Goal: Transaction & Acquisition: Purchase product/service

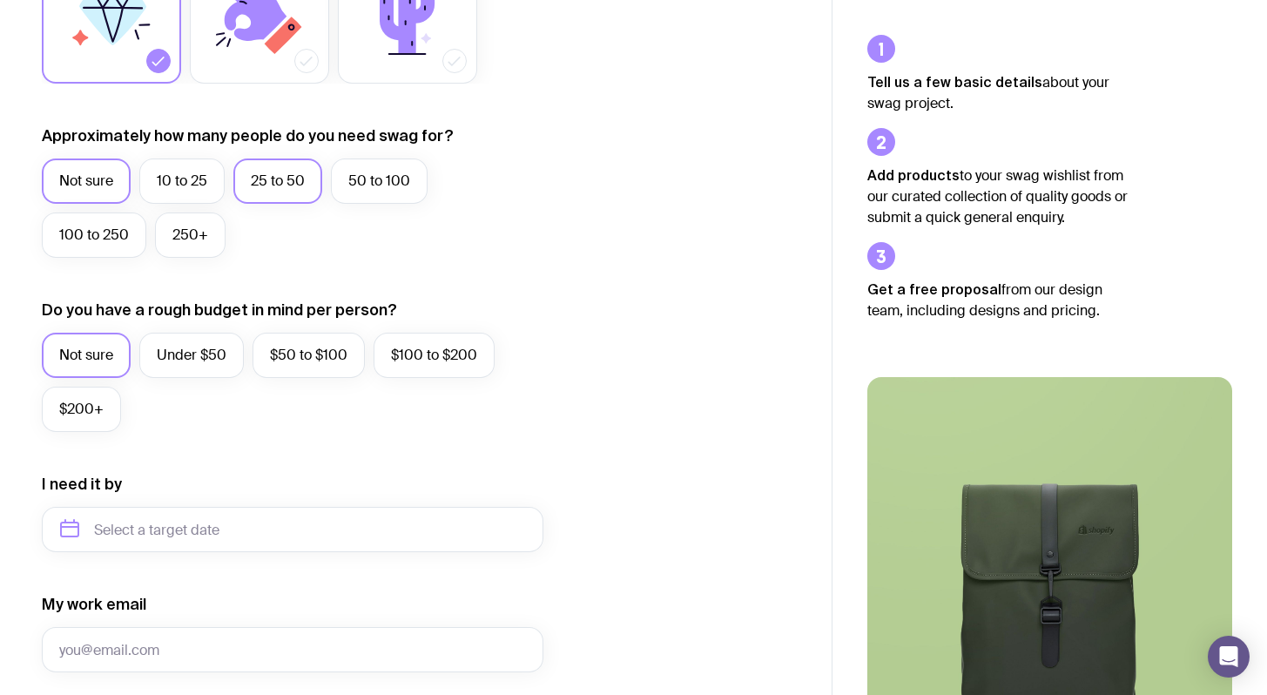
click at [267, 182] on label "25 to 50" at bounding box center [277, 180] width 89 height 45
click at [0, 0] on input "25 to 50" at bounding box center [0, 0] width 0 height 0
click at [427, 355] on label "$100 to $200" at bounding box center [434, 355] width 121 height 45
click at [0, 0] on input "$100 to $200" at bounding box center [0, 0] width 0 height 0
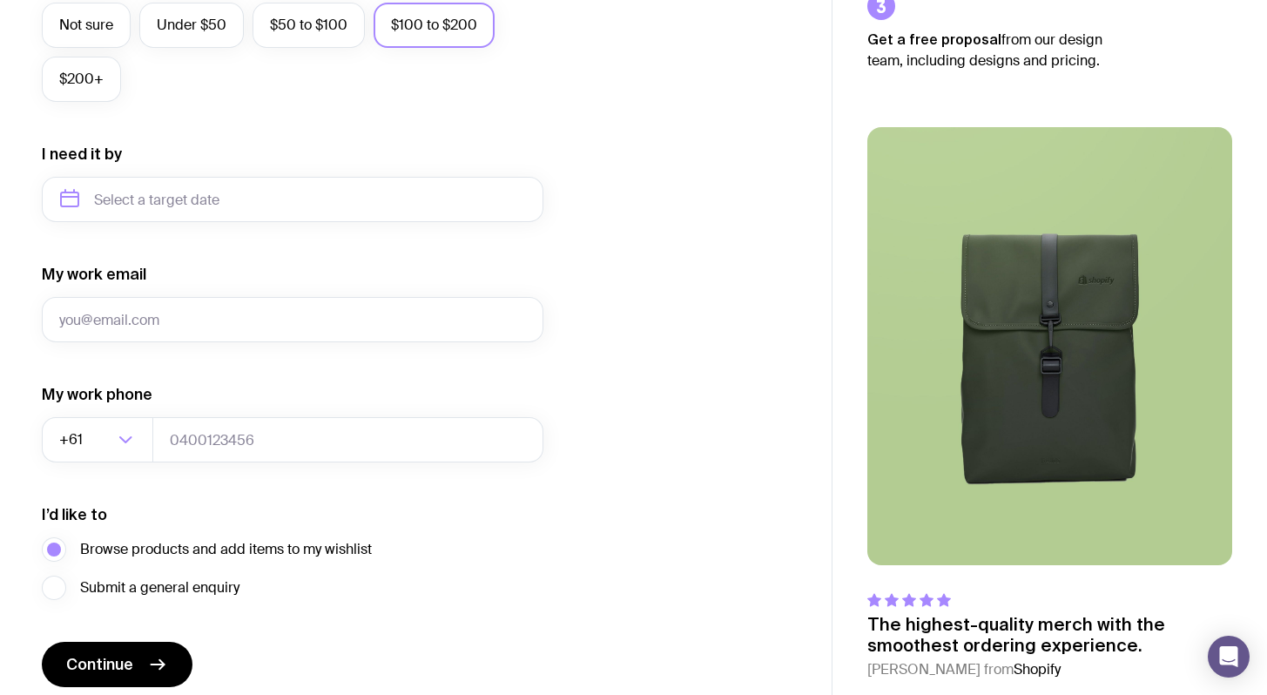
scroll to position [628, 0]
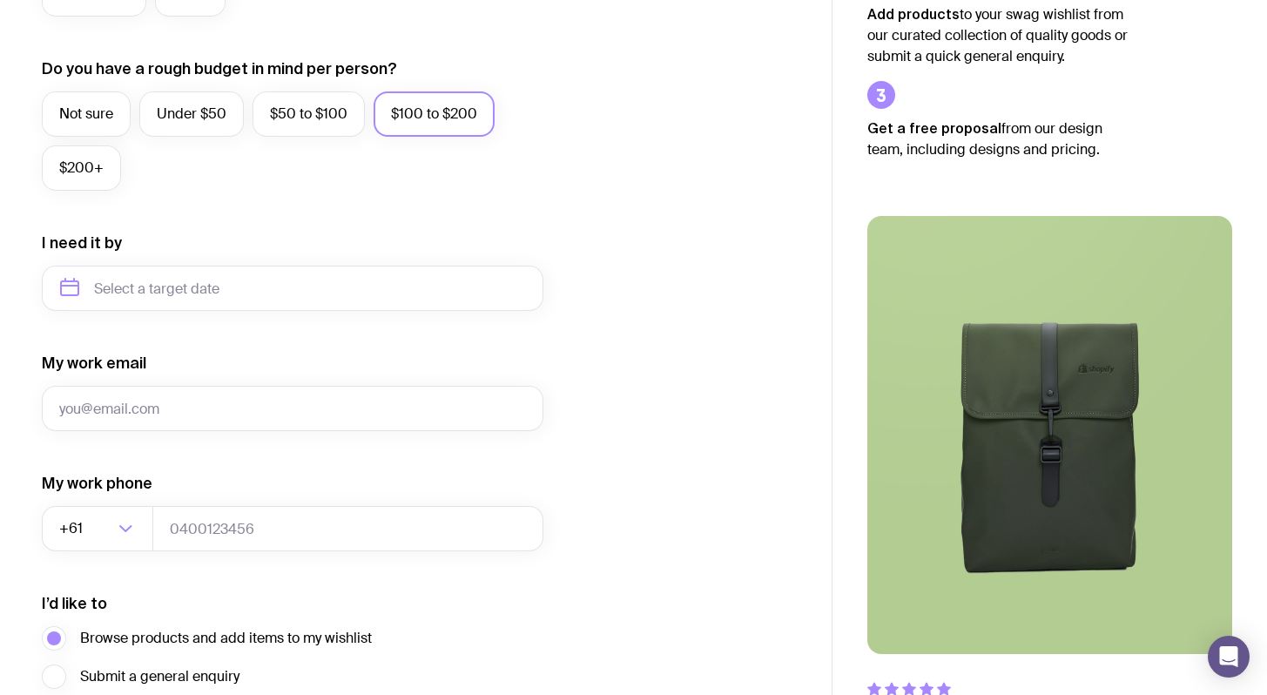
drag, startPoint x: 93, startPoint y: 165, endPoint x: 115, endPoint y: 211, distance: 51.0
click at [93, 165] on label "$200+" at bounding box center [81, 167] width 79 height 45
click at [0, 0] on input "$200+" at bounding box center [0, 0] width 0 height 0
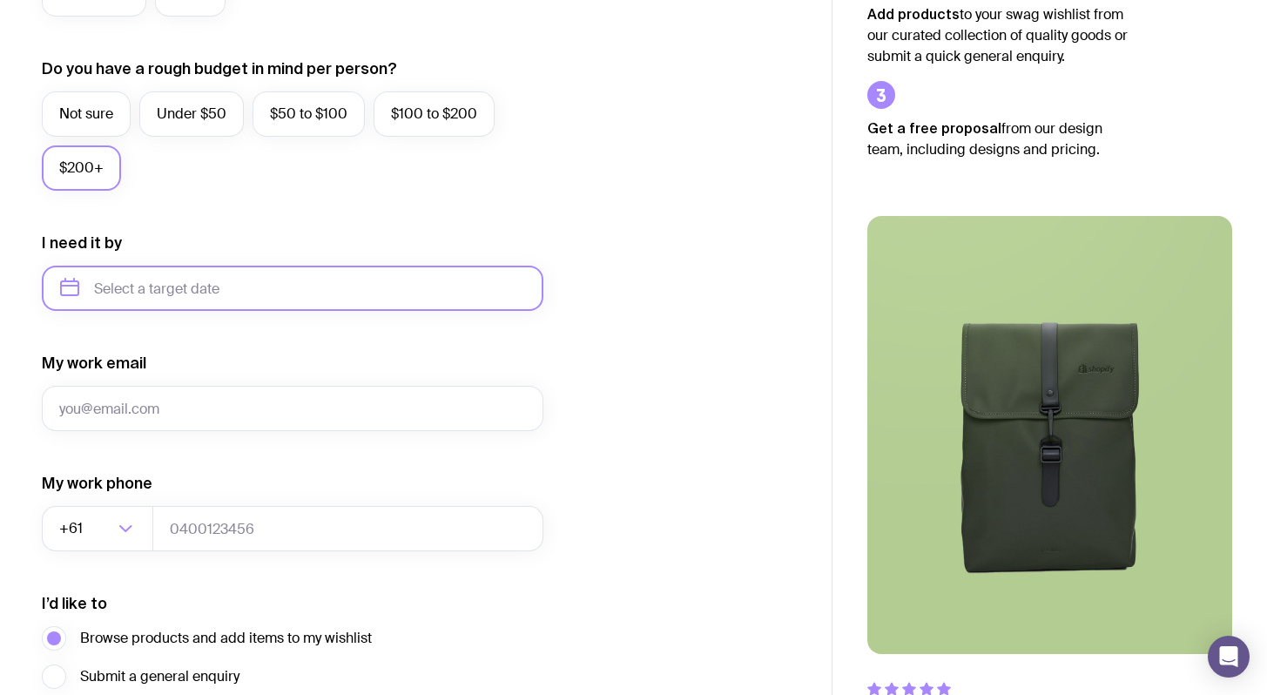
click at [158, 287] on input "text" at bounding box center [293, 288] width 502 height 45
click at [68, 506] on button "Oct" at bounding box center [83, 502] width 64 height 35
type input "October 2025"
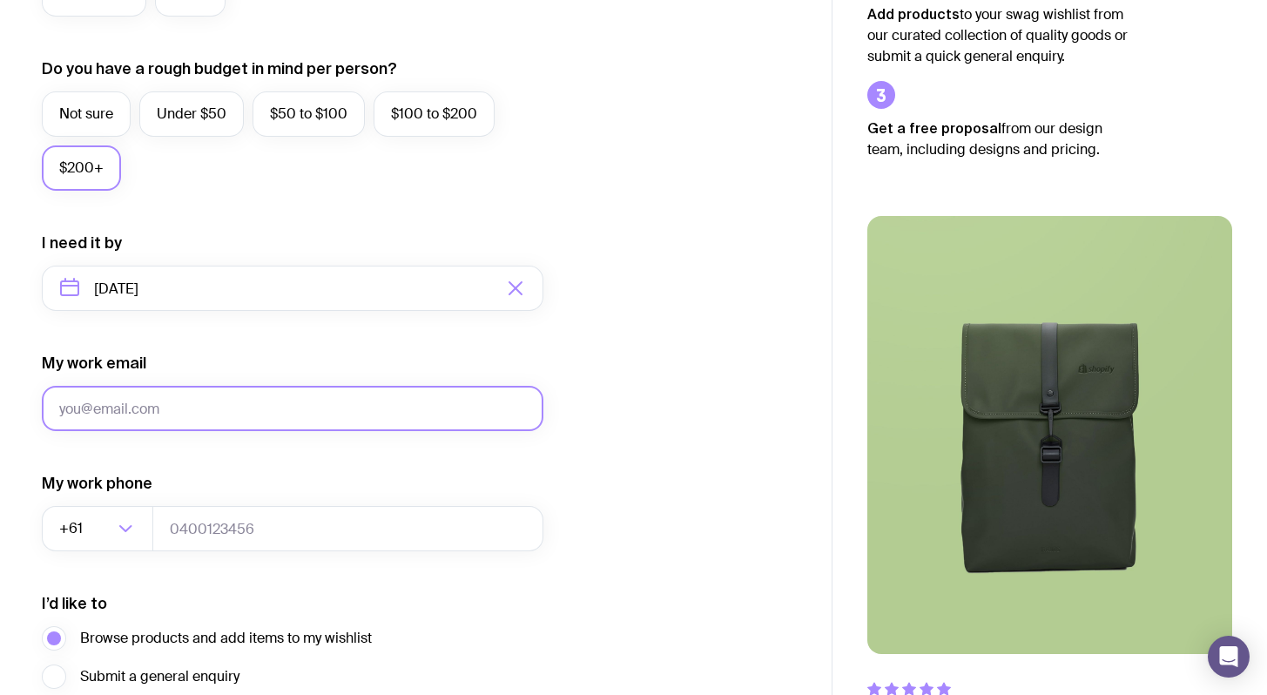
click at [155, 403] on input "My work email" at bounding box center [293, 408] width 502 height 45
type input "melissa.chan@appian.com"
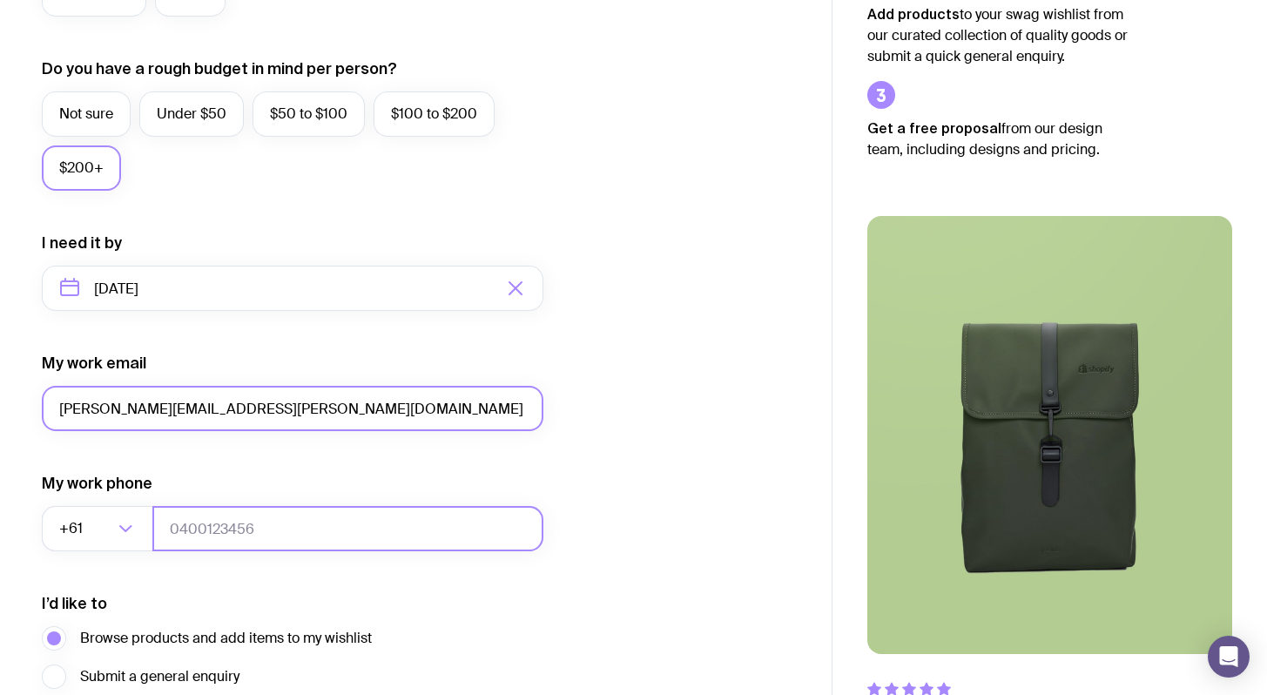
type input "0466272258"
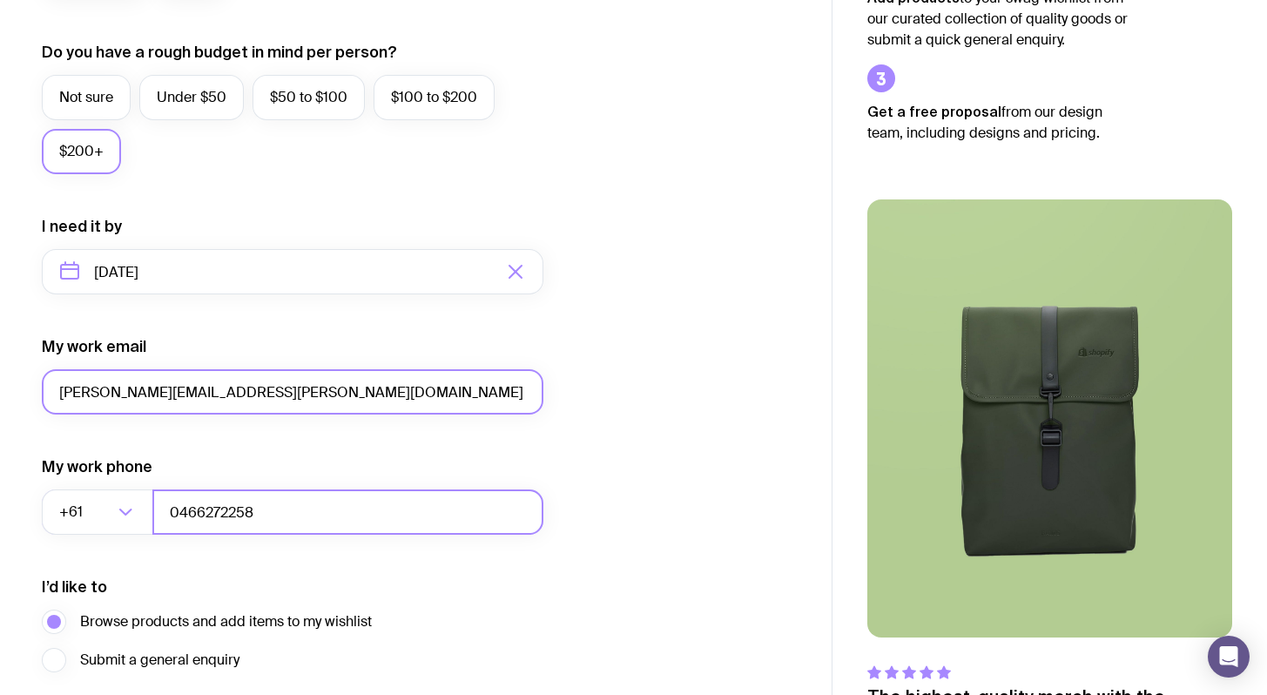
scroll to position [785, 0]
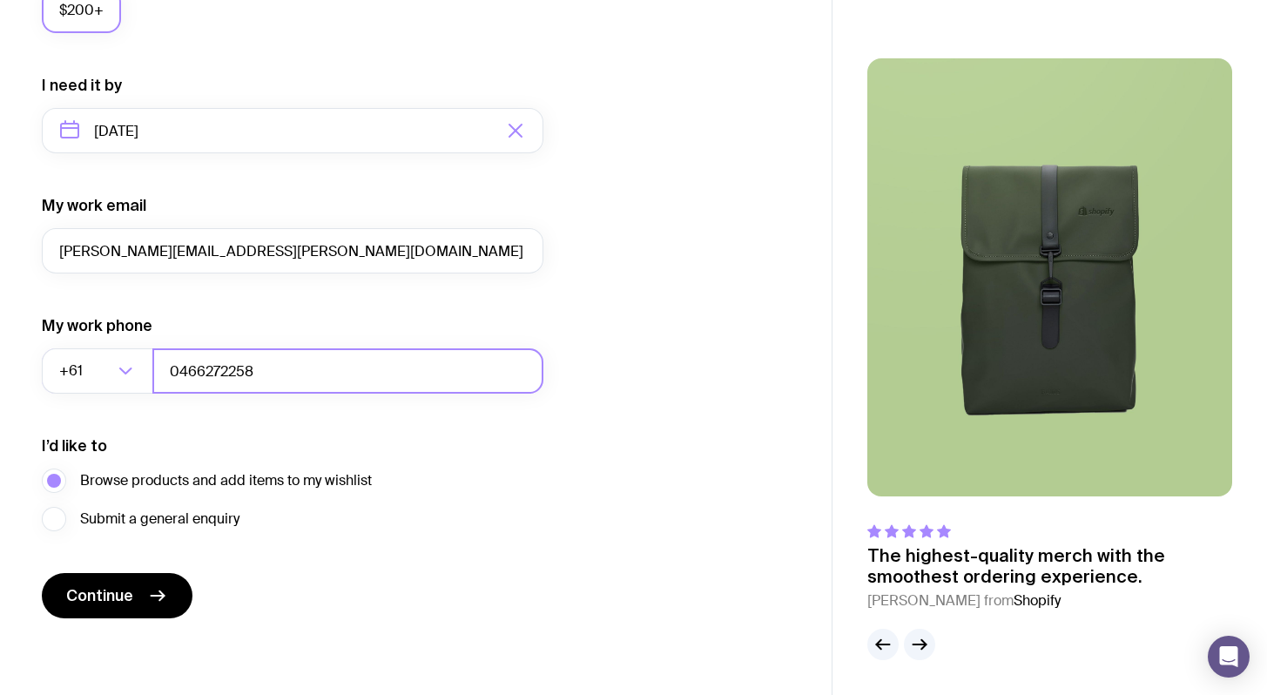
click at [266, 379] on input "0466272258" at bounding box center [347, 370] width 391 height 45
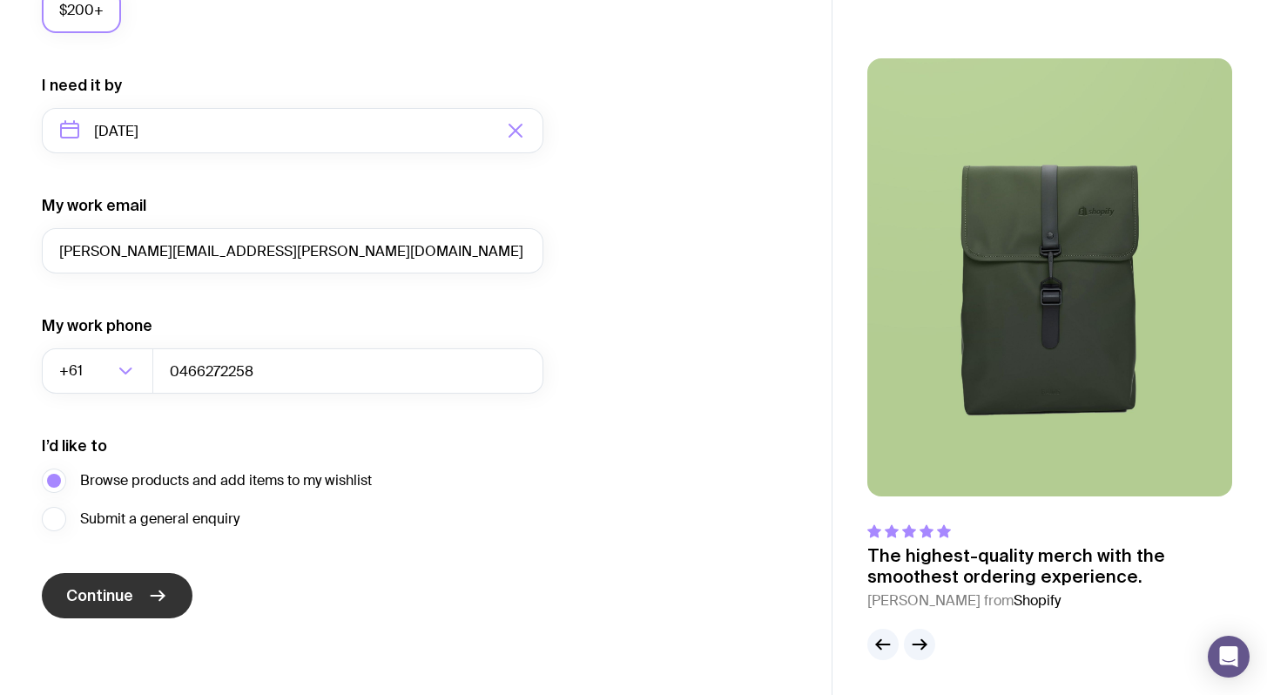
click at [146, 602] on button "Continue" at bounding box center [117, 595] width 151 height 45
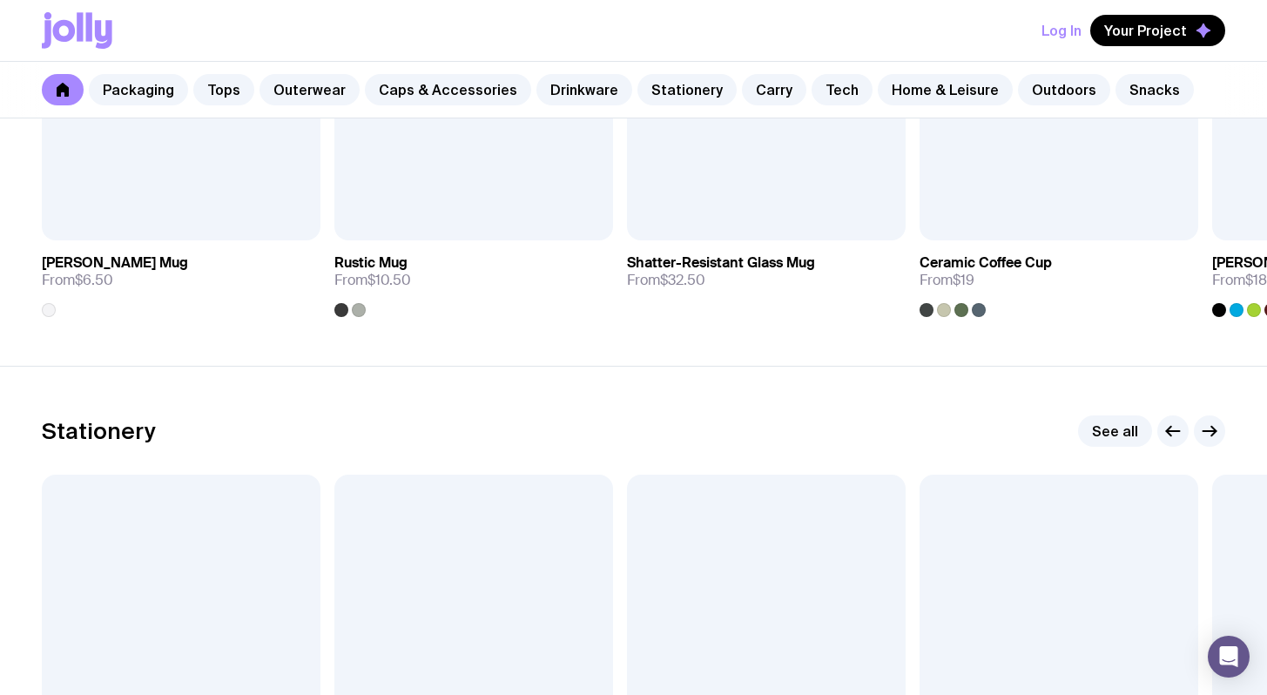
scroll to position [2470, 0]
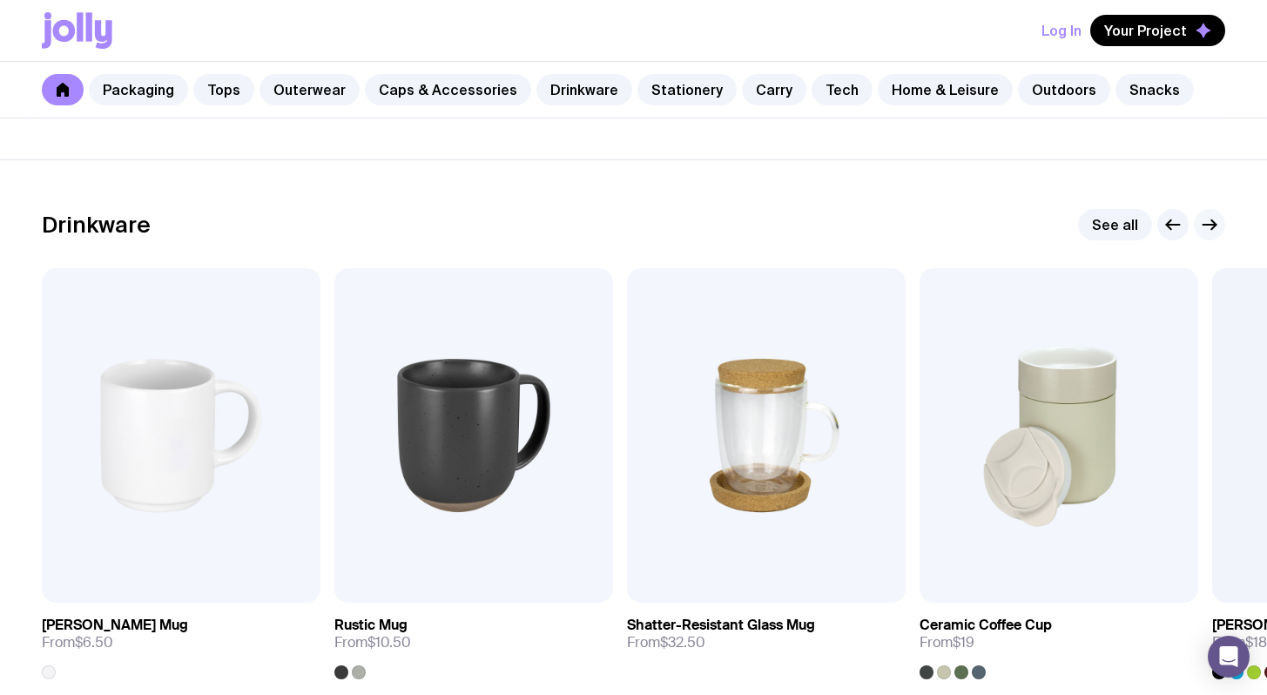
click at [1222, 224] on button "button" at bounding box center [1209, 224] width 31 height 31
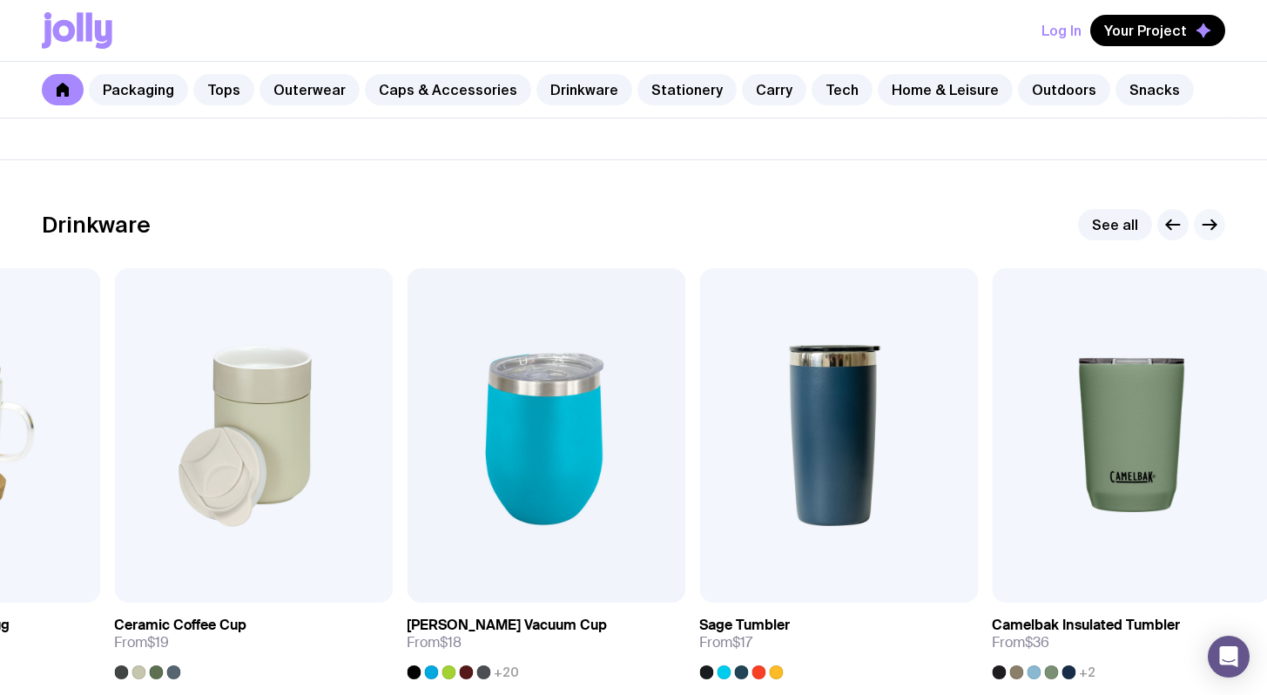
click at [1222, 224] on button "button" at bounding box center [1209, 224] width 31 height 31
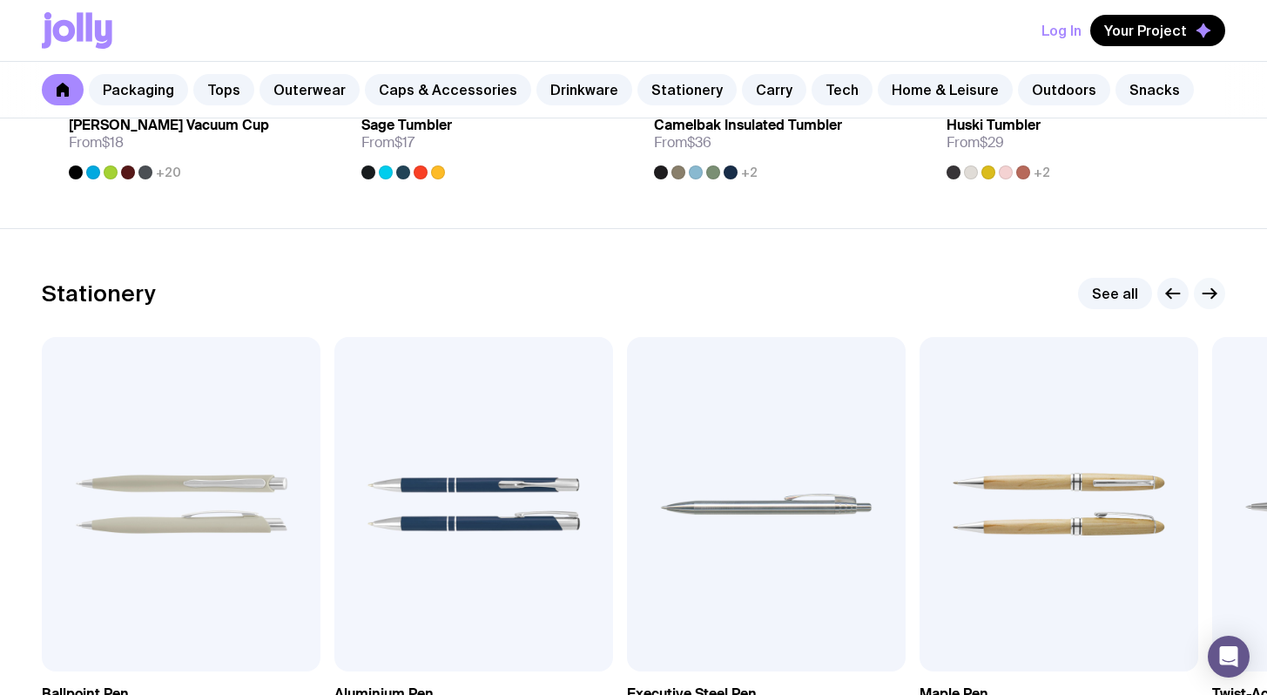
scroll to position [2971, 0]
click at [1209, 293] on icon "button" at bounding box center [1209, 293] width 13 height 0
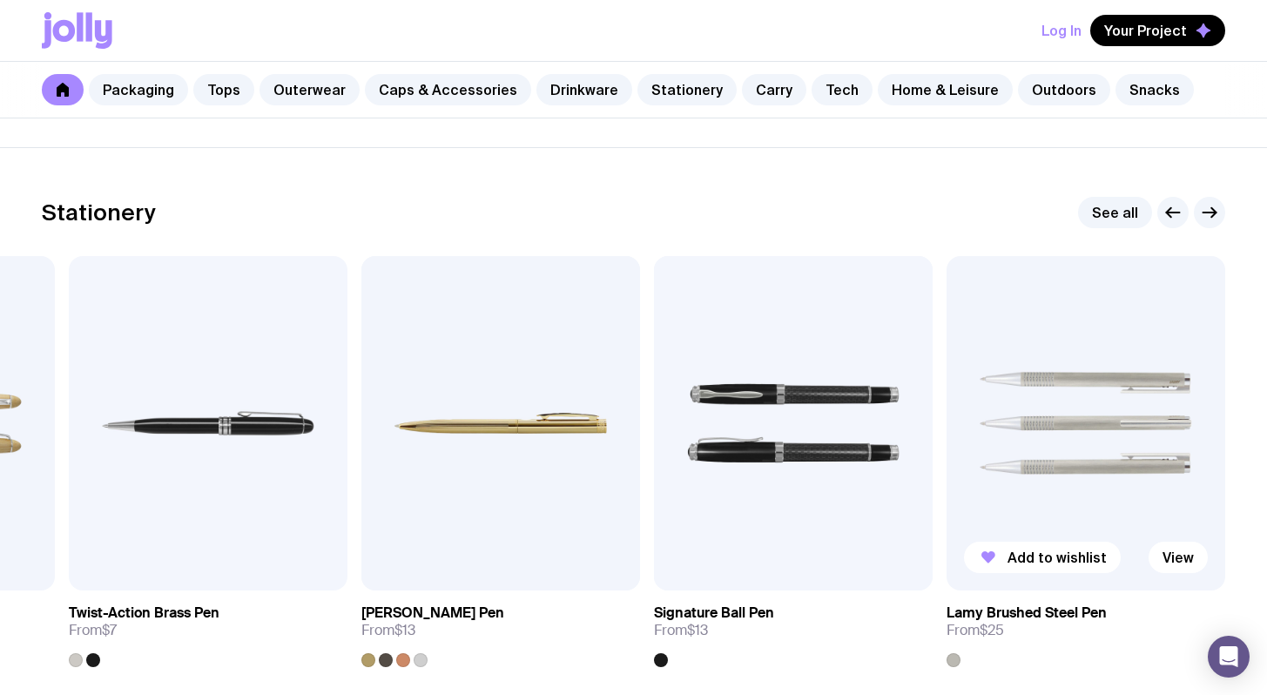
scroll to position [3119, 0]
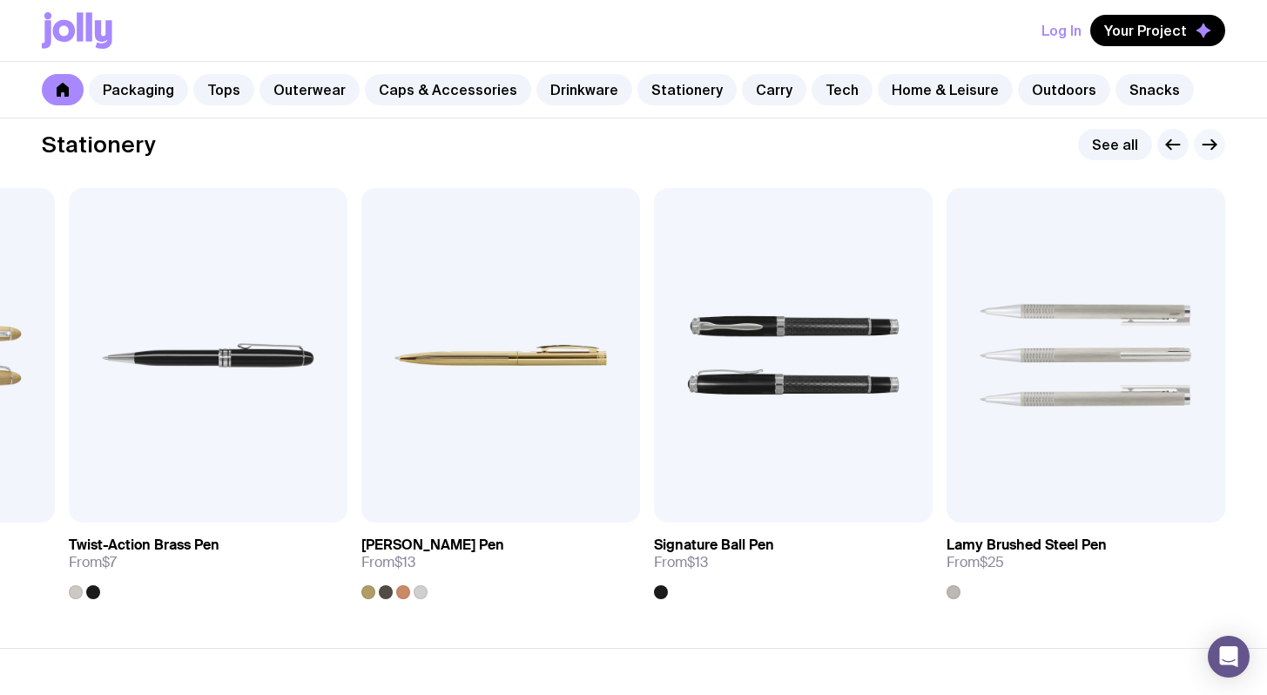
click at [1218, 154] on button "button" at bounding box center [1209, 144] width 31 height 31
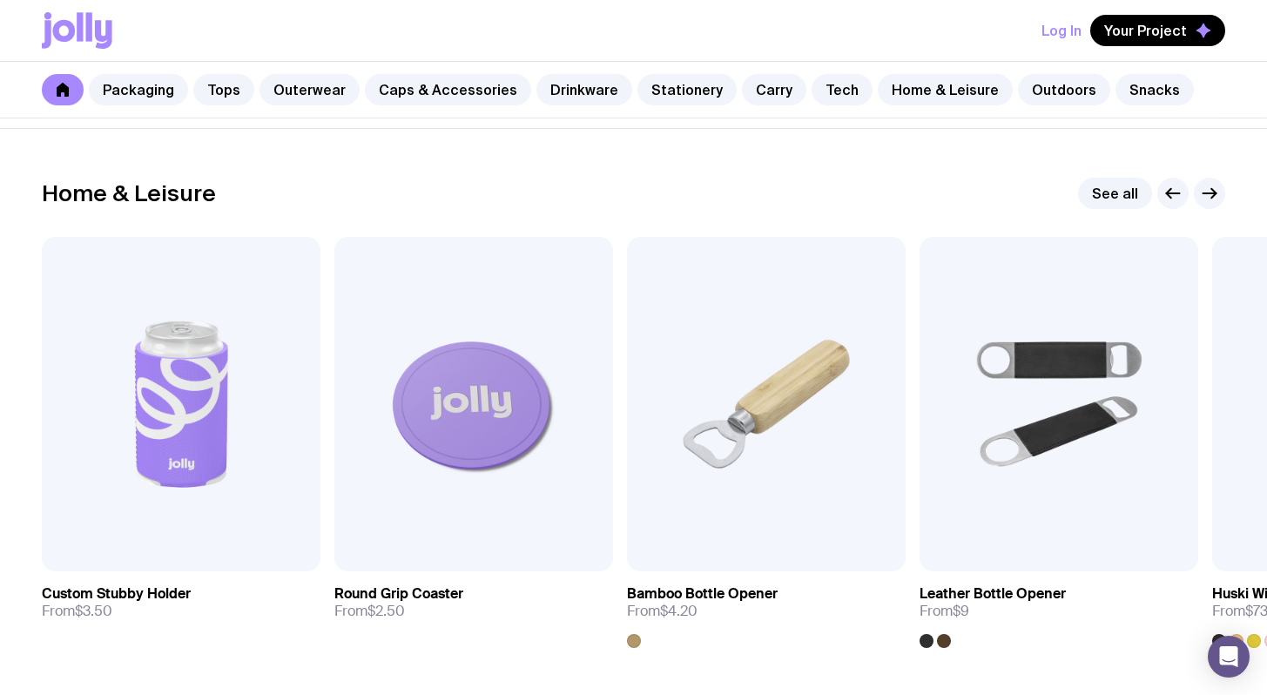
scroll to position [4758, 0]
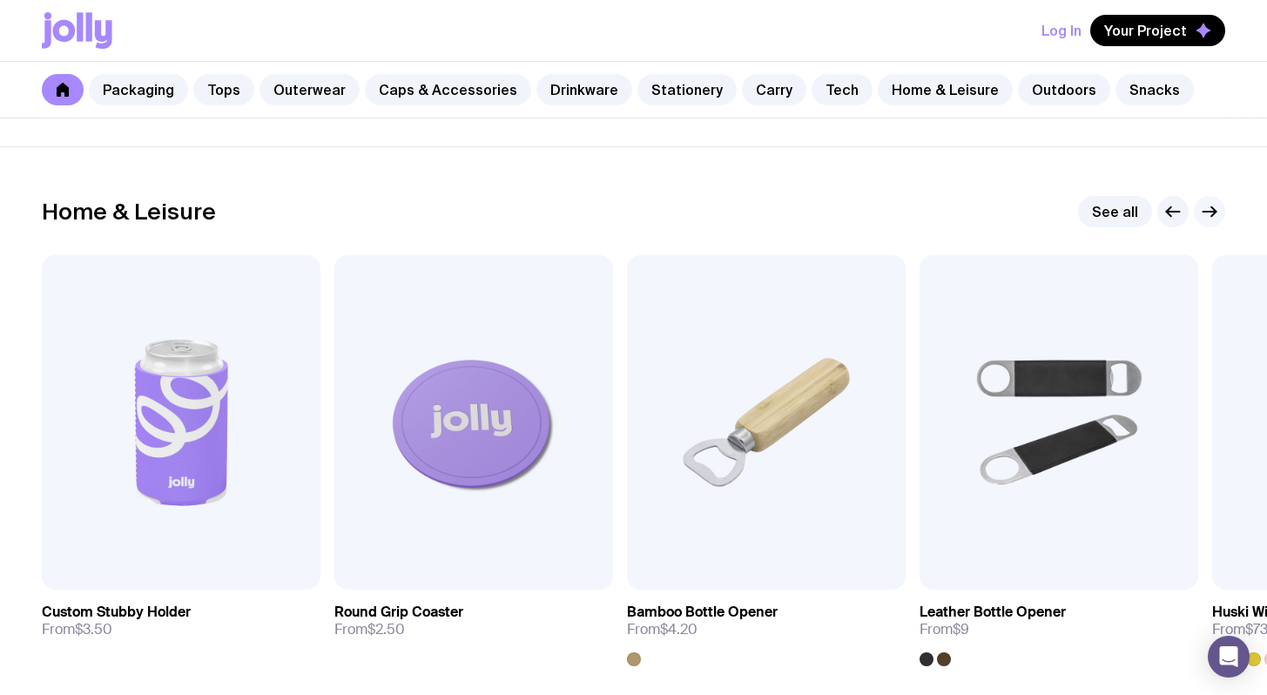
click at [1212, 212] on icon "button" at bounding box center [1209, 212] width 13 height 0
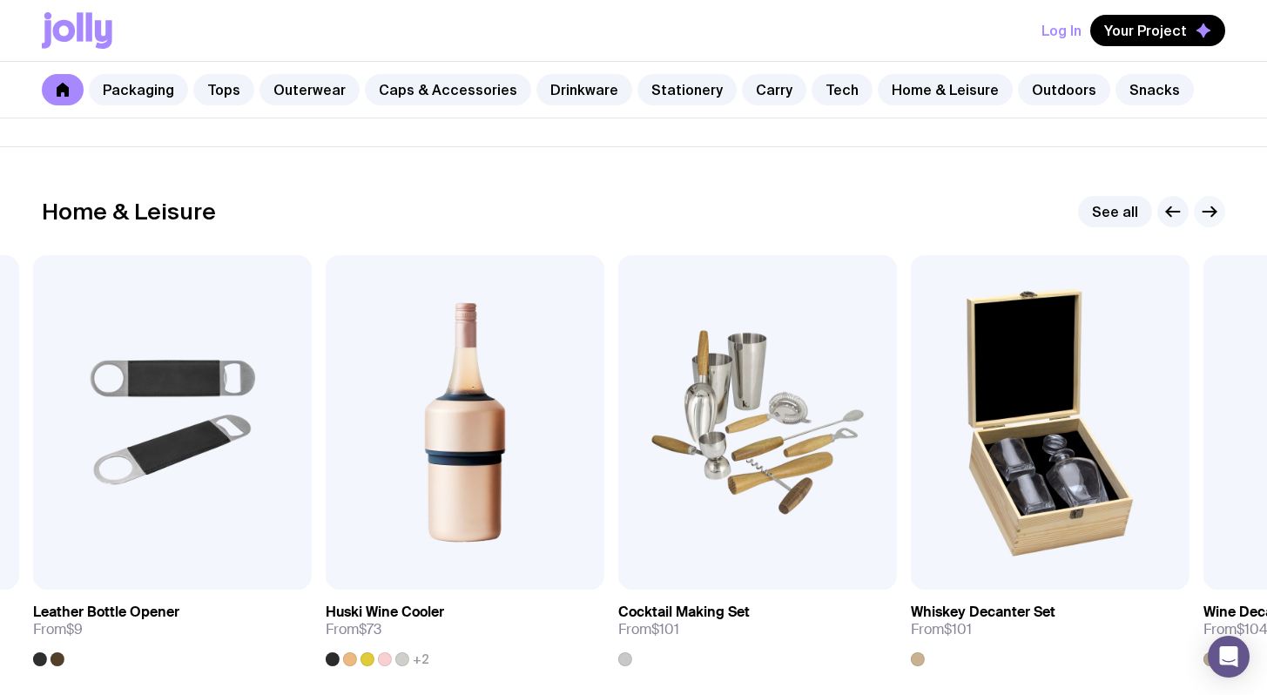
click at [1212, 212] on icon "button" at bounding box center [1209, 212] width 13 height 0
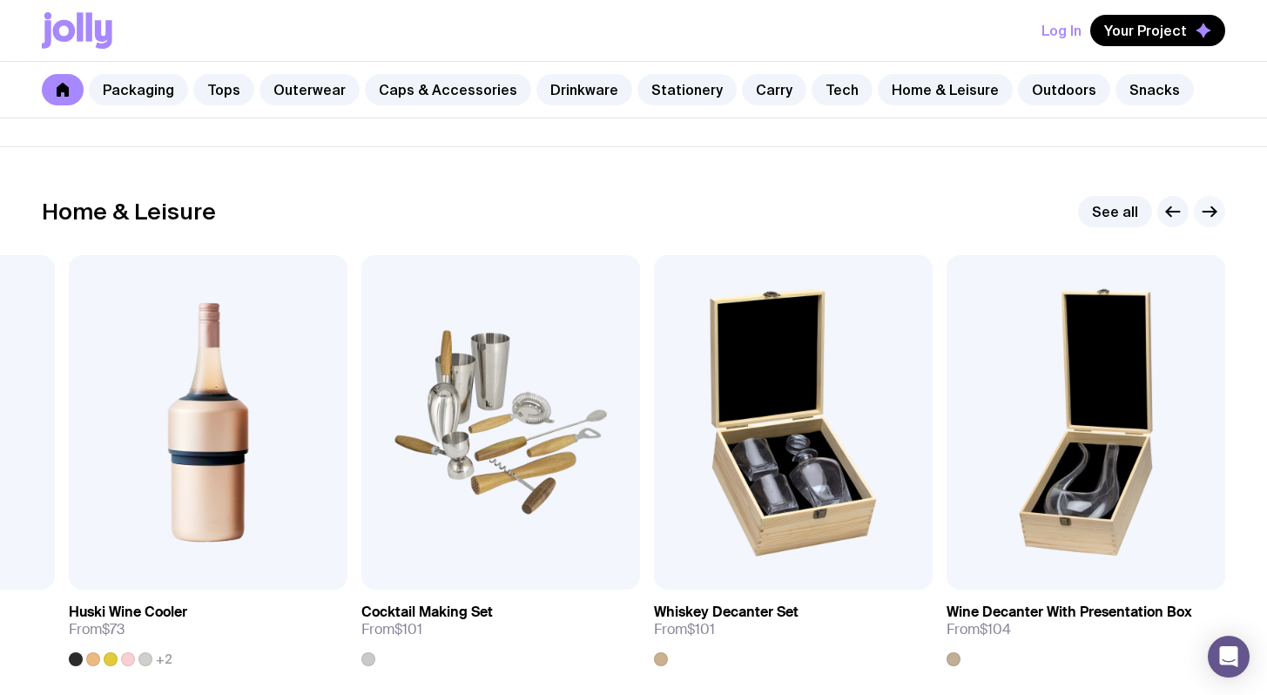
click at [1212, 212] on icon "button" at bounding box center [1209, 212] width 13 height 0
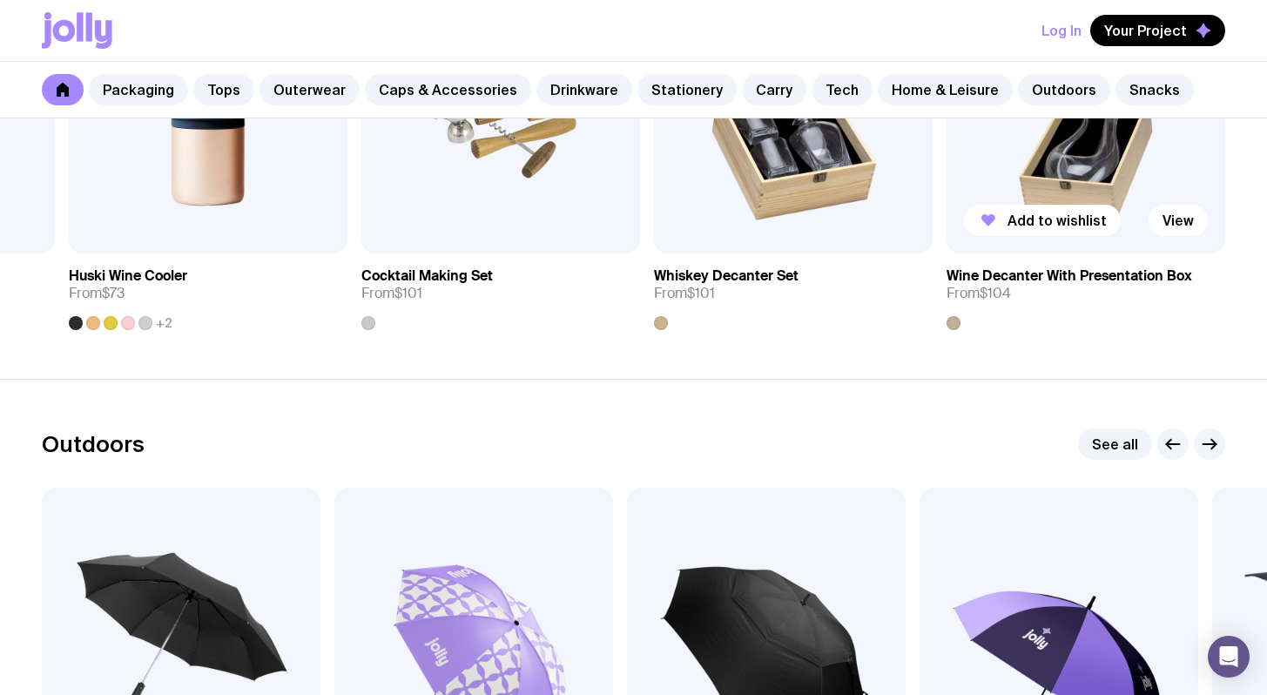
scroll to position [5348, 0]
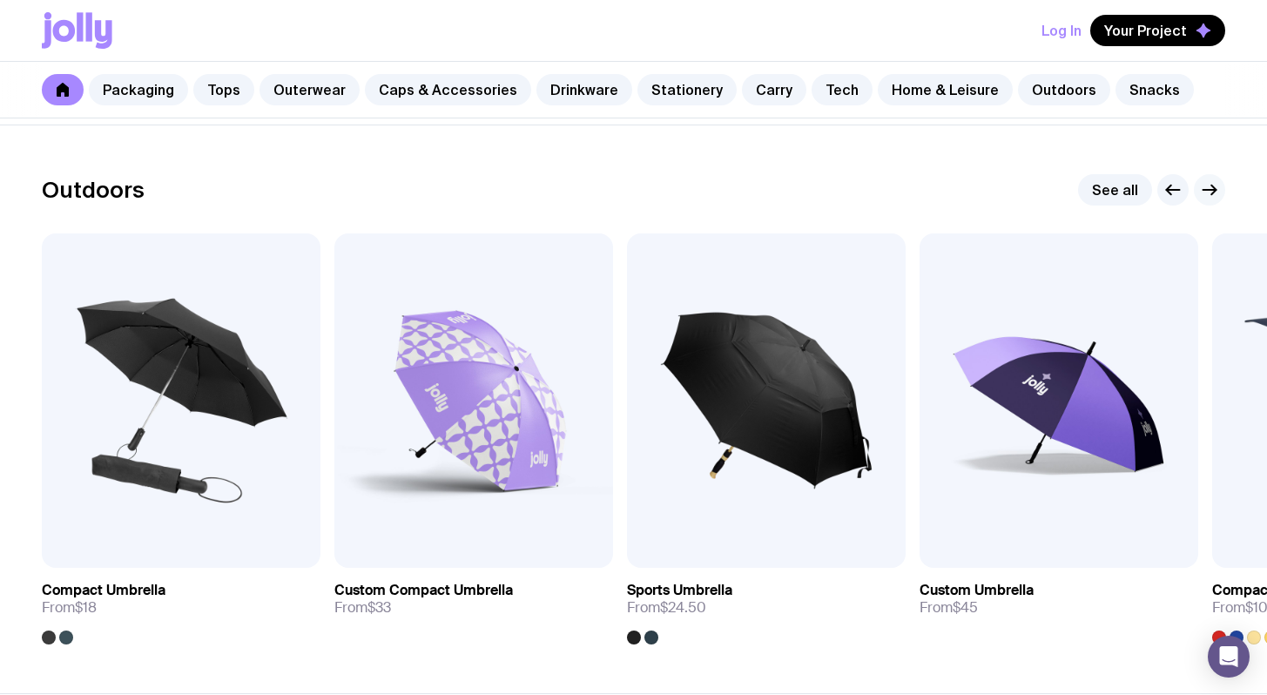
click at [1213, 190] on icon "button" at bounding box center [1209, 190] width 13 height 0
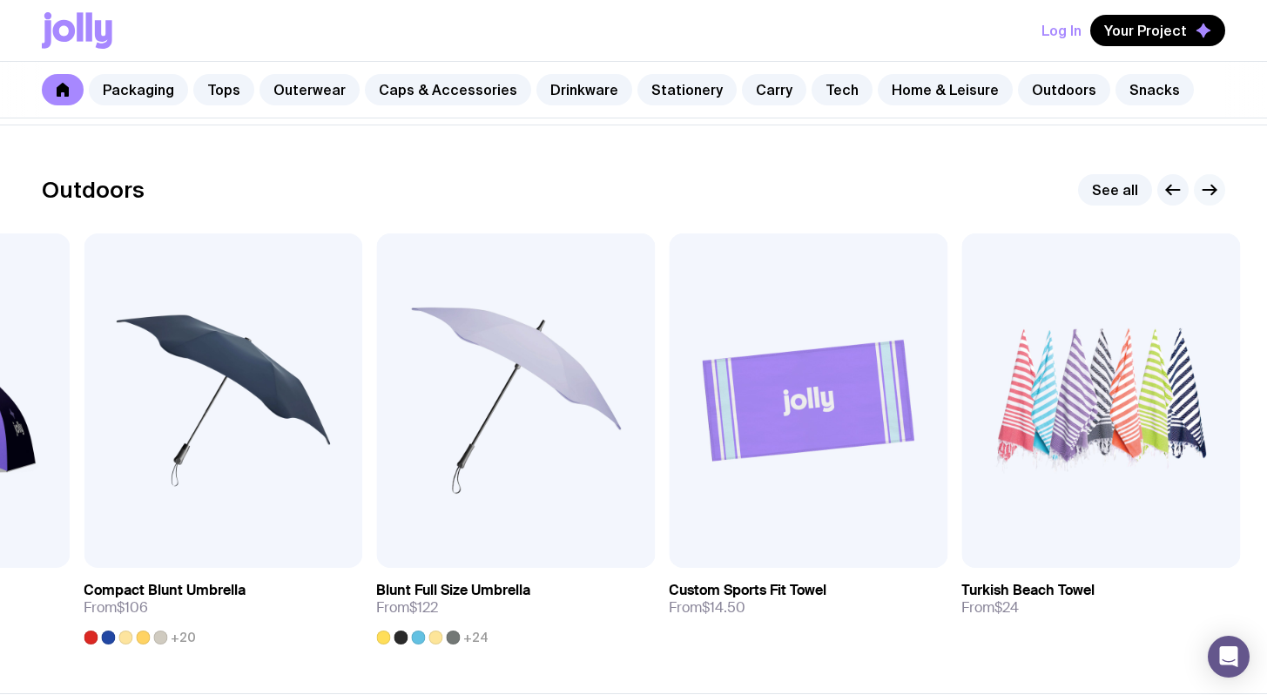
click at [1213, 190] on icon "button" at bounding box center [1209, 190] width 13 height 0
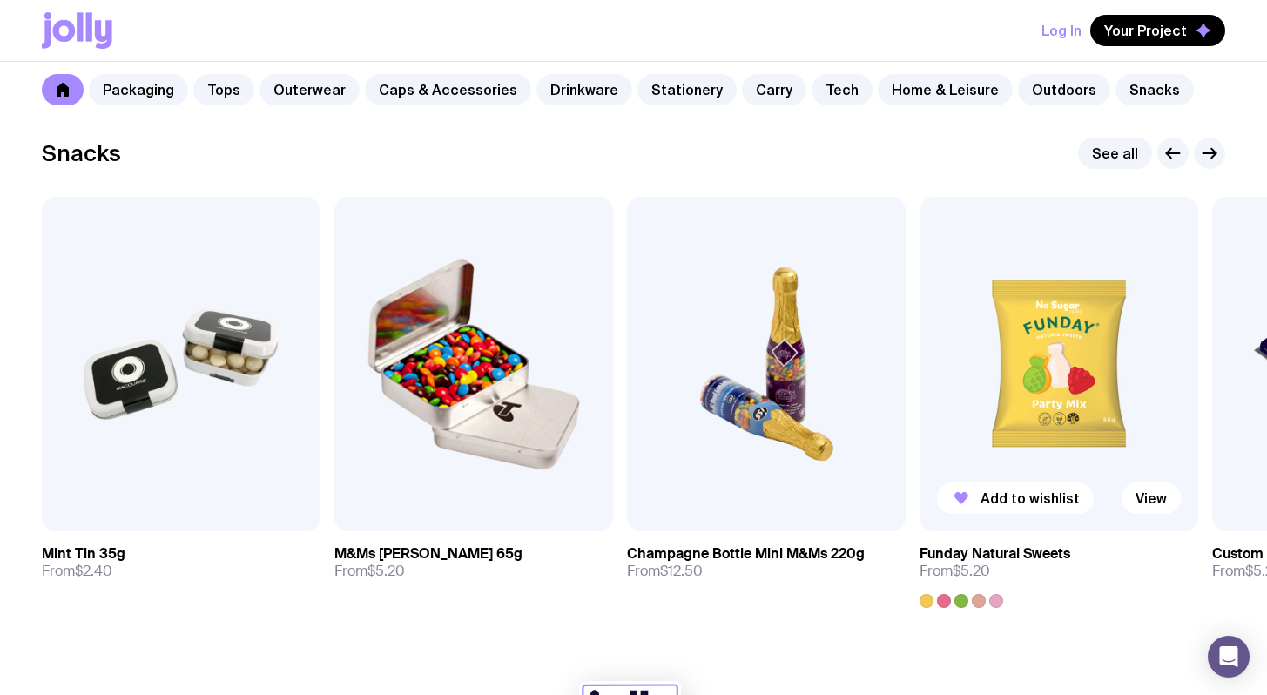
scroll to position [5953, 0]
click at [1207, 153] on icon "button" at bounding box center [1209, 153] width 13 height 0
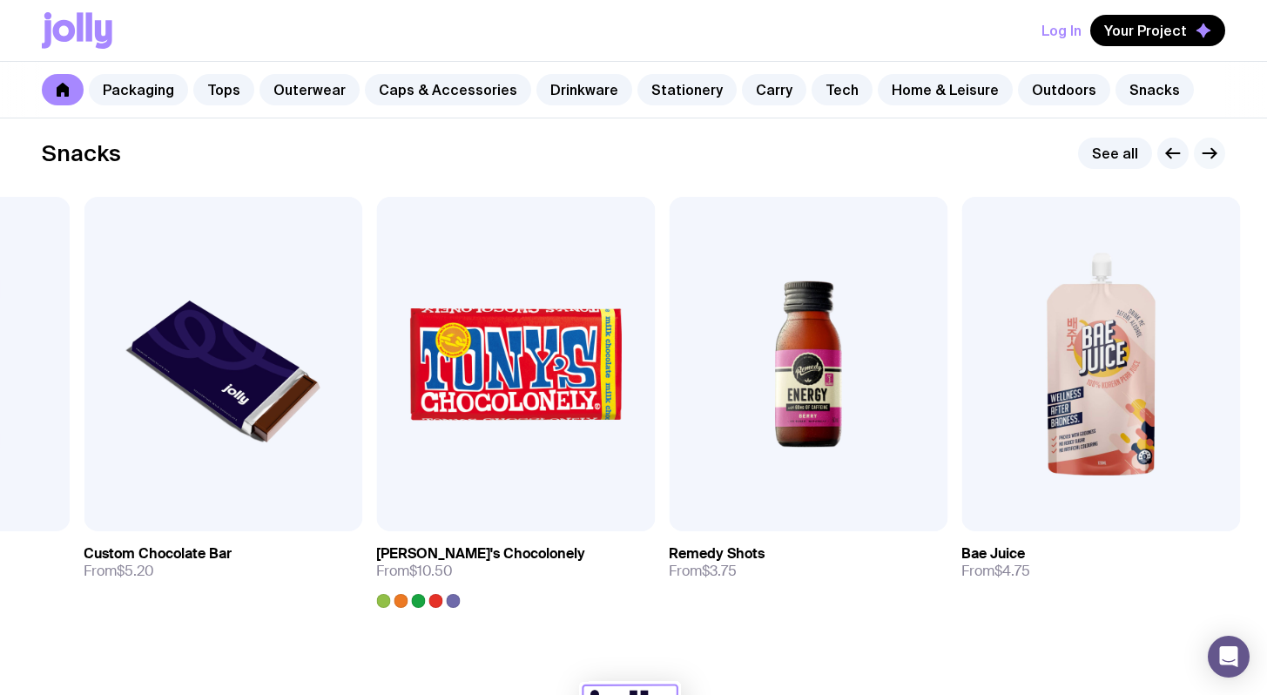
click at [1207, 153] on icon "button" at bounding box center [1209, 153] width 13 height 0
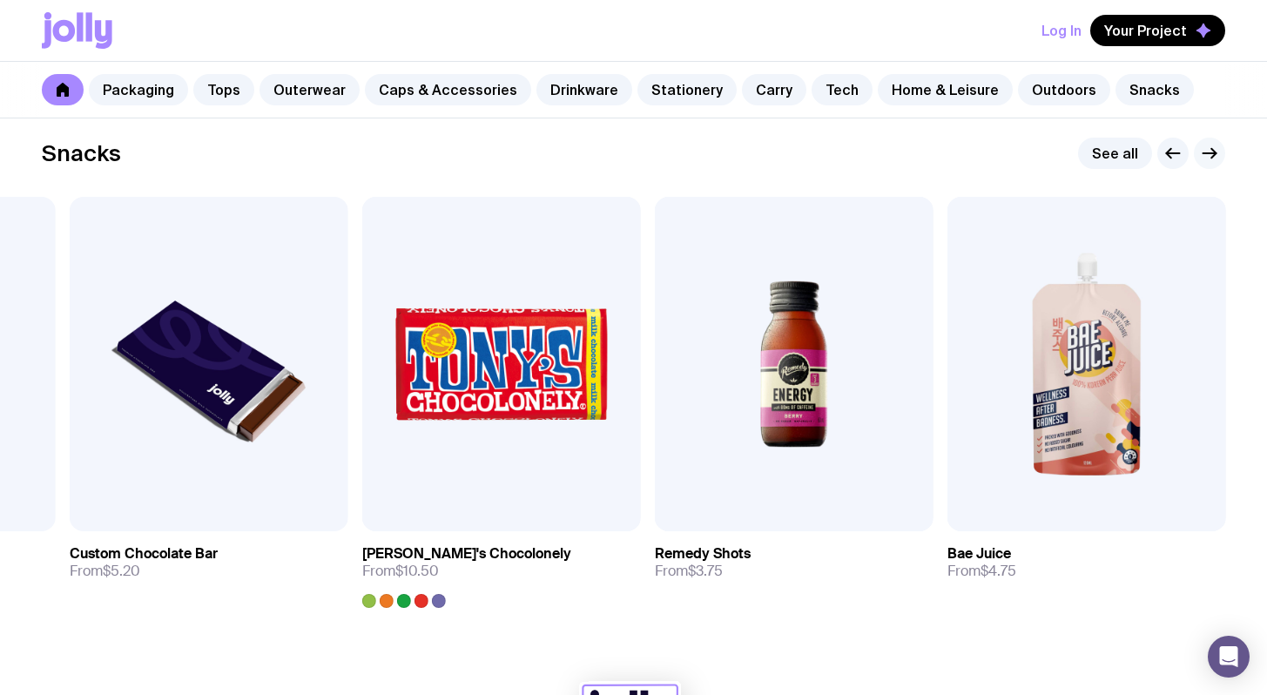
click at [1207, 153] on icon "button" at bounding box center [1209, 153] width 13 height 0
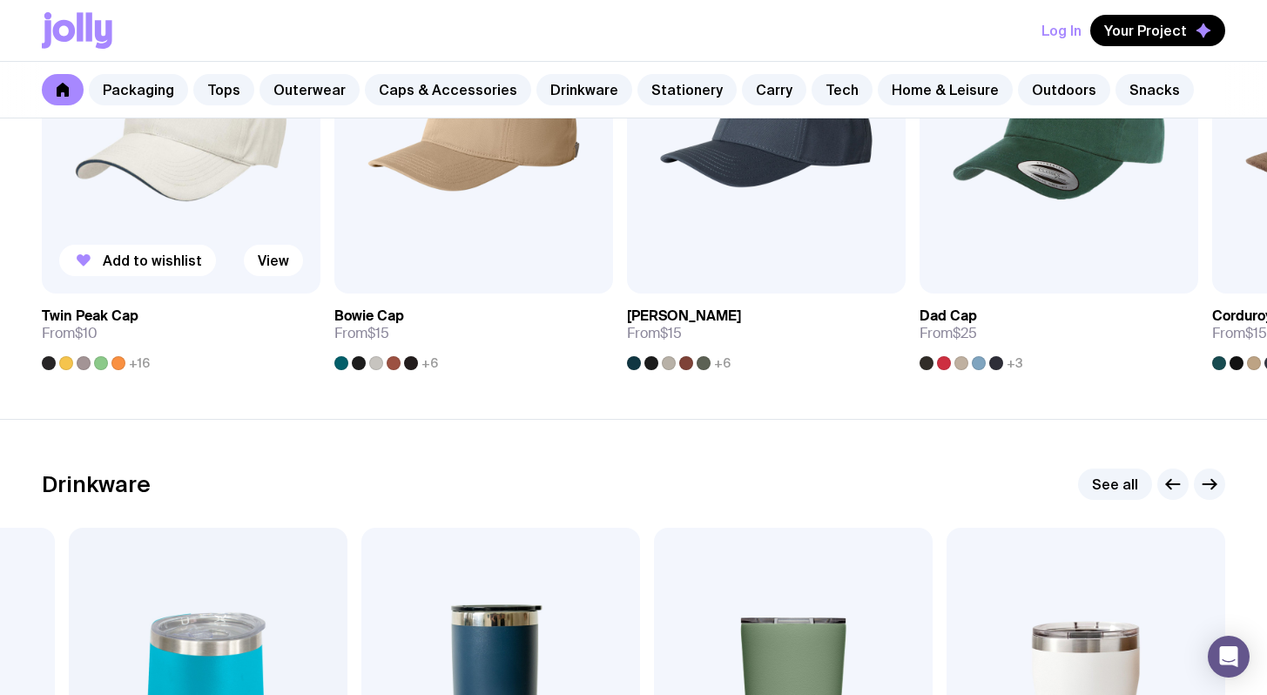
scroll to position [1995, 0]
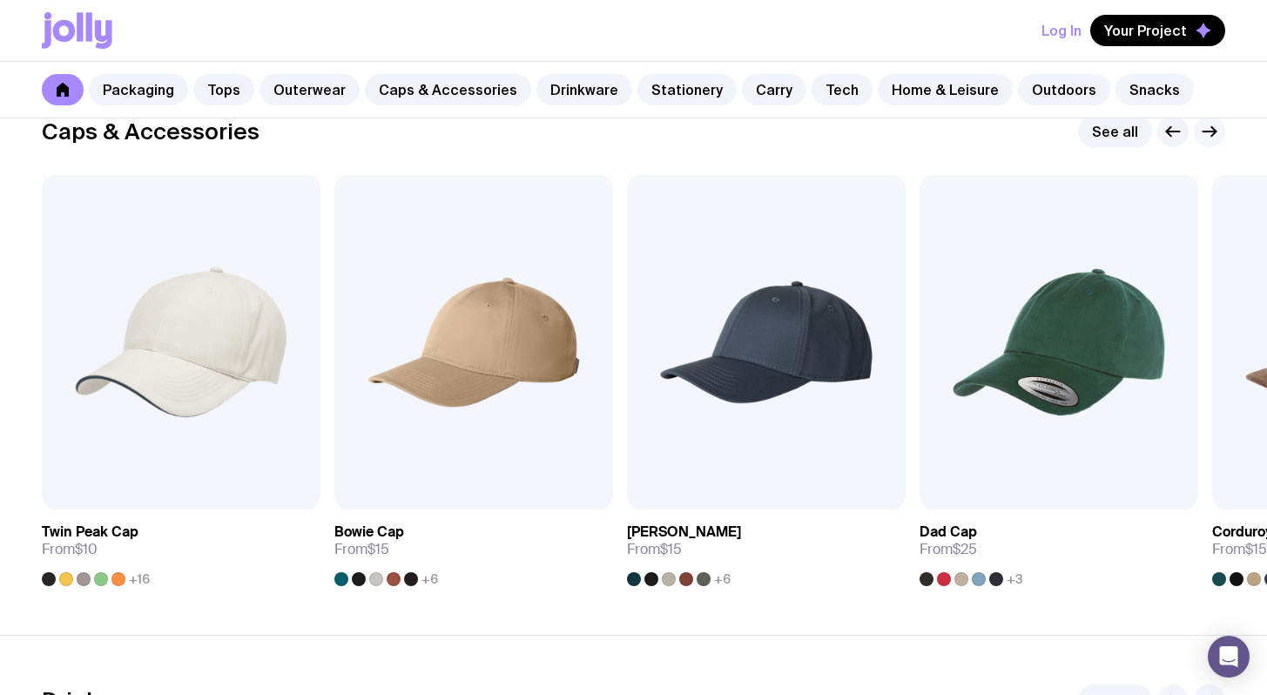
click at [1216, 129] on icon "button" at bounding box center [1209, 131] width 21 height 21
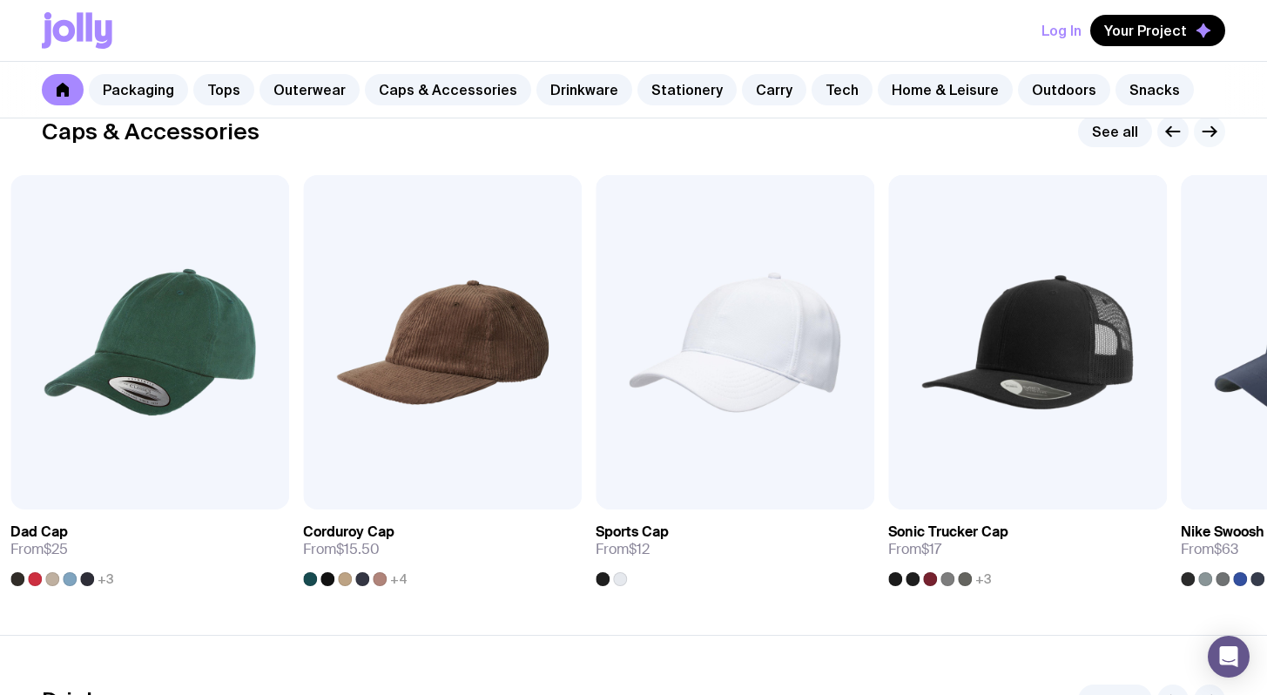
click at [1216, 129] on icon "button" at bounding box center [1209, 131] width 21 height 21
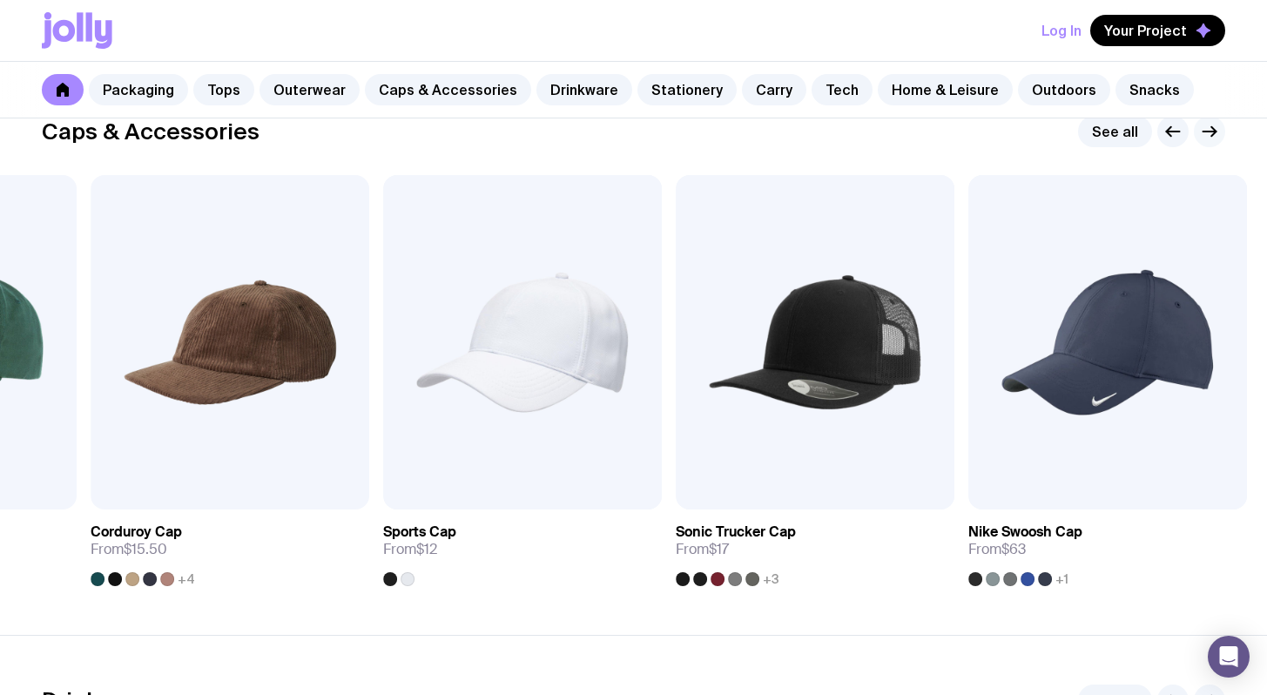
click at [1216, 129] on icon "button" at bounding box center [1209, 131] width 21 height 21
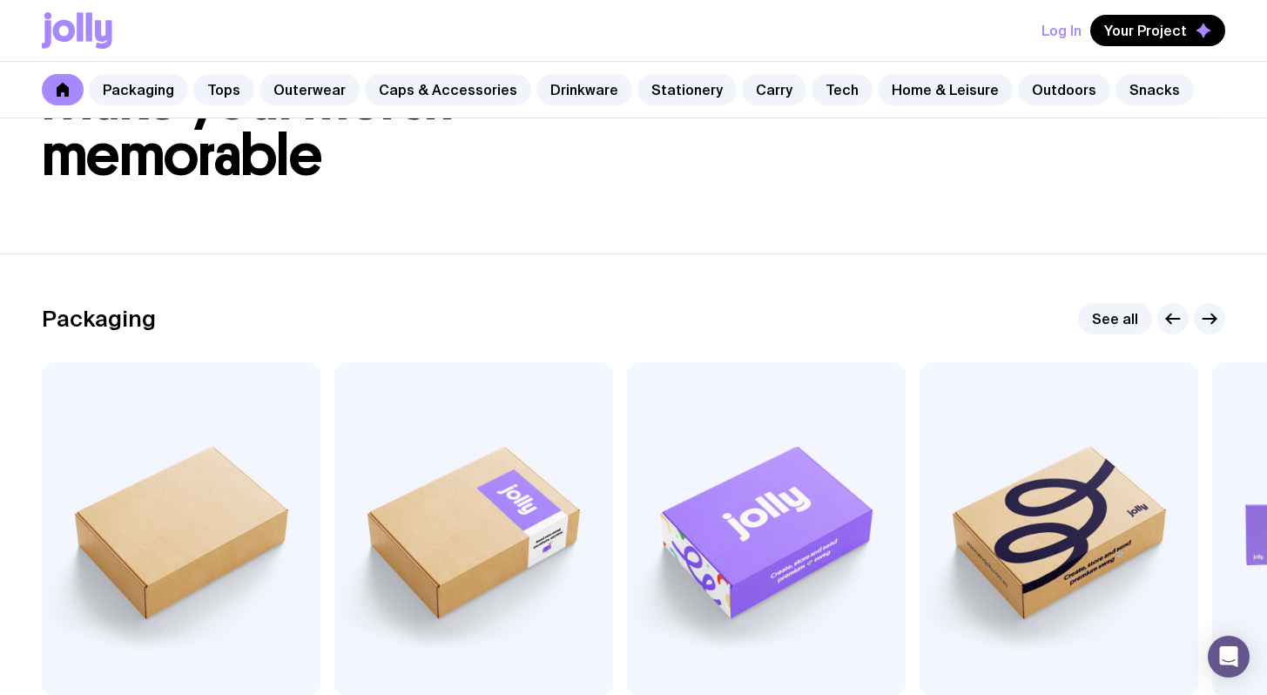
scroll to position [630, 0]
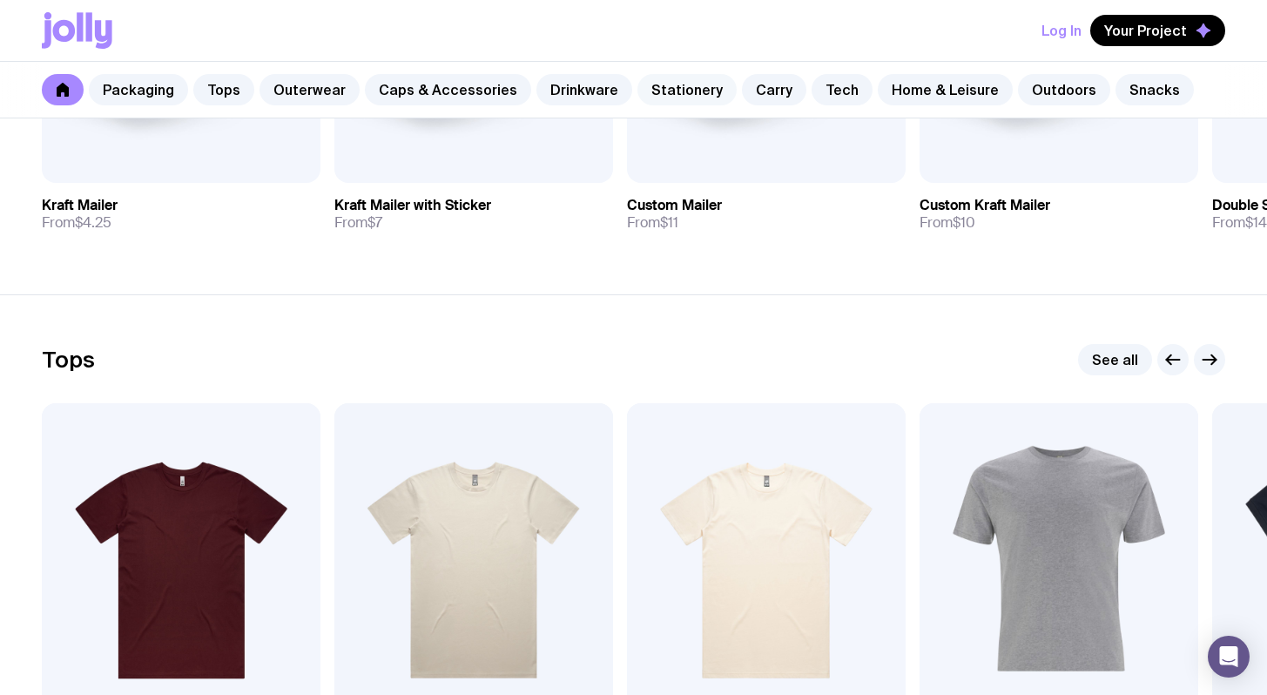
click at [671, 101] on link "Stationery" at bounding box center [686, 89] width 99 height 31
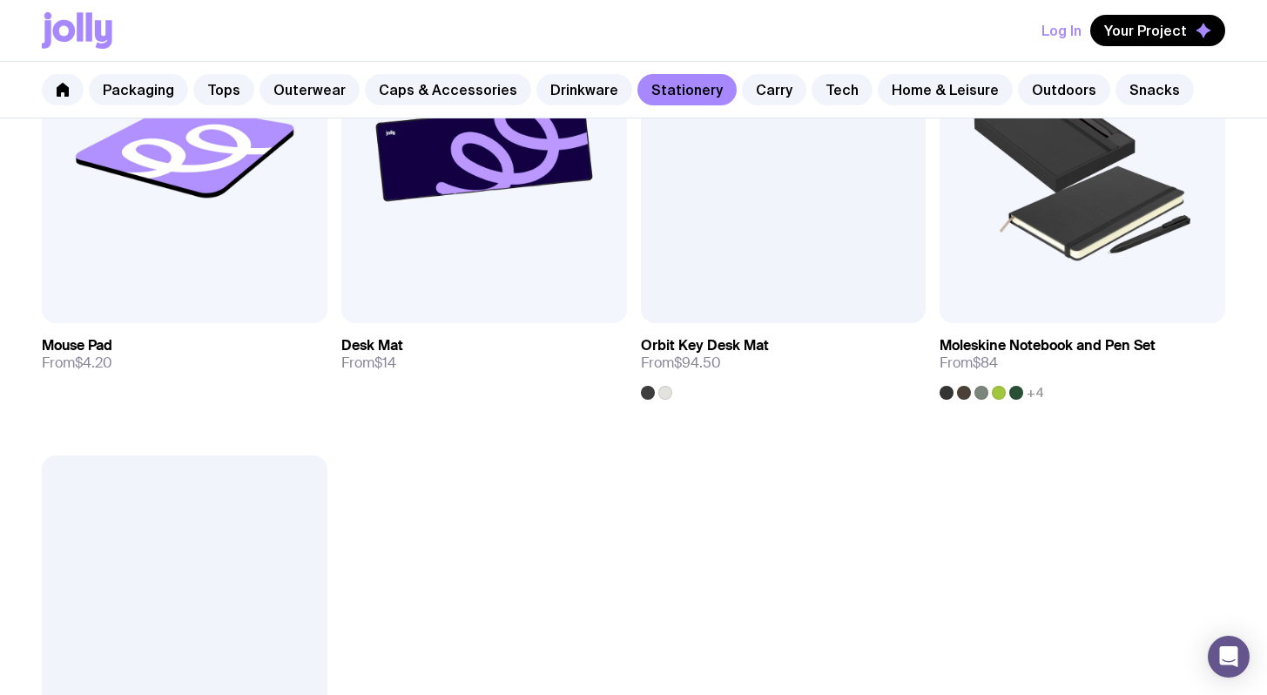
scroll to position [2844, 0]
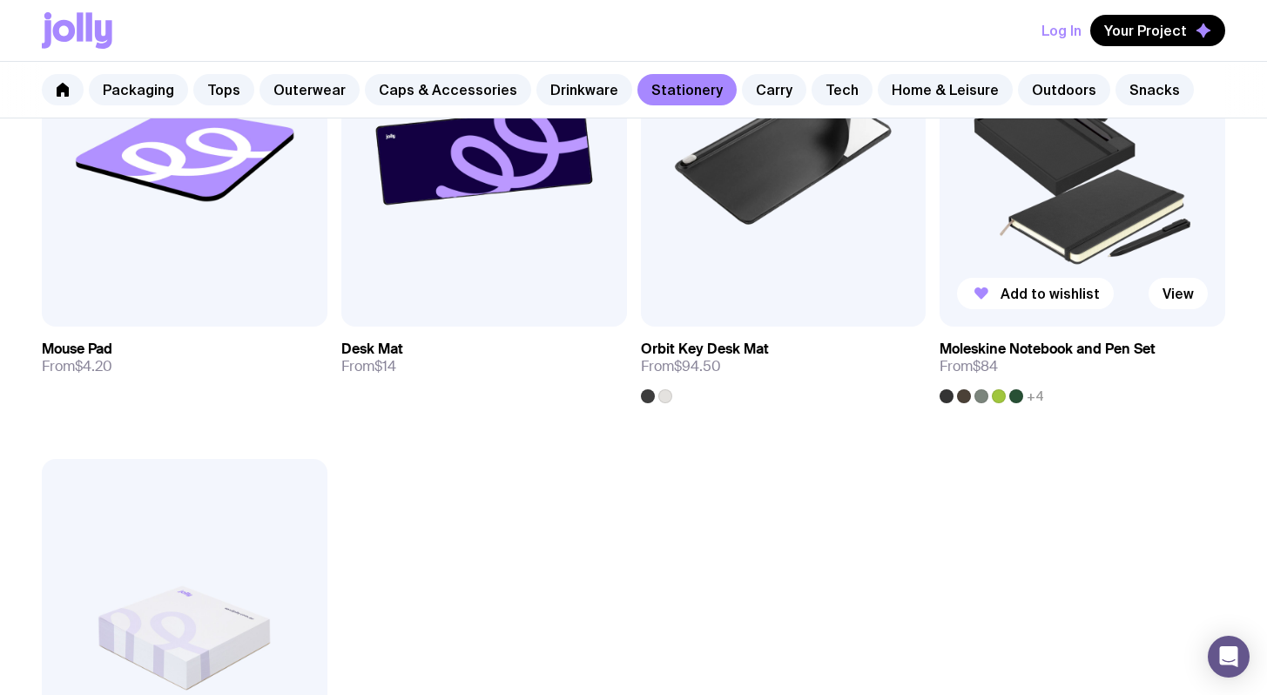
click at [1079, 179] on img at bounding box center [1083, 154] width 286 height 342
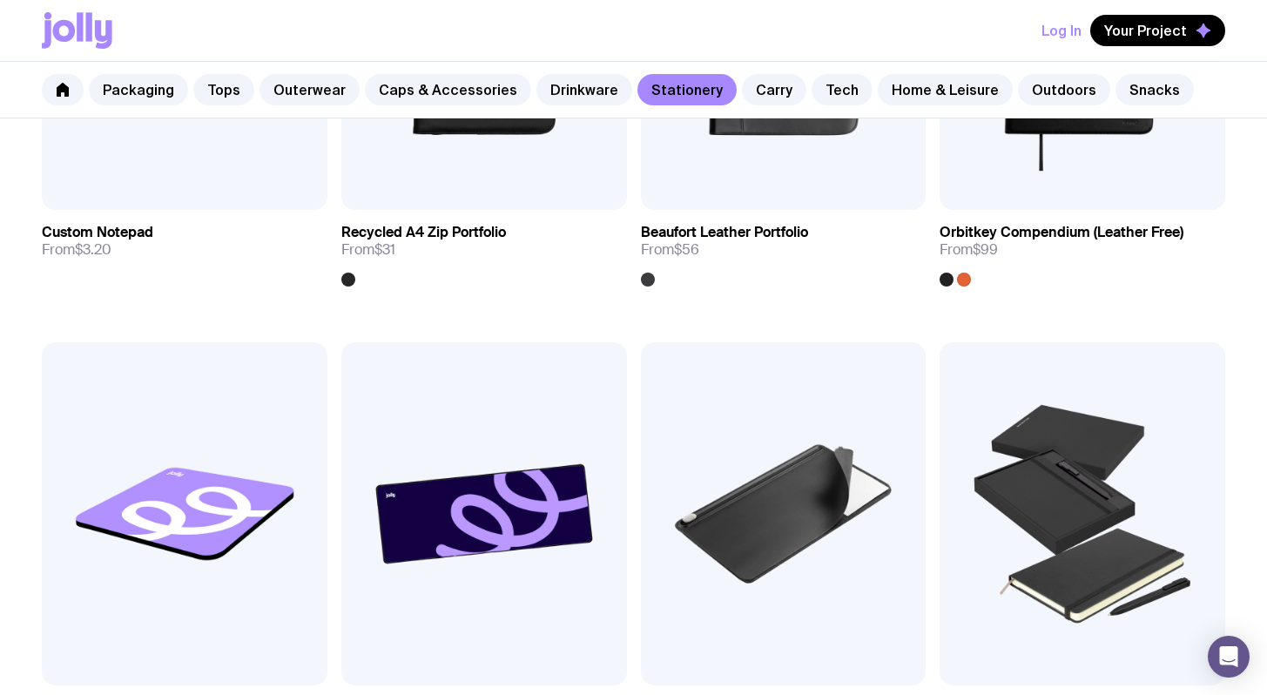
scroll to position [3309, 0]
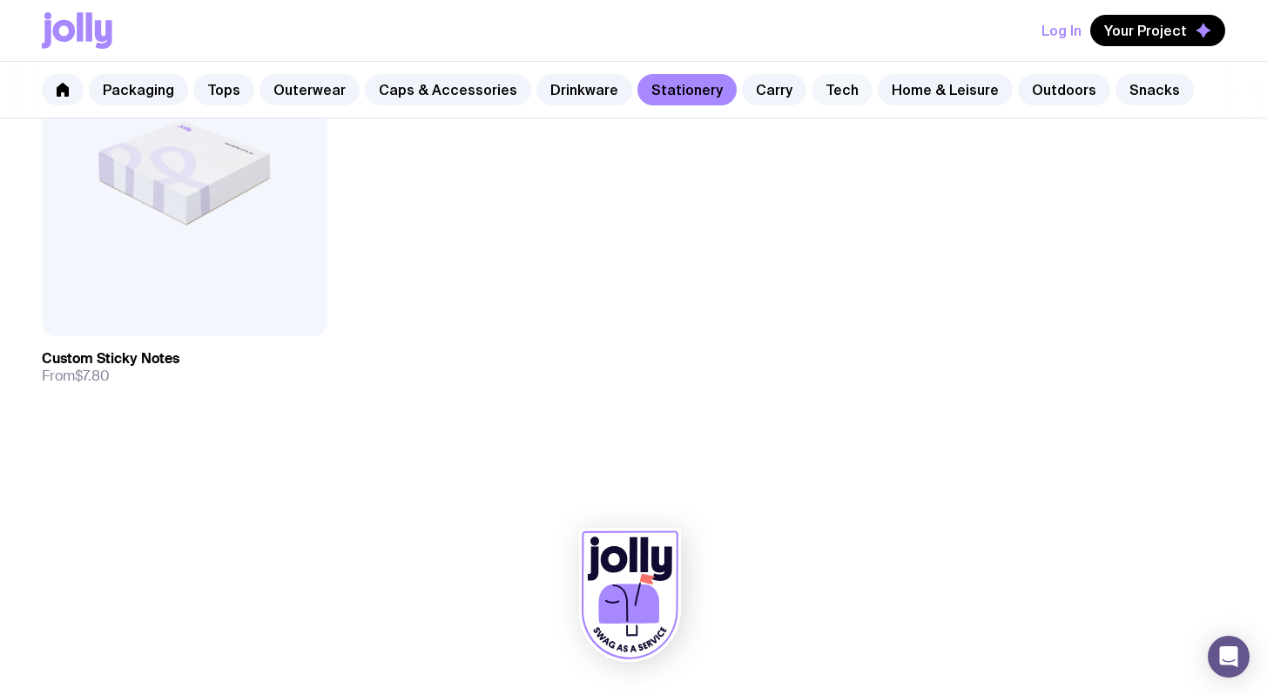
click at [812, 90] on link "Tech" at bounding box center [842, 89] width 61 height 31
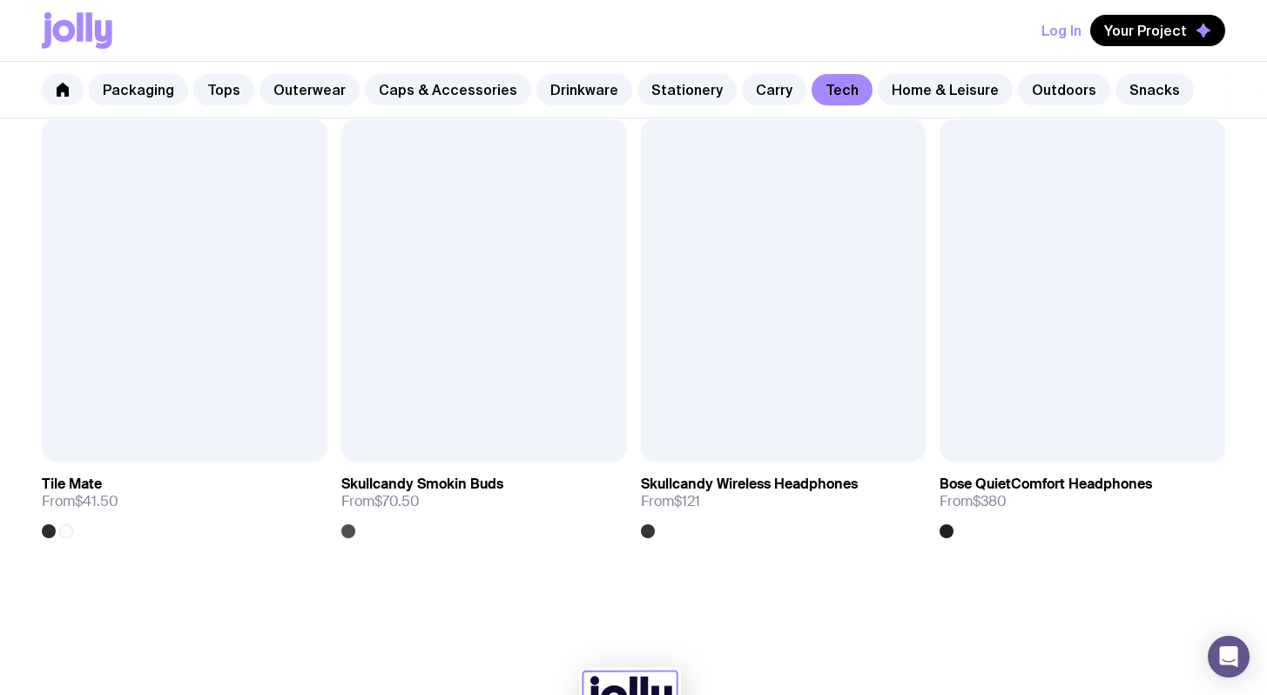
scroll to position [2793, 0]
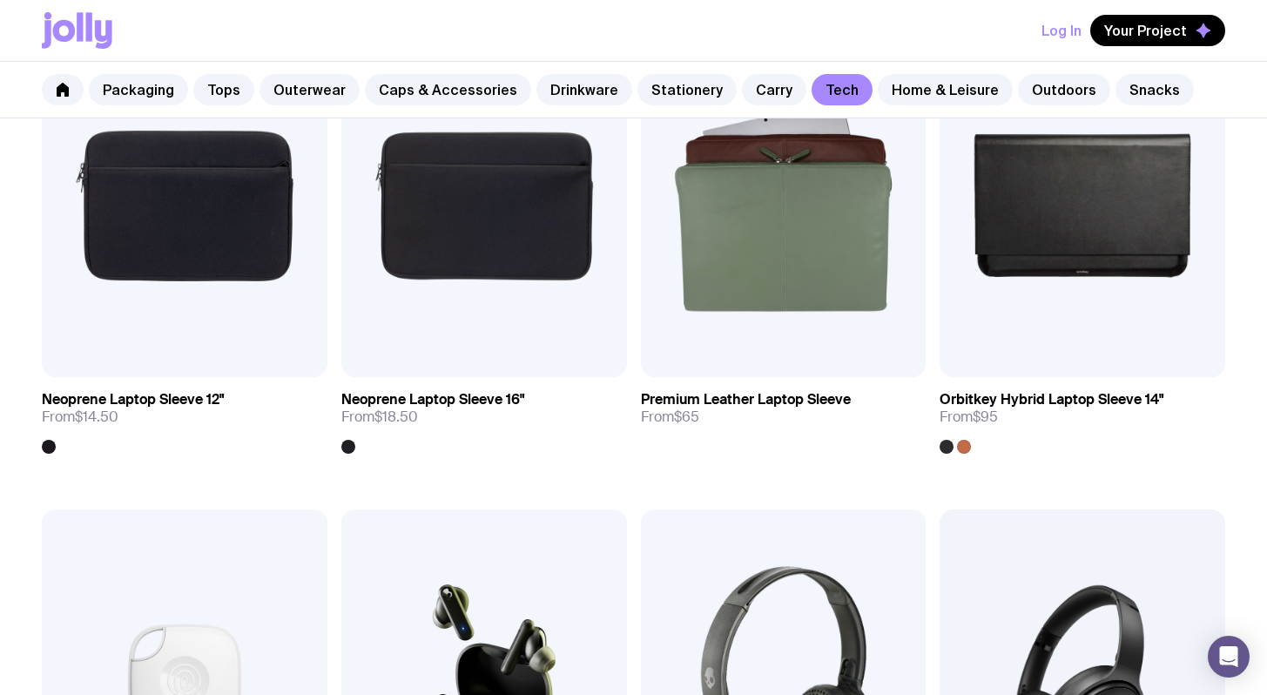
click at [920, 106] on div "Packaging Tops Outerwear Caps & Accessories Drinkware Stationery Carry Tech Hom…" at bounding box center [633, 90] width 1267 height 57
click at [926, 91] on link "Home & Leisure" at bounding box center [945, 89] width 135 height 31
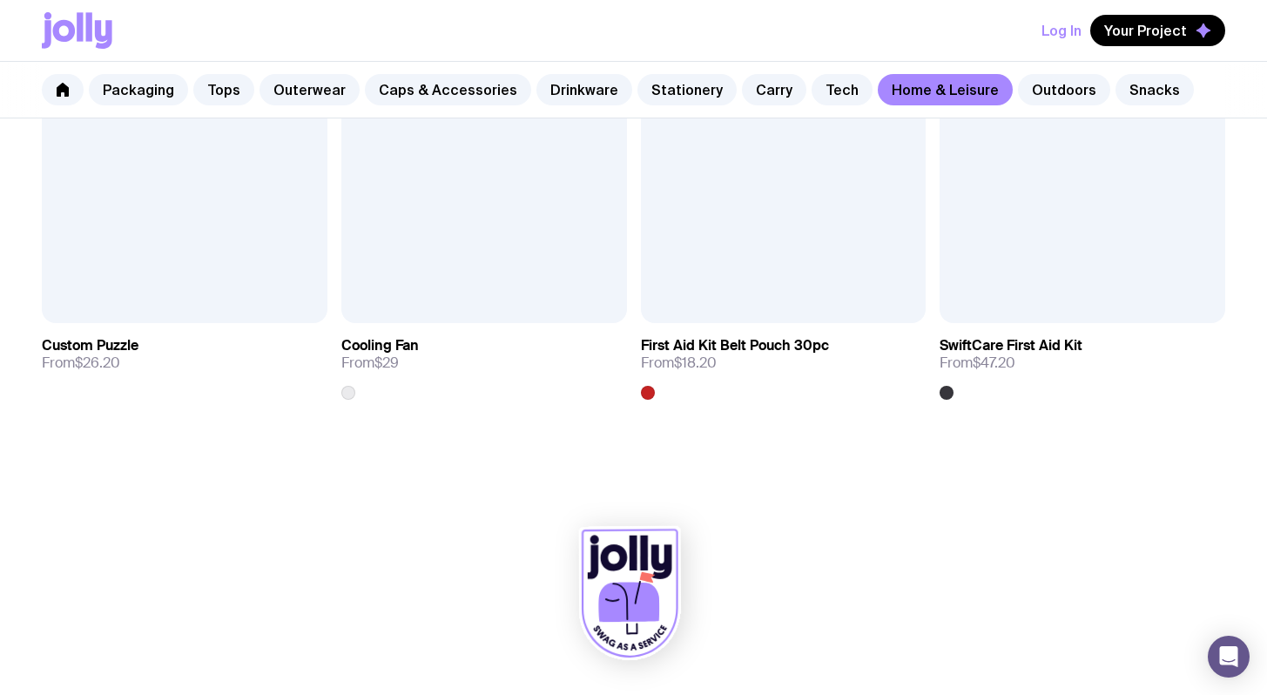
scroll to position [3797, 0]
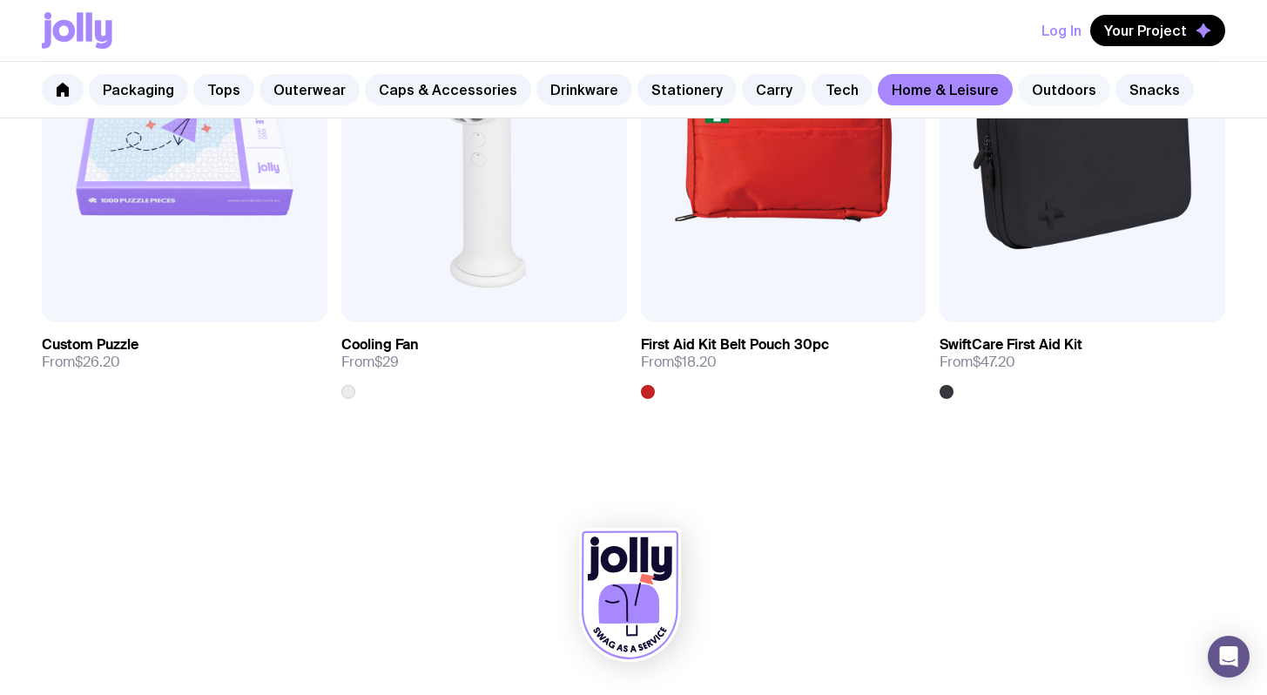
click at [1048, 84] on link "Outdoors" at bounding box center [1064, 89] width 92 height 31
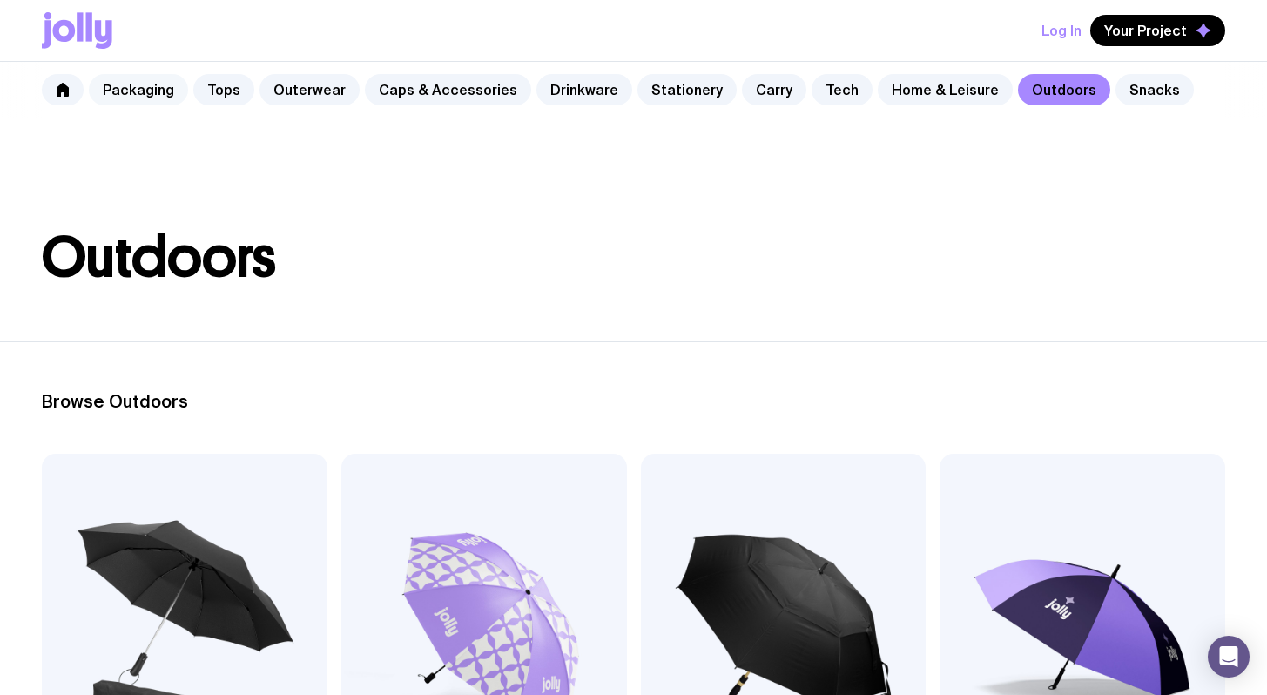
click at [145, 92] on link "Packaging" at bounding box center [138, 89] width 99 height 31
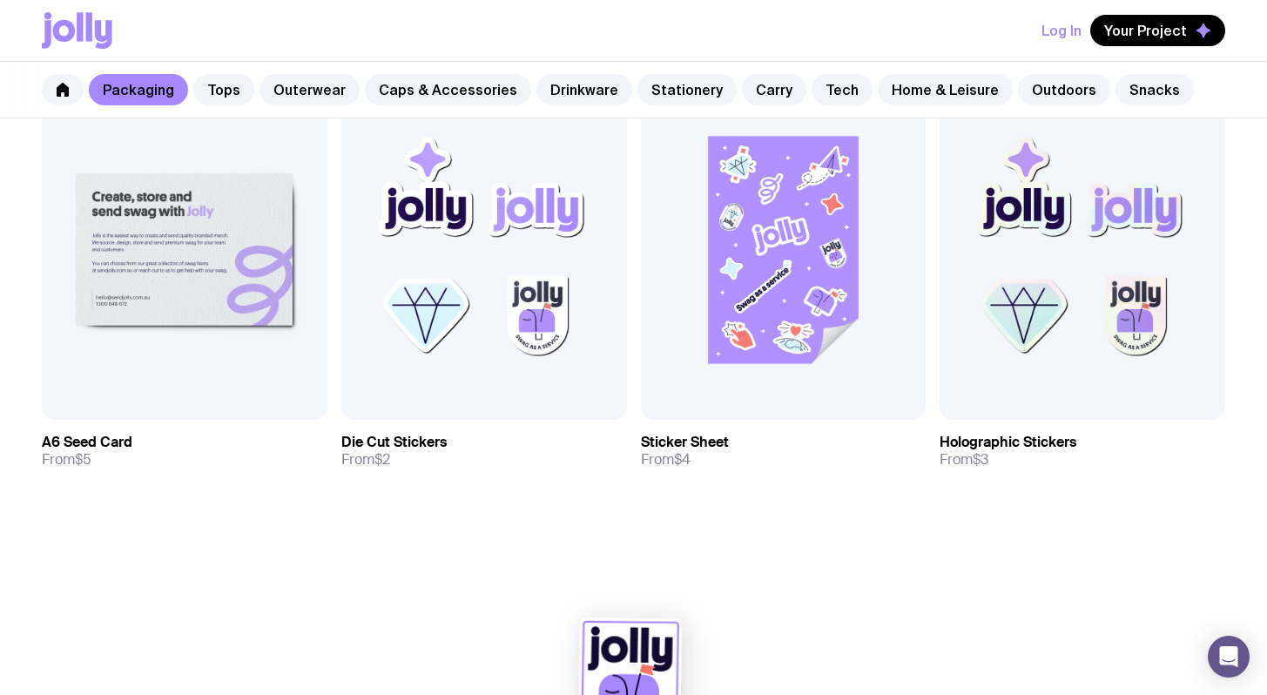
scroll to position [1856, 0]
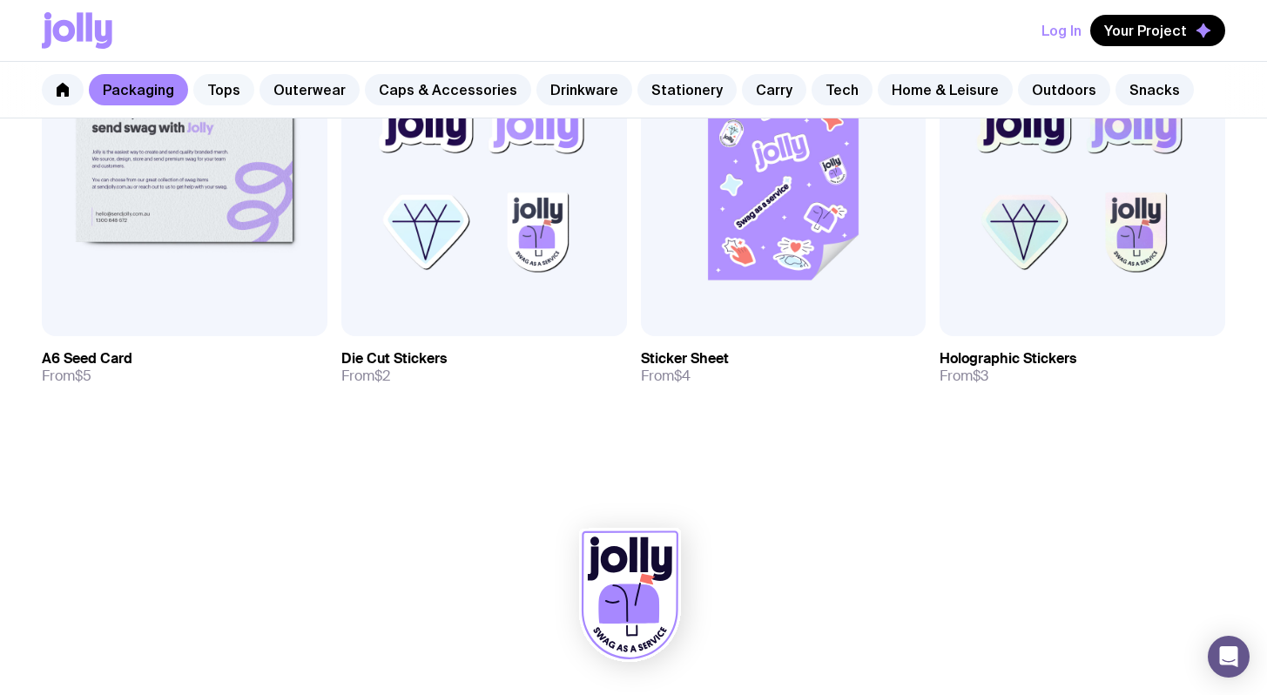
click at [218, 88] on link "Tops" at bounding box center [223, 89] width 61 height 31
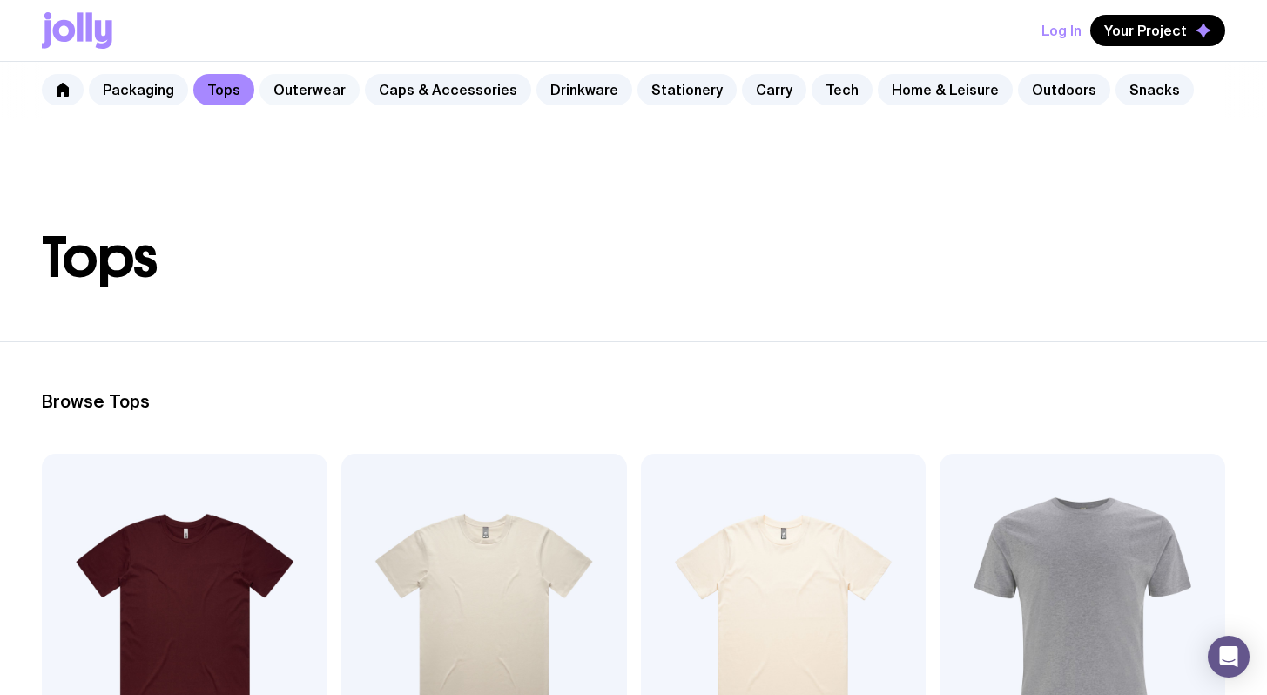
click at [308, 94] on link "Outerwear" at bounding box center [309, 89] width 100 height 31
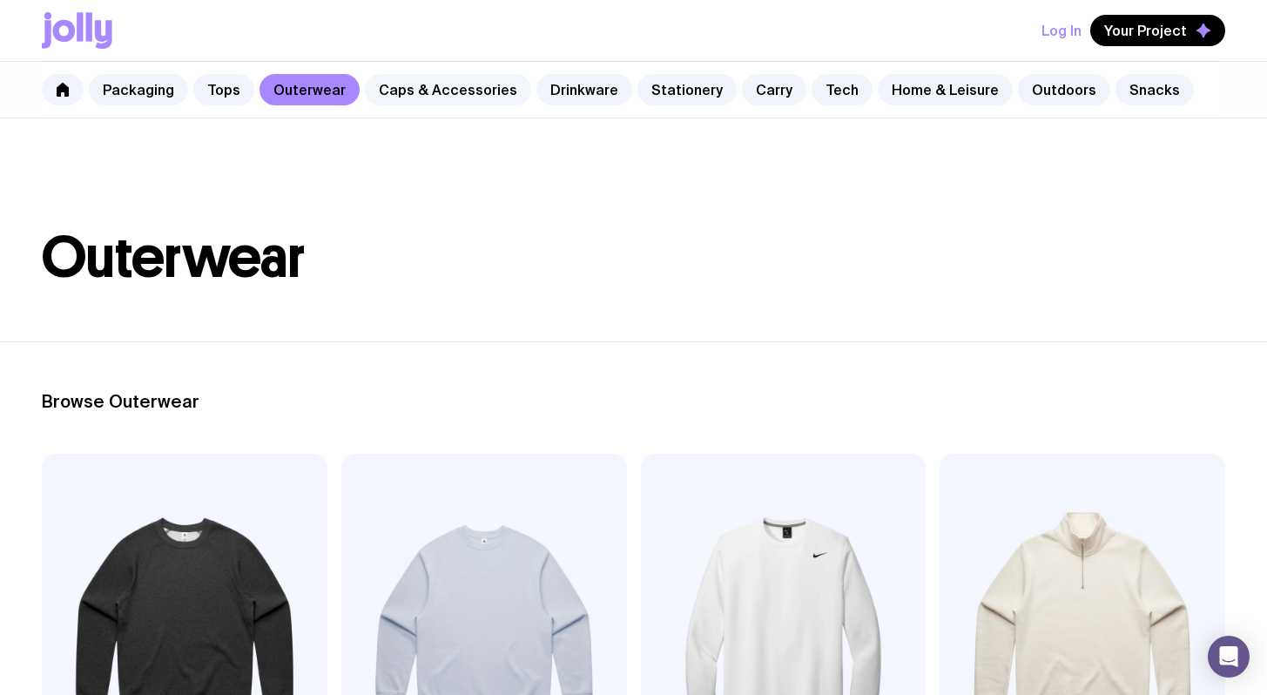
click at [449, 87] on link "Caps & Accessories" at bounding box center [448, 89] width 166 height 31
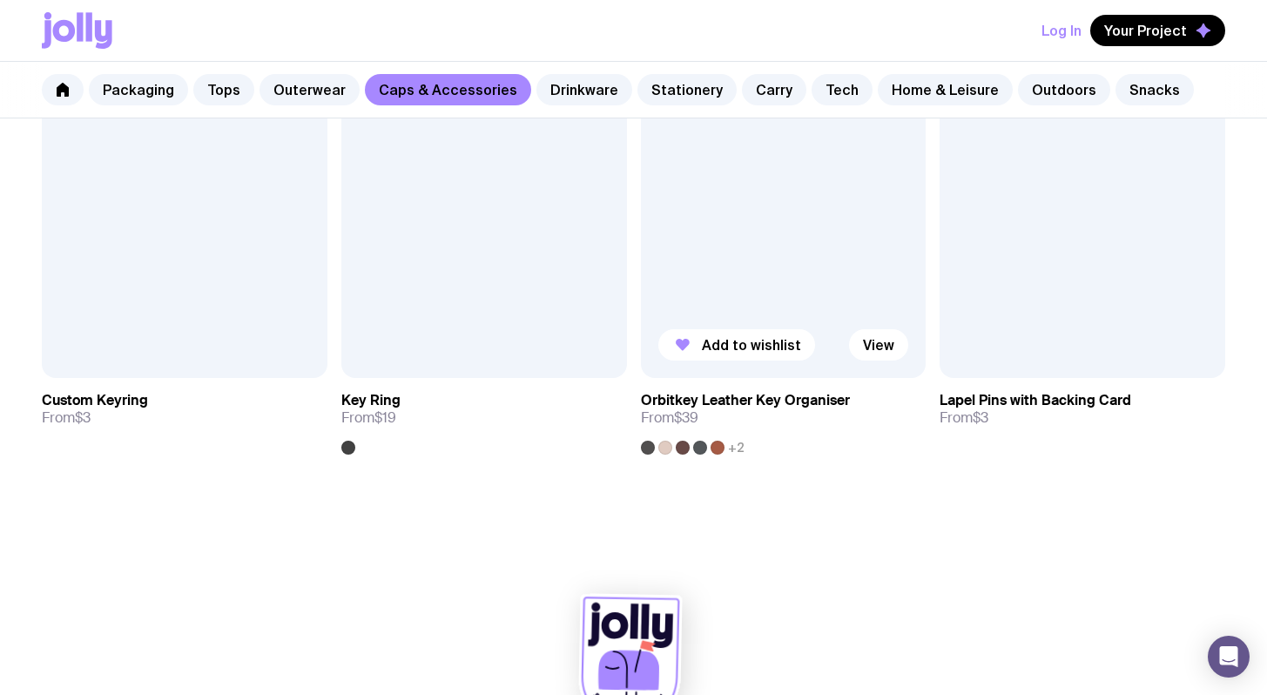
scroll to position [2848, 0]
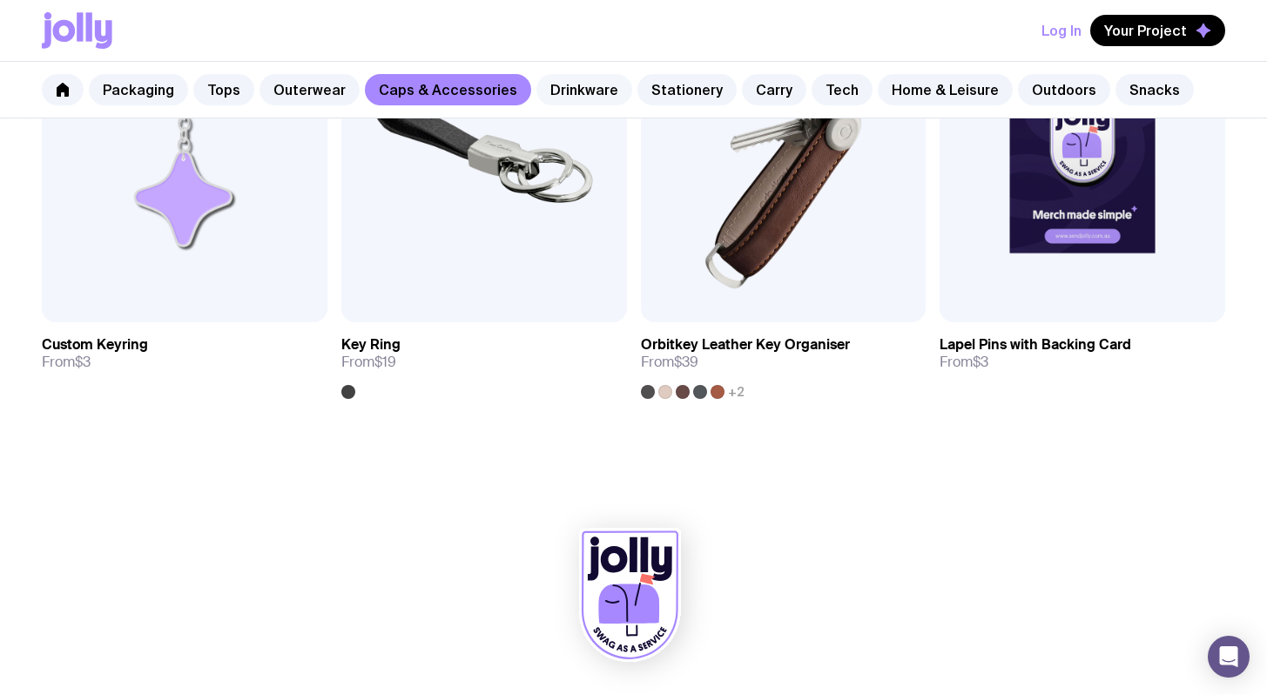
click at [560, 97] on link "Drinkware" at bounding box center [584, 89] width 96 height 31
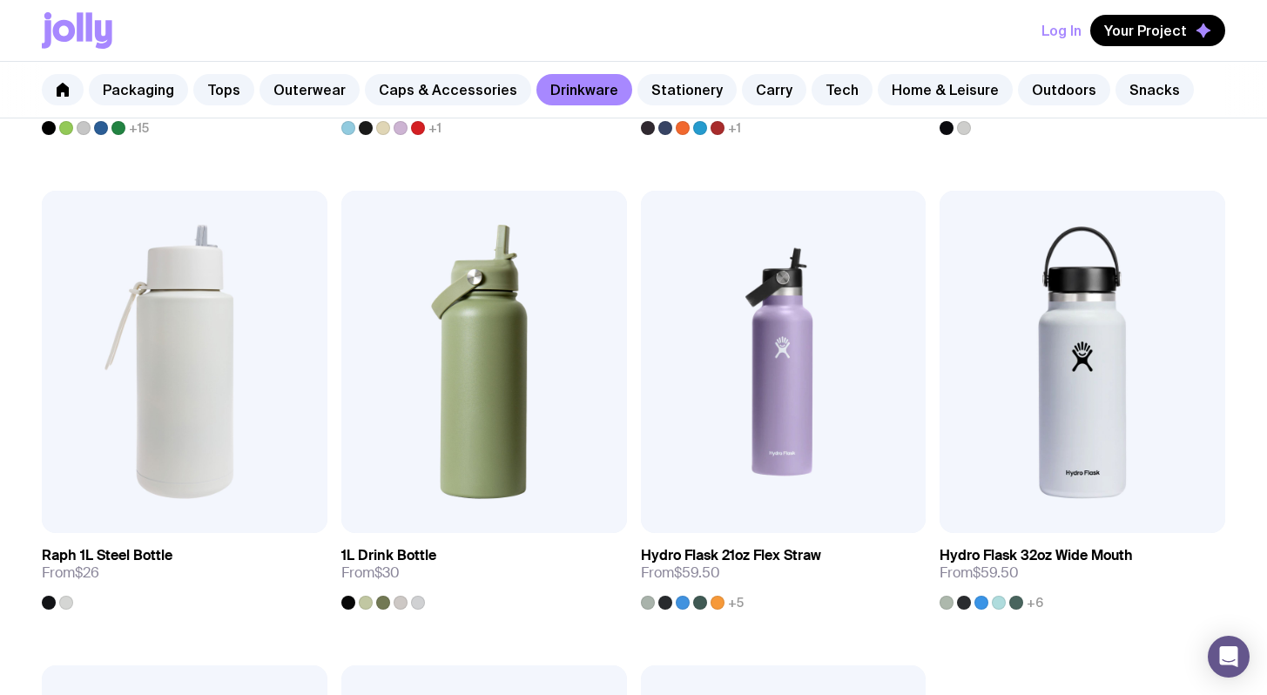
scroll to position [1809, 0]
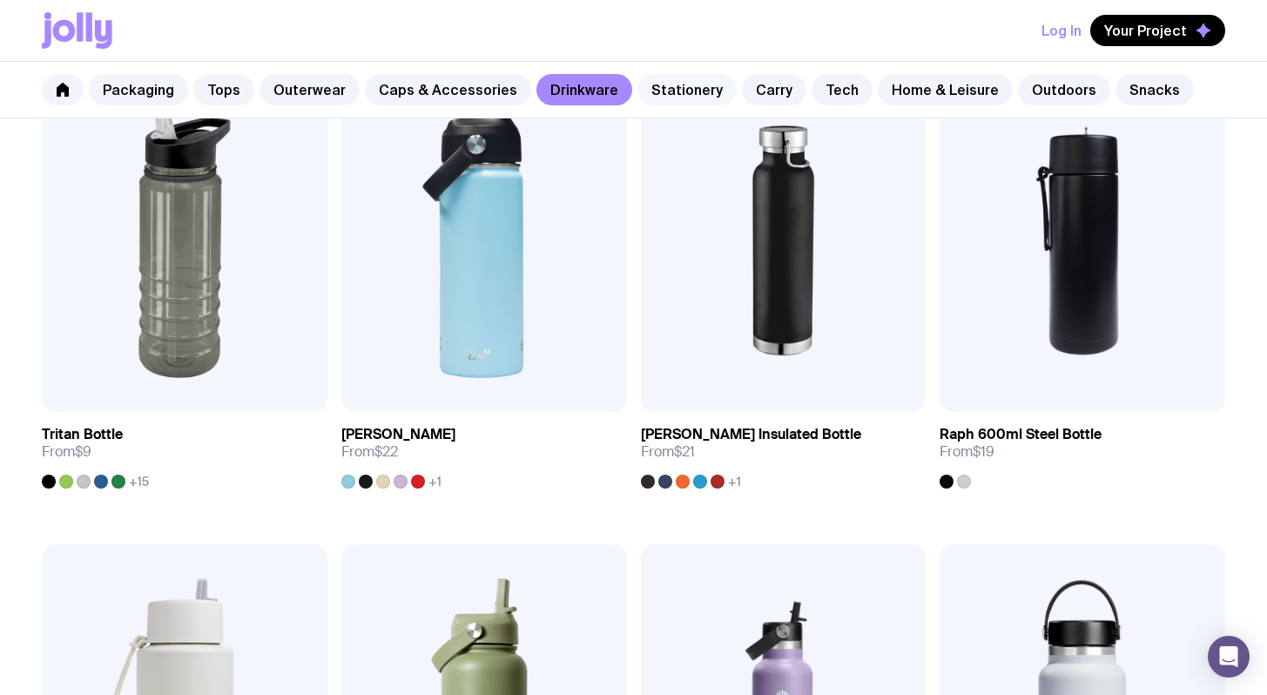
click at [670, 94] on link "Stationery" at bounding box center [686, 89] width 99 height 31
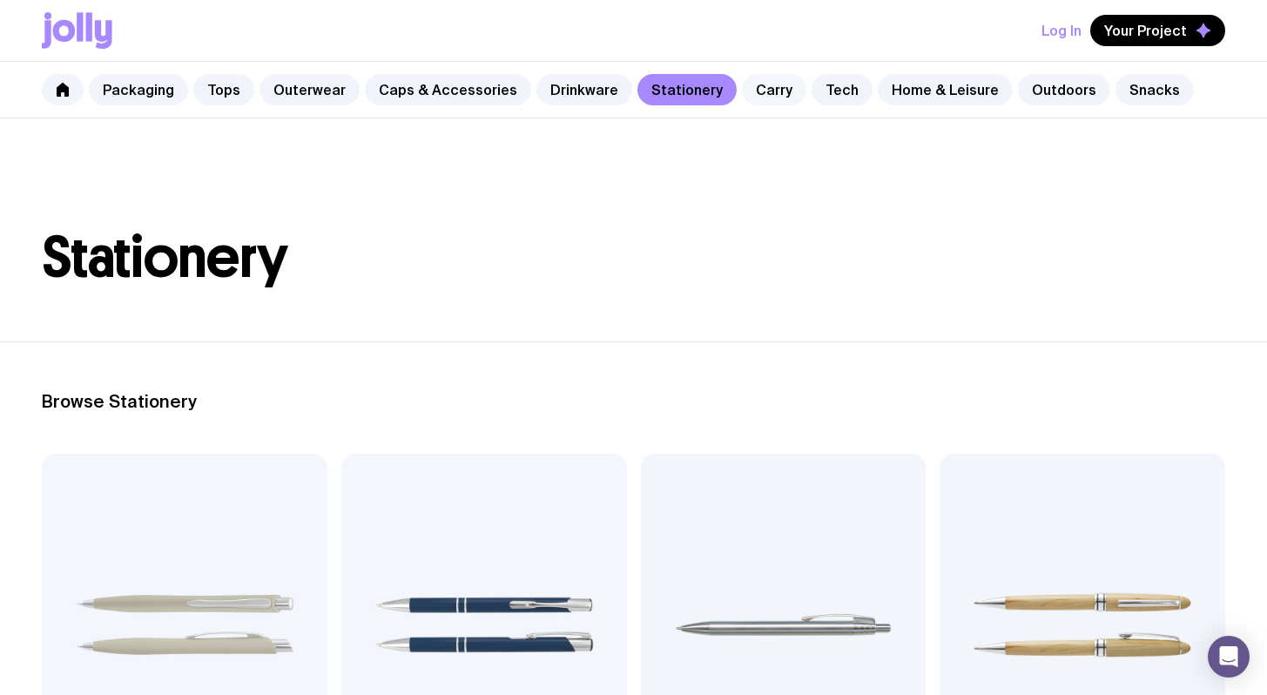
click at [755, 98] on link "Carry" at bounding box center [774, 89] width 64 height 31
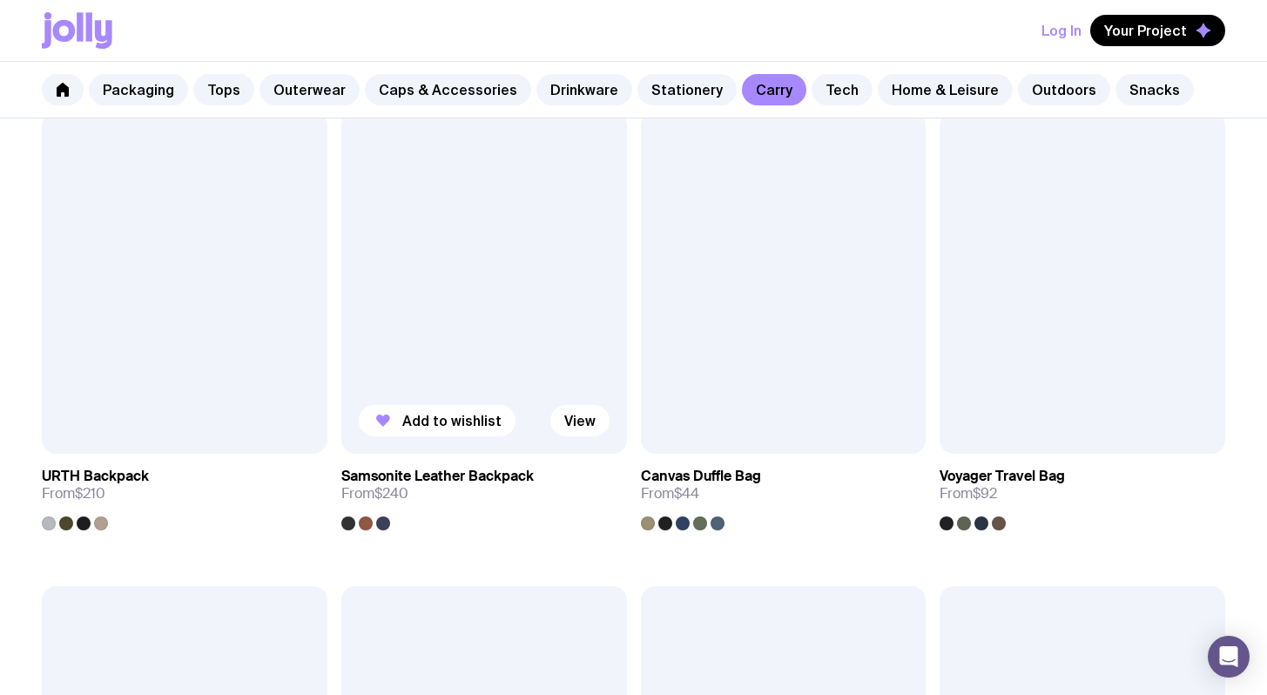
scroll to position [2240, 0]
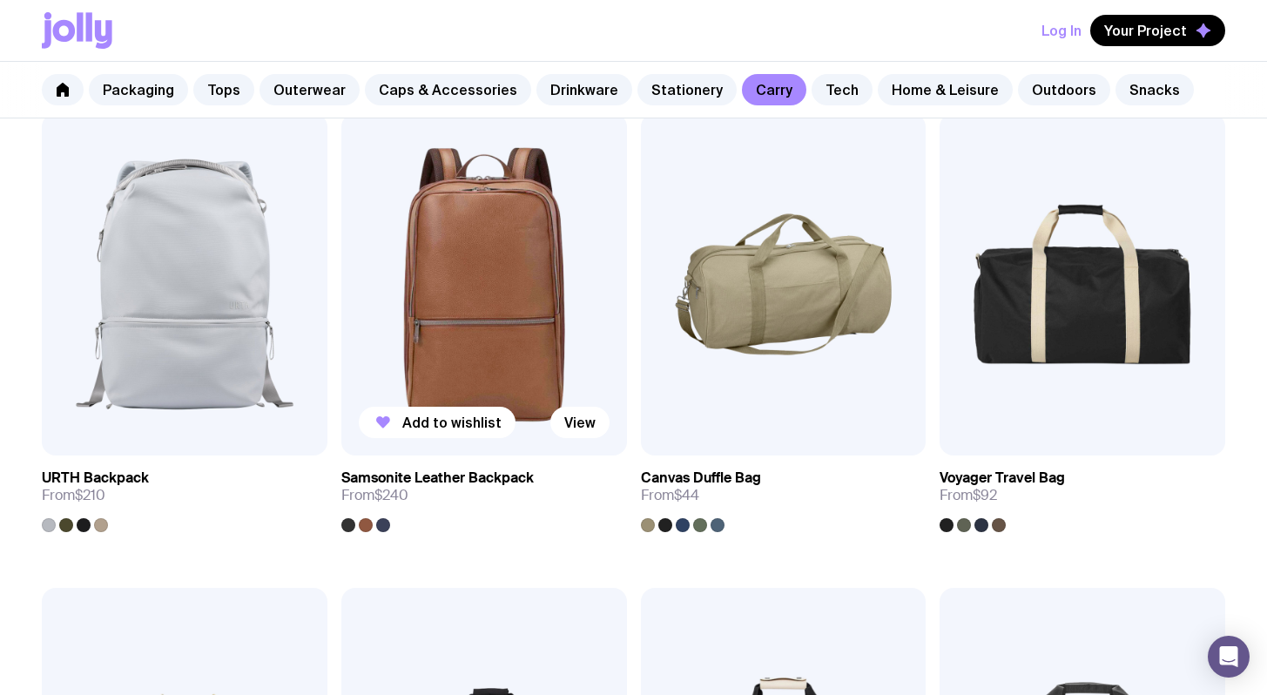
click at [380, 528] on div at bounding box center [383, 525] width 14 height 14
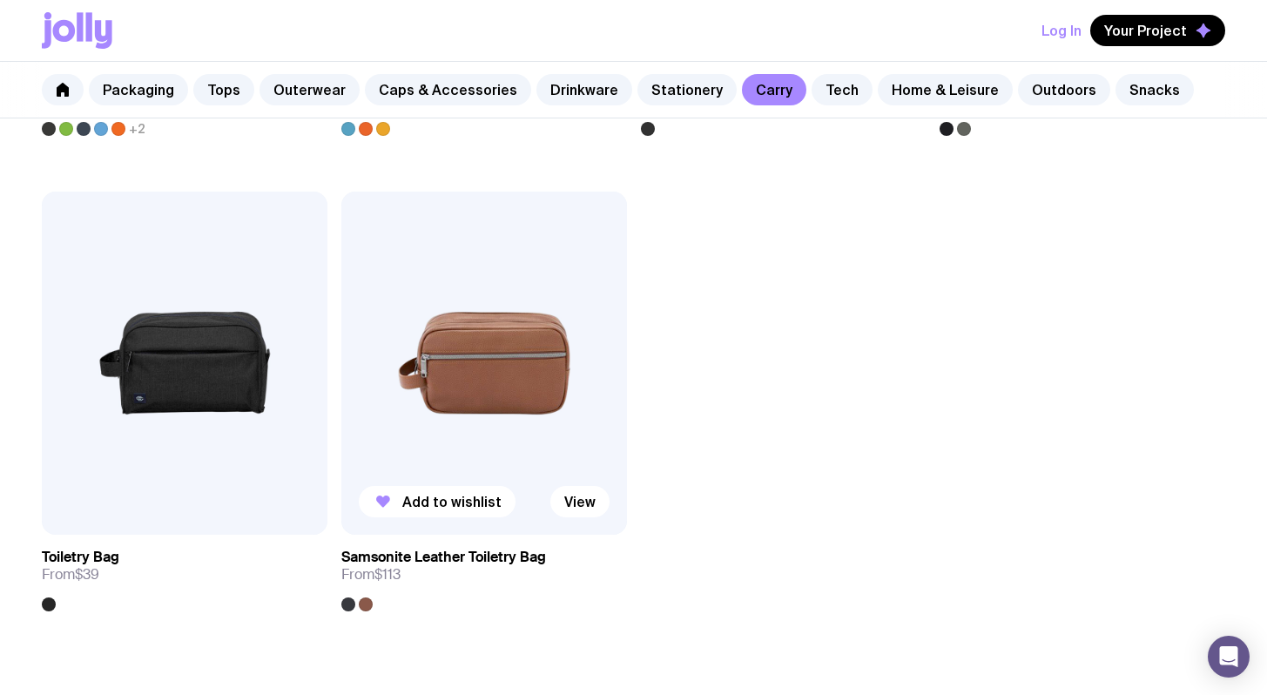
scroll to position [4060, 0]
click at [819, 98] on link "Tech" at bounding box center [842, 89] width 61 height 31
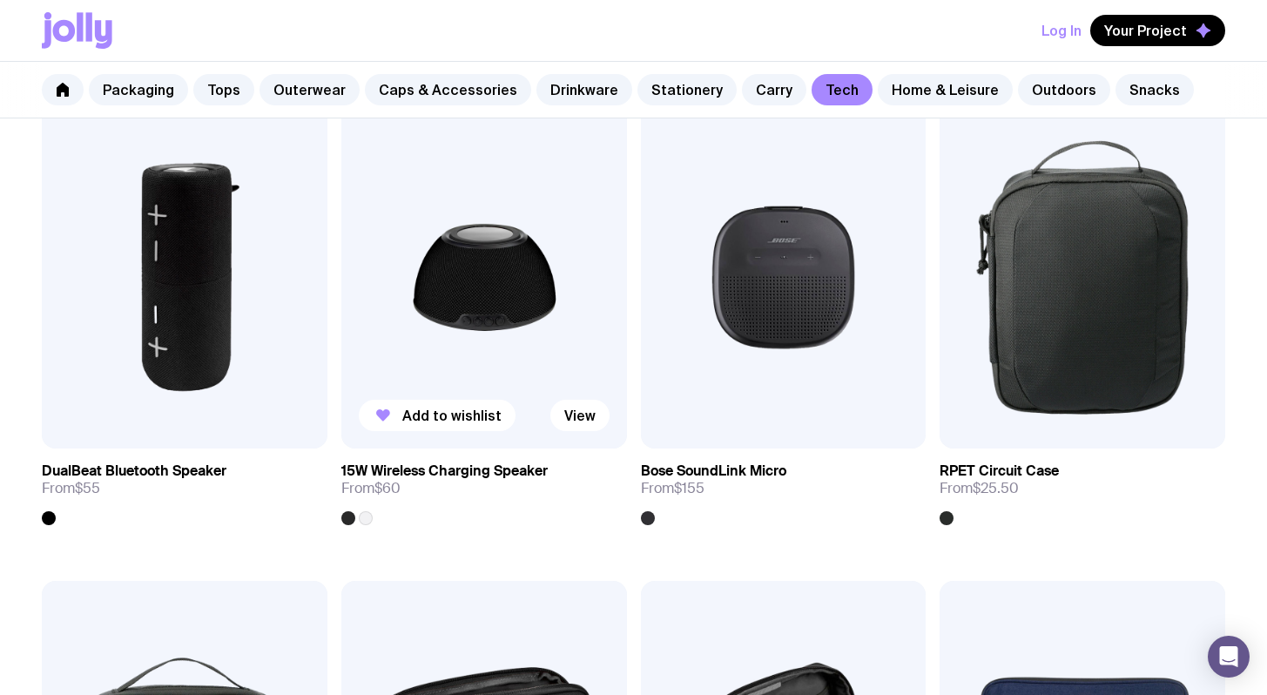
scroll to position [1764, 0]
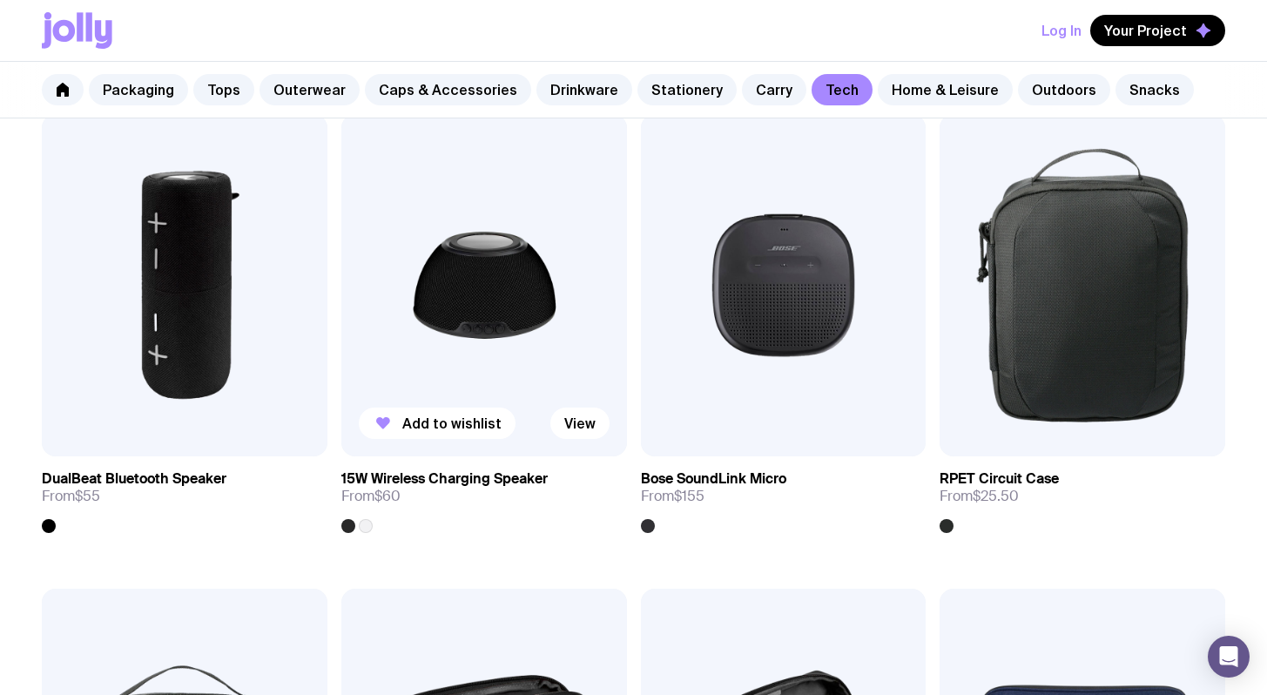
click at [454, 476] on h3 "15W Wireless Charging Speaker" at bounding box center [444, 478] width 206 height 17
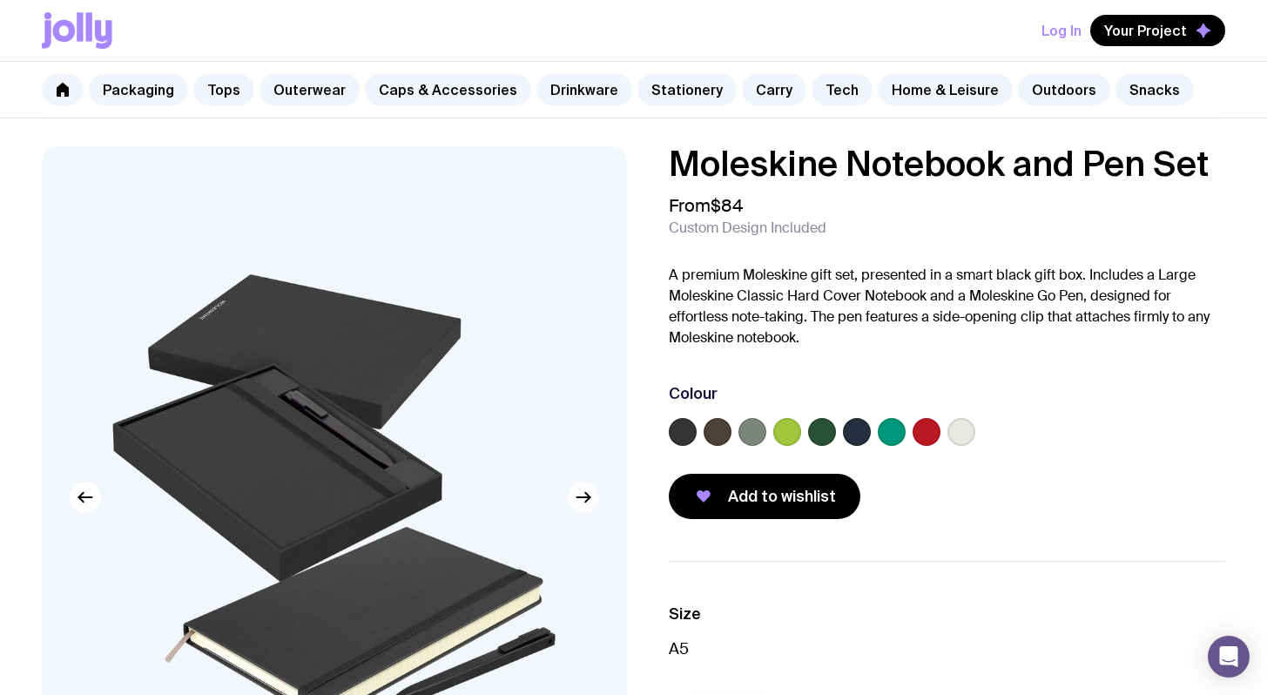
click at [586, 502] on icon "button" at bounding box center [583, 497] width 21 height 21
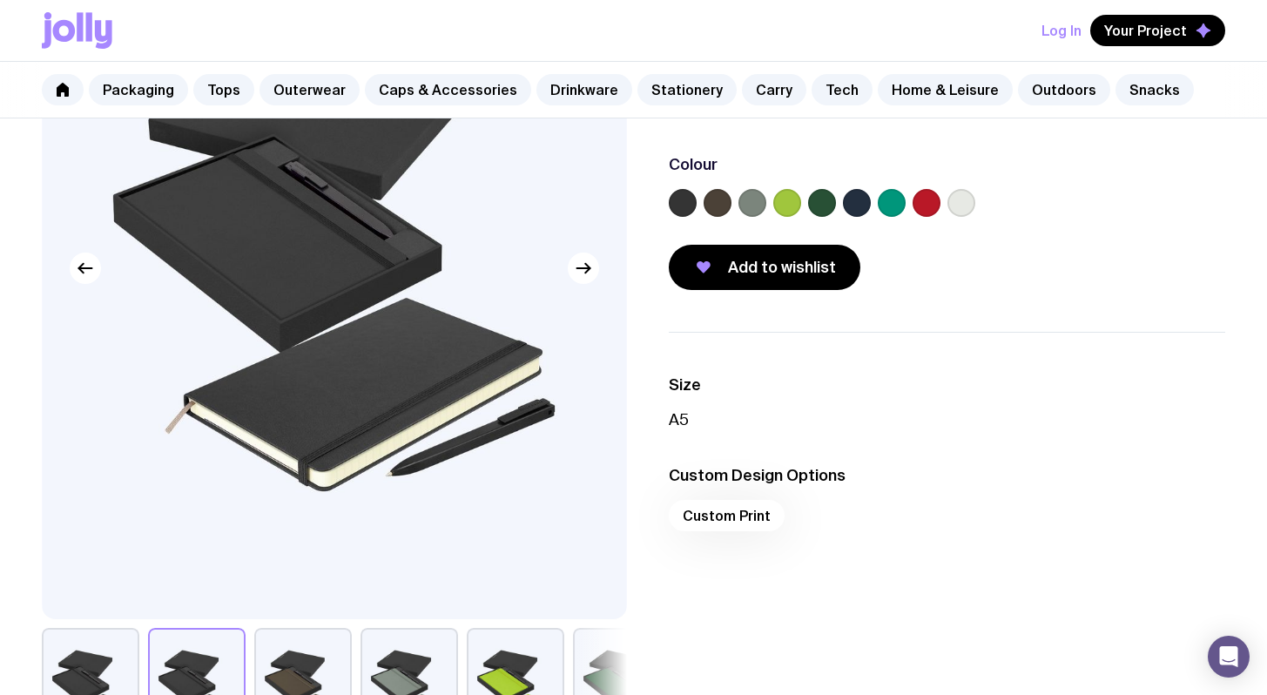
scroll to position [99, 0]
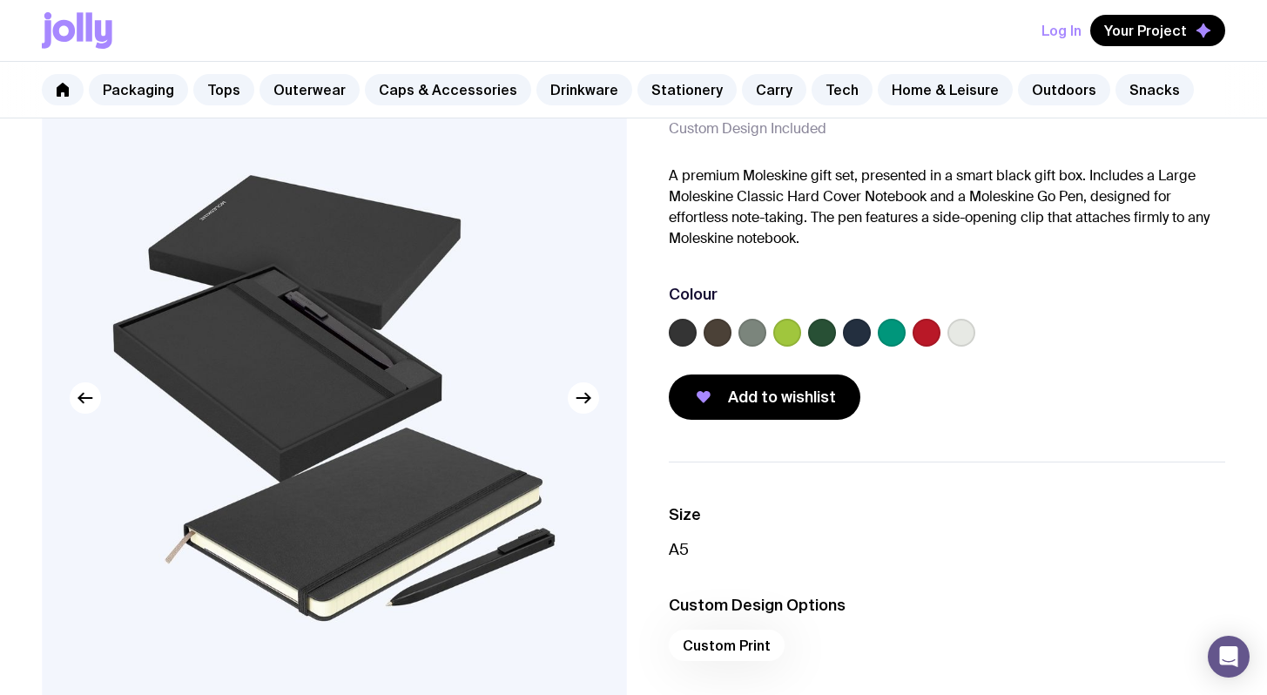
click at [592, 418] on img at bounding box center [334, 398] width 585 height 702
click at [596, 398] on button "button" at bounding box center [583, 397] width 31 height 31
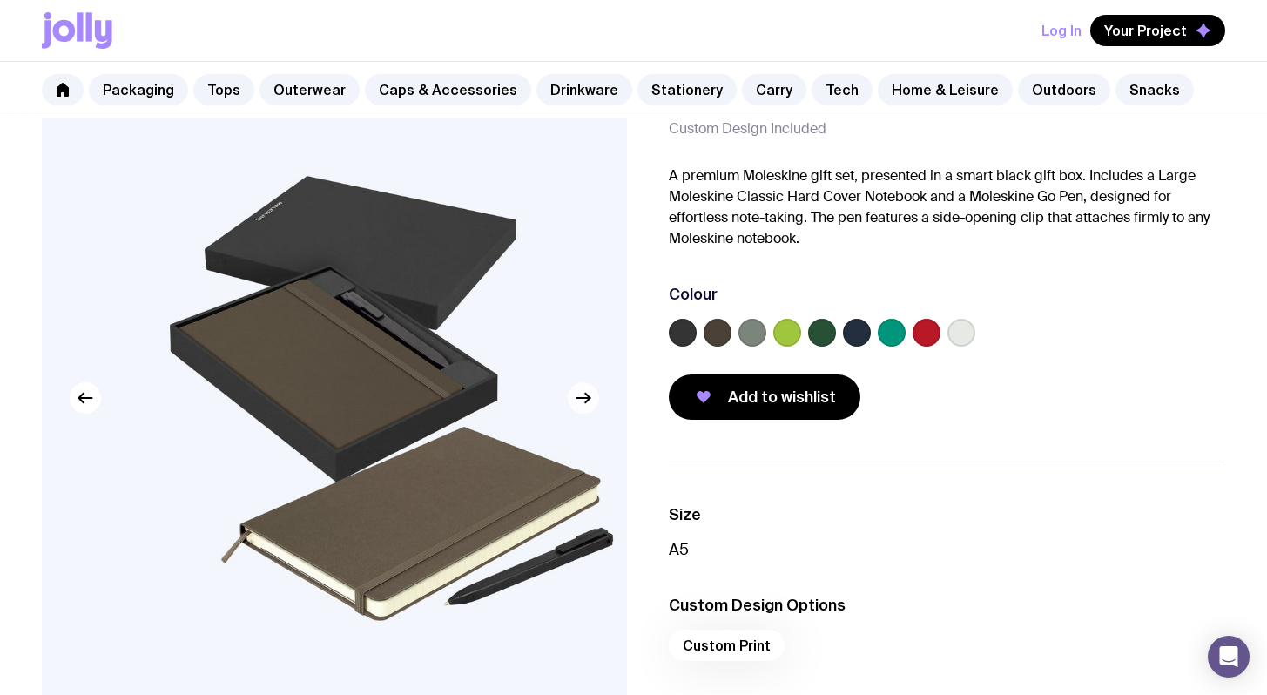
click at [596, 397] on button "button" at bounding box center [583, 397] width 31 height 31
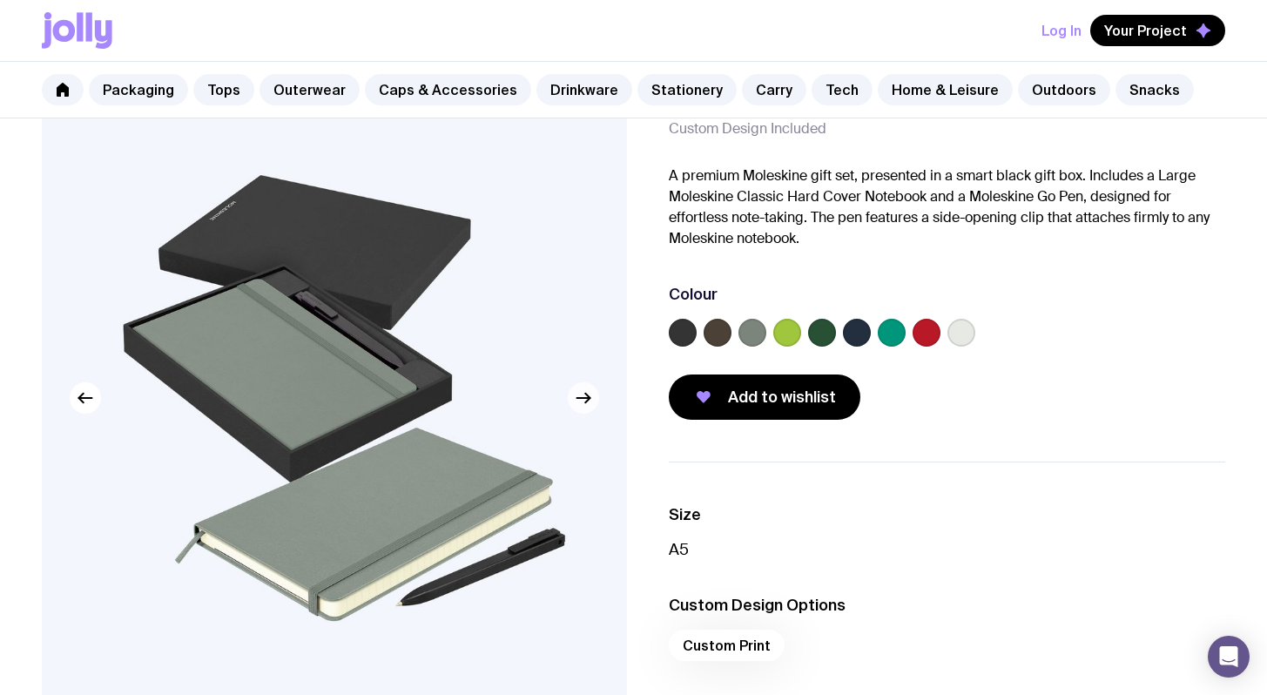
click at [596, 397] on button "button" at bounding box center [583, 397] width 31 height 31
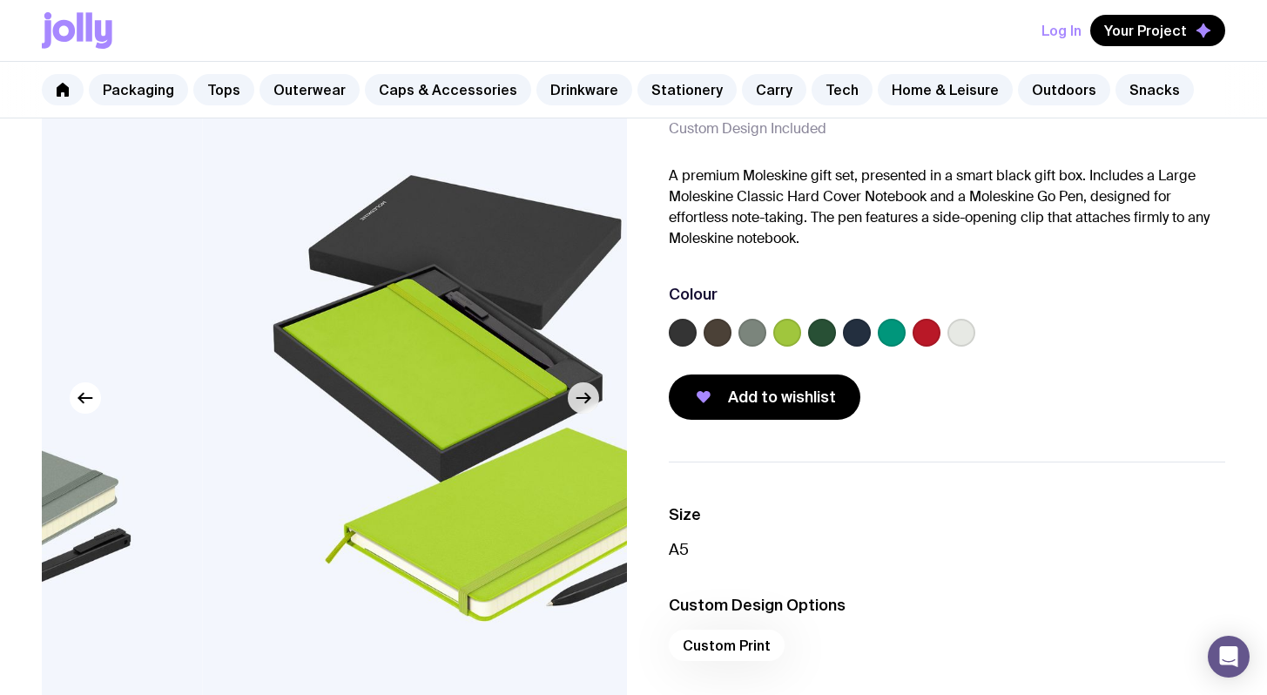
click at [596, 397] on button "button" at bounding box center [583, 397] width 31 height 31
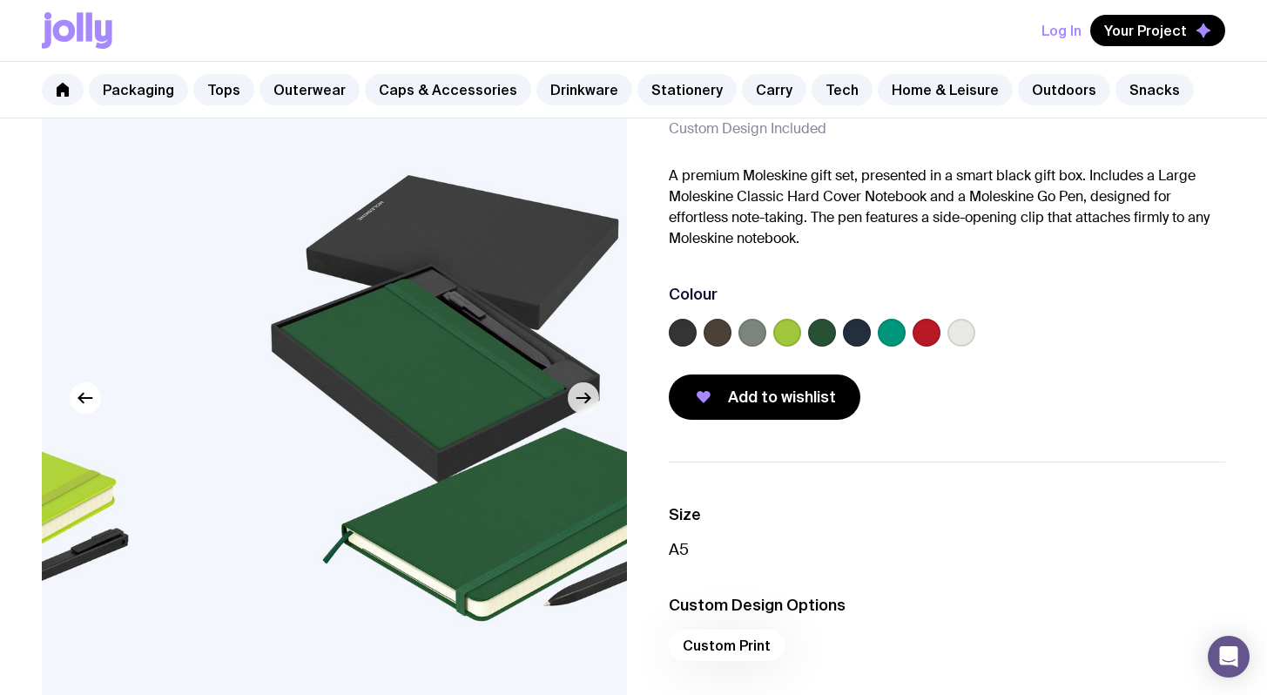
click at [596, 397] on button "button" at bounding box center [583, 397] width 31 height 31
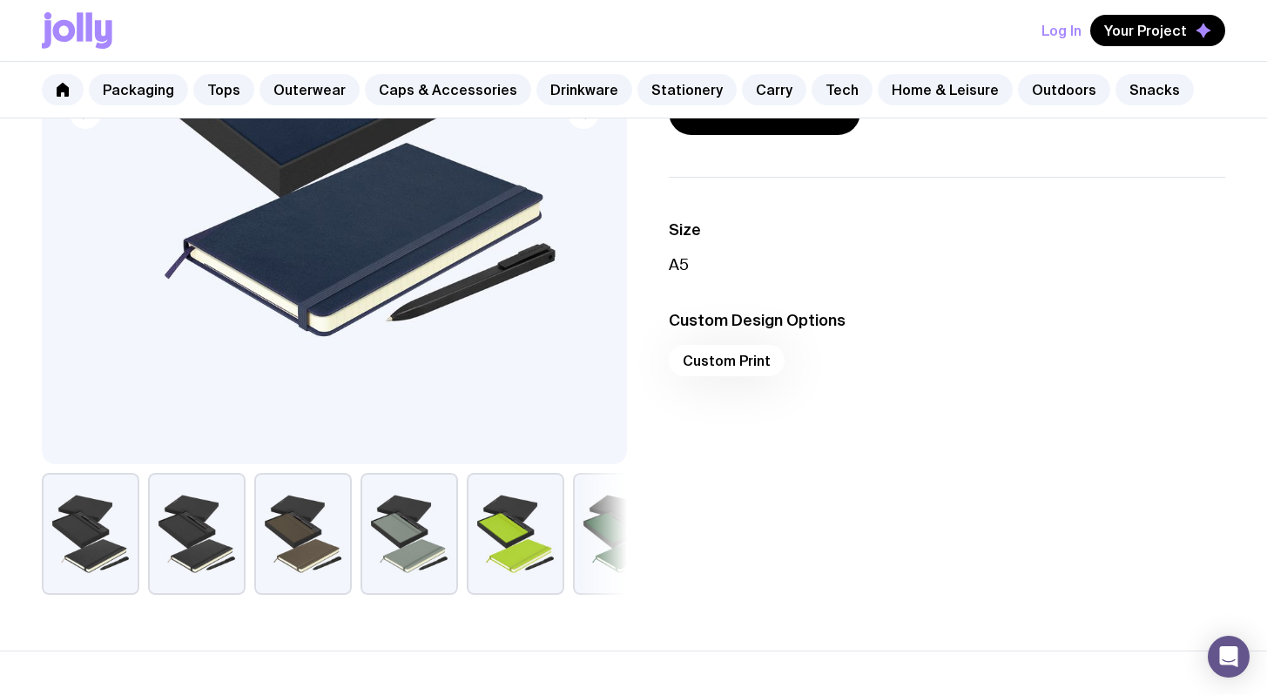
scroll to position [451, 0]
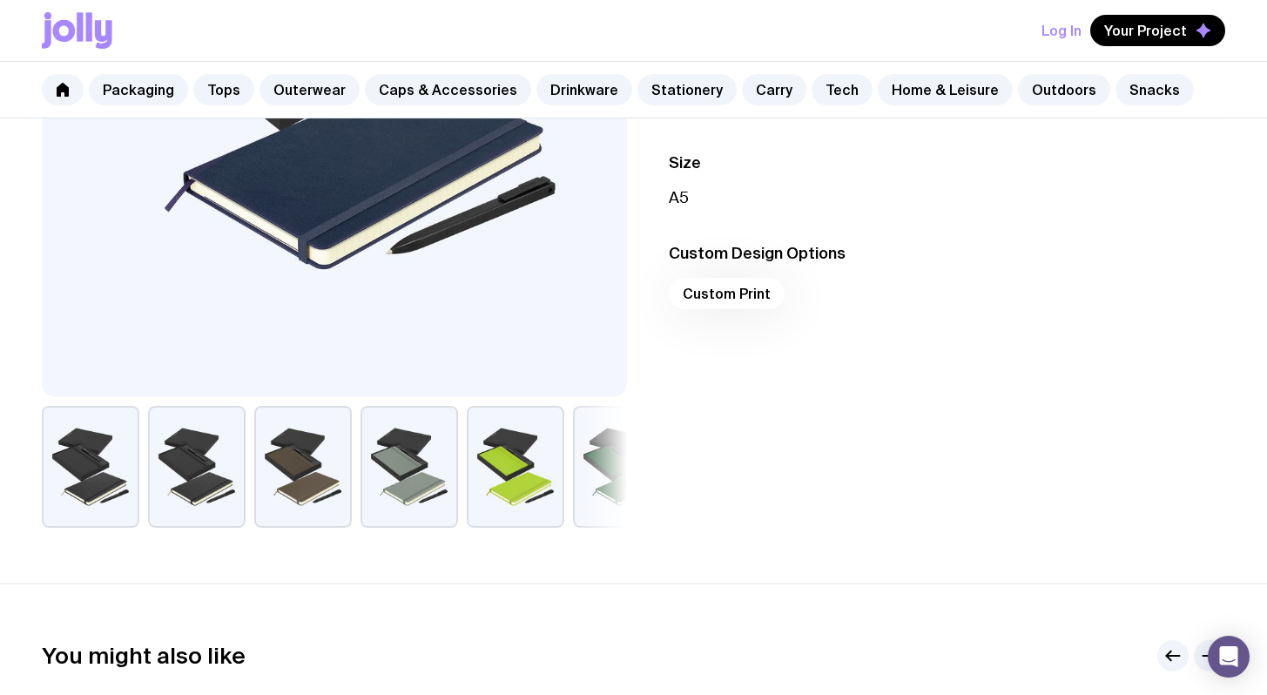
click at [554, 492] on button "button" at bounding box center [516, 467] width 98 height 122
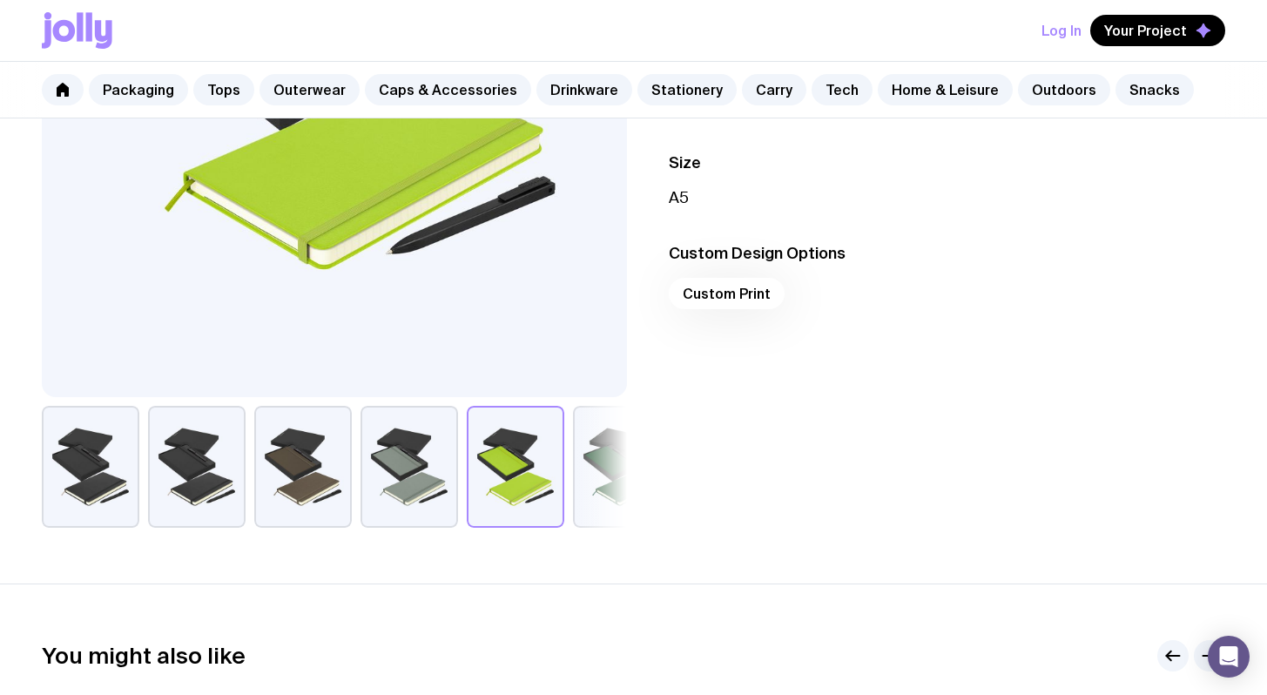
click at [594, 478] on button "button" at bounding box center [622, 467] width 98 height 122
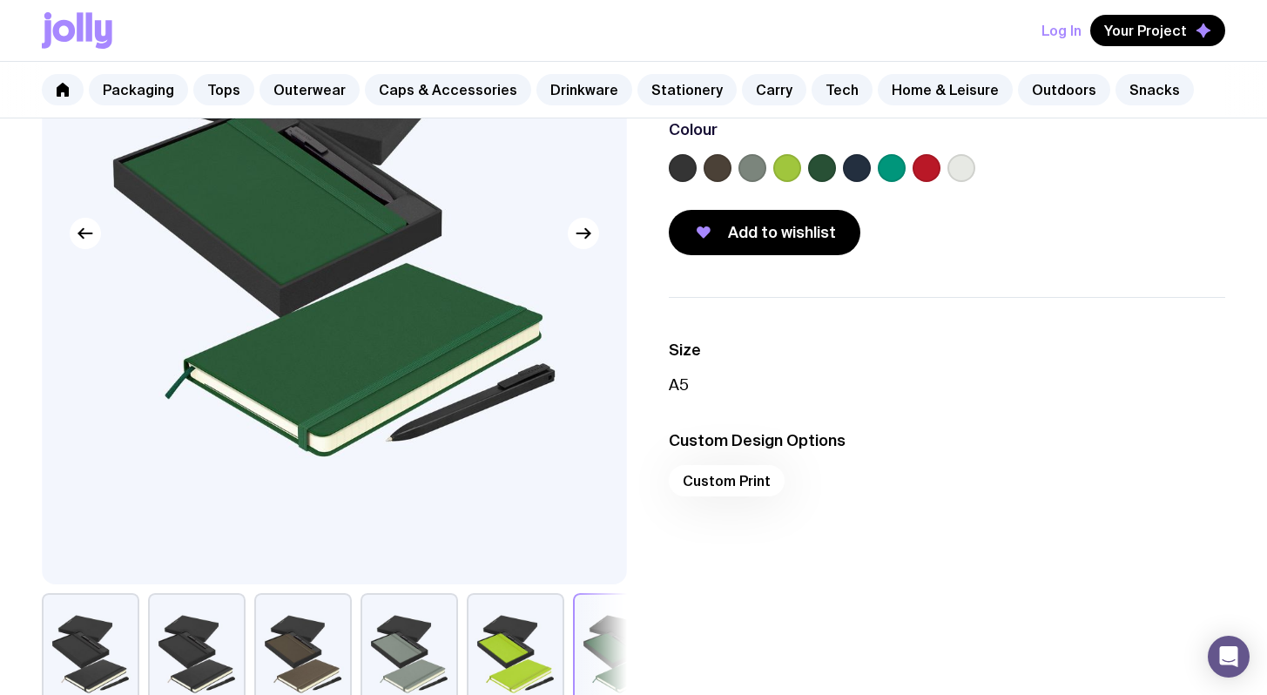
scroll to position [227, 0]
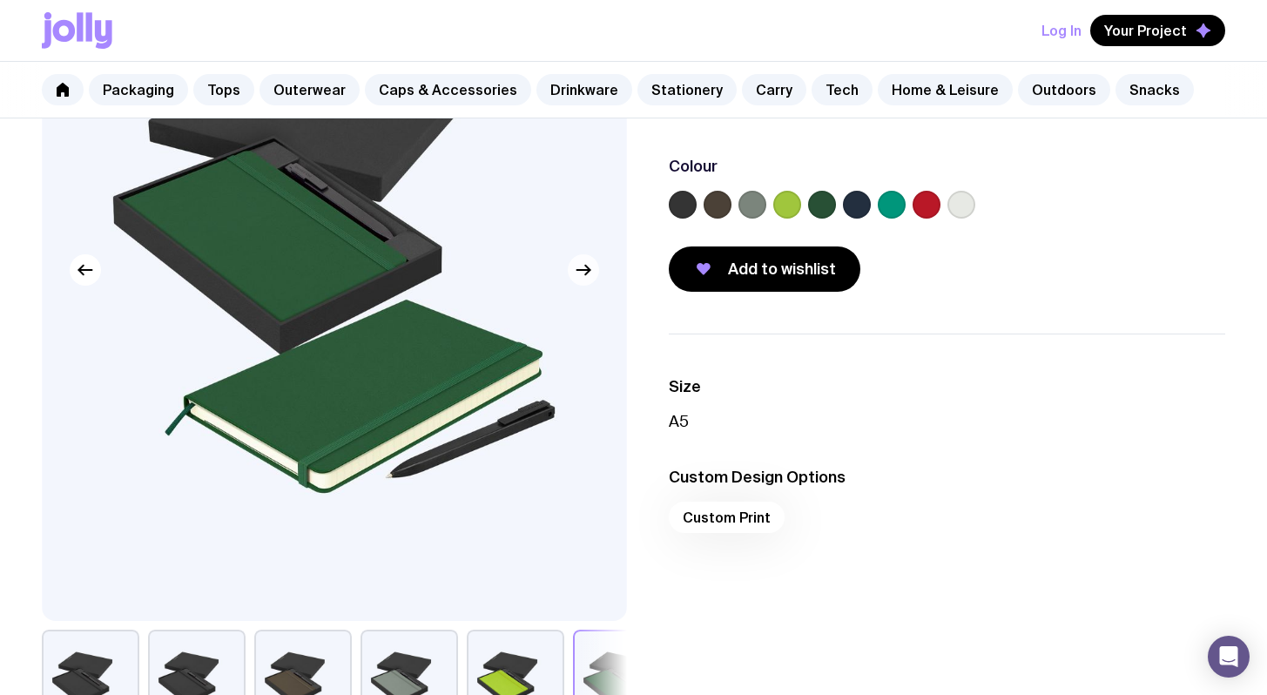
click at [581, 280] on icon "button" at bounding box center [583, 269] width 21 height 21
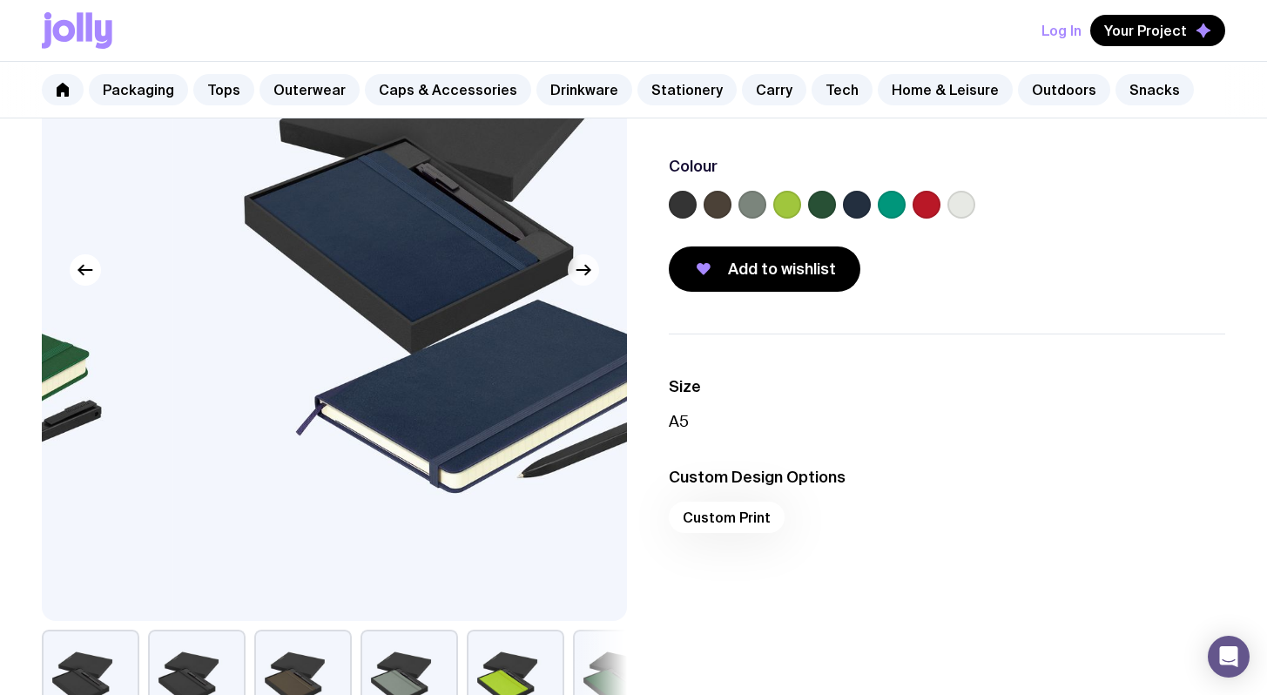
click at [581, 280] on icon "button" at bounding box center [583, 269] width 21 height 21
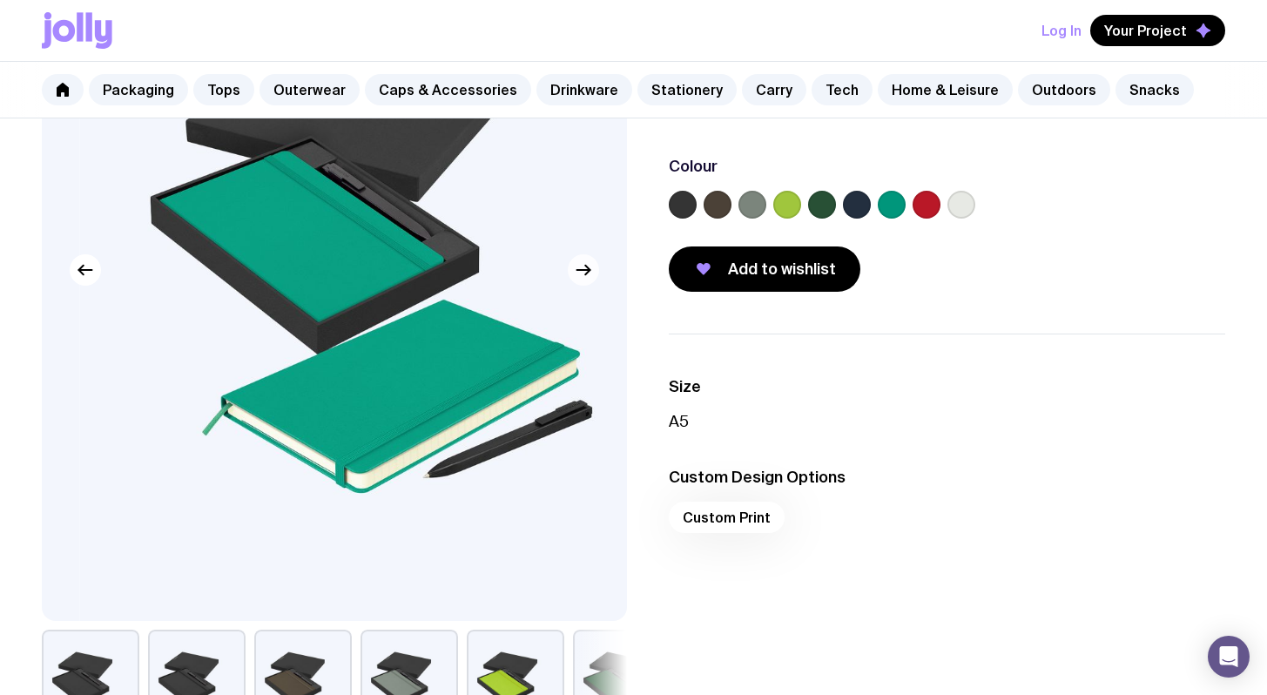
click at [581, 280] on icon "button" at bounding box center [583, 269] width 21 height 21
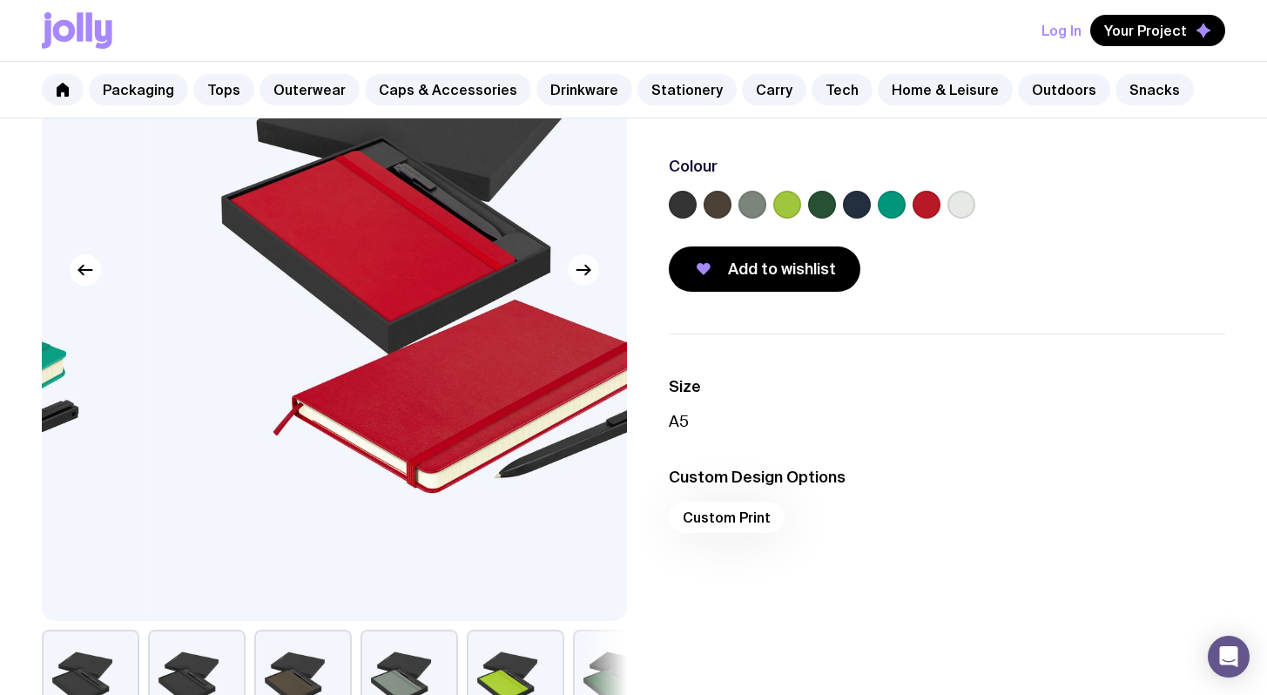
click at [581, 280] on icon "button" at bounding box center [583, 269] width 21 height 21
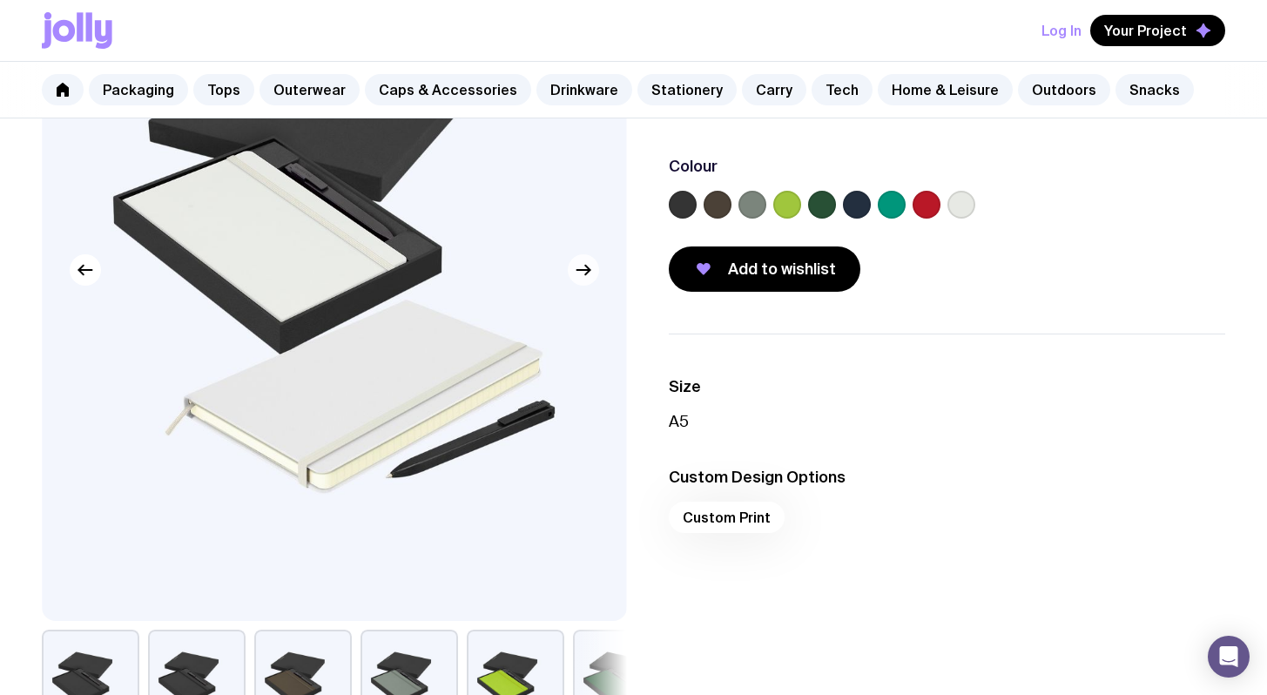
click at [581, 280] on icon "button" at bounding box center [583, 269] width 21 height 21
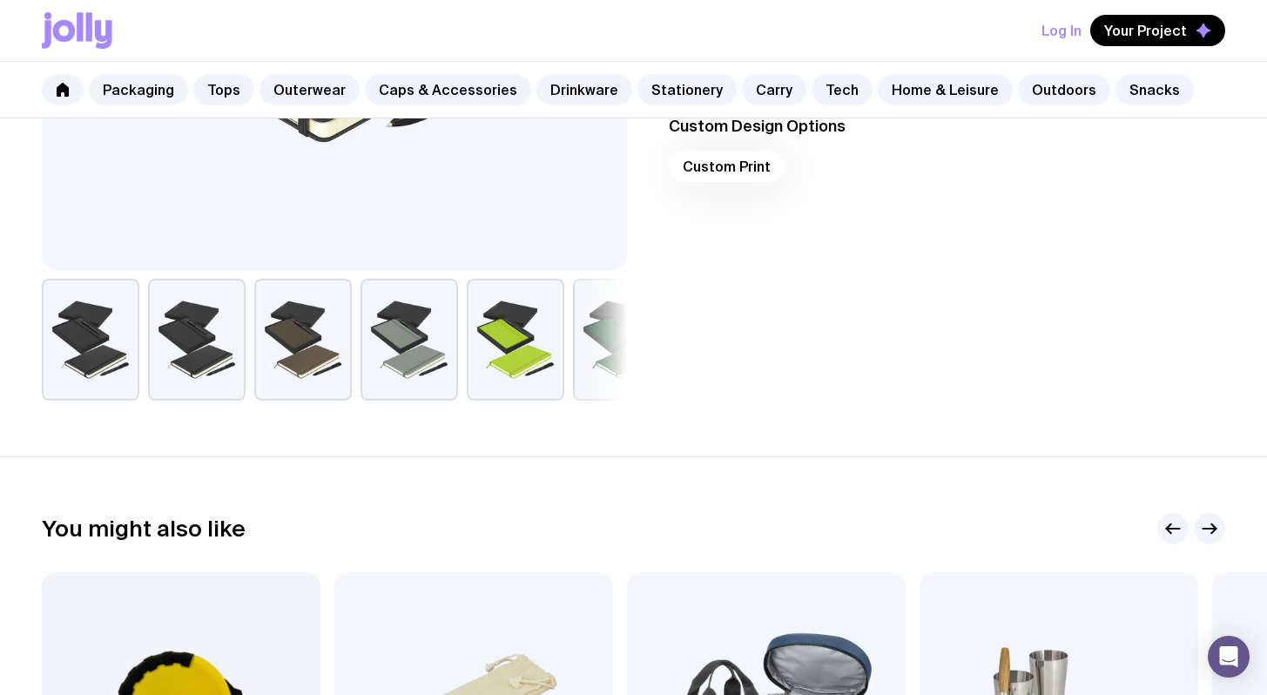
scroll to position [716, 0]
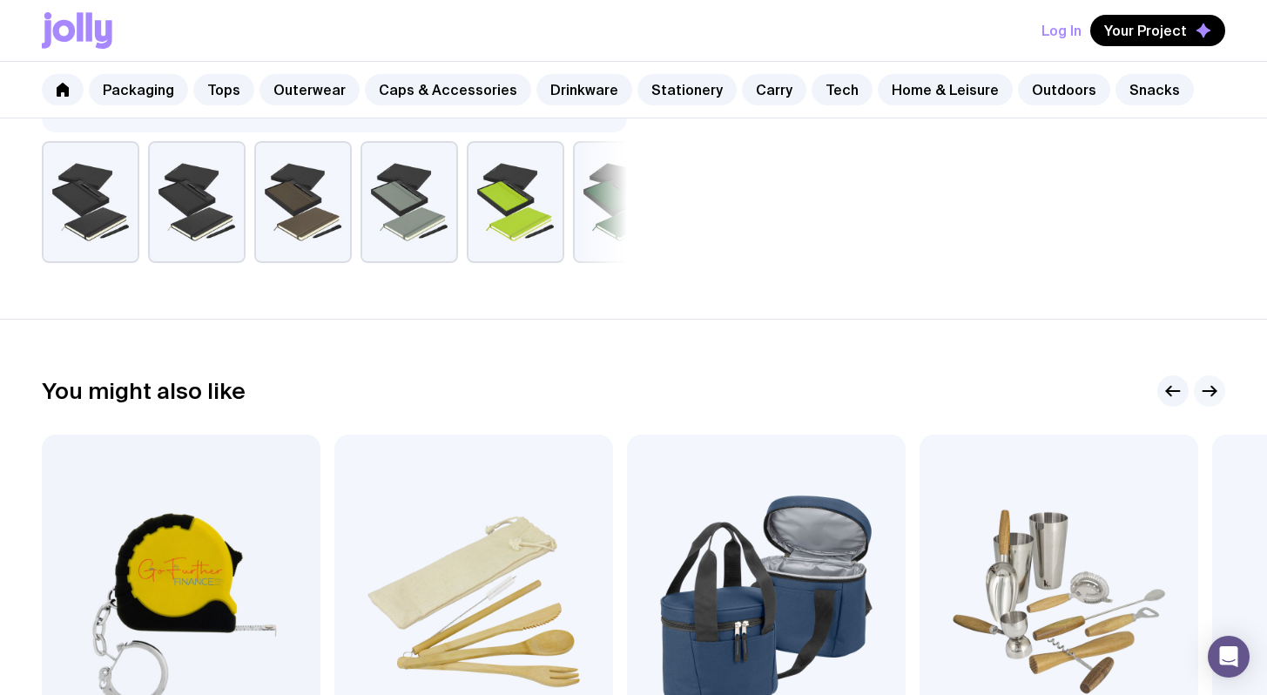
click at [1198, 381] on button "button" at bounding box center [1209, 390] width 31 height 31
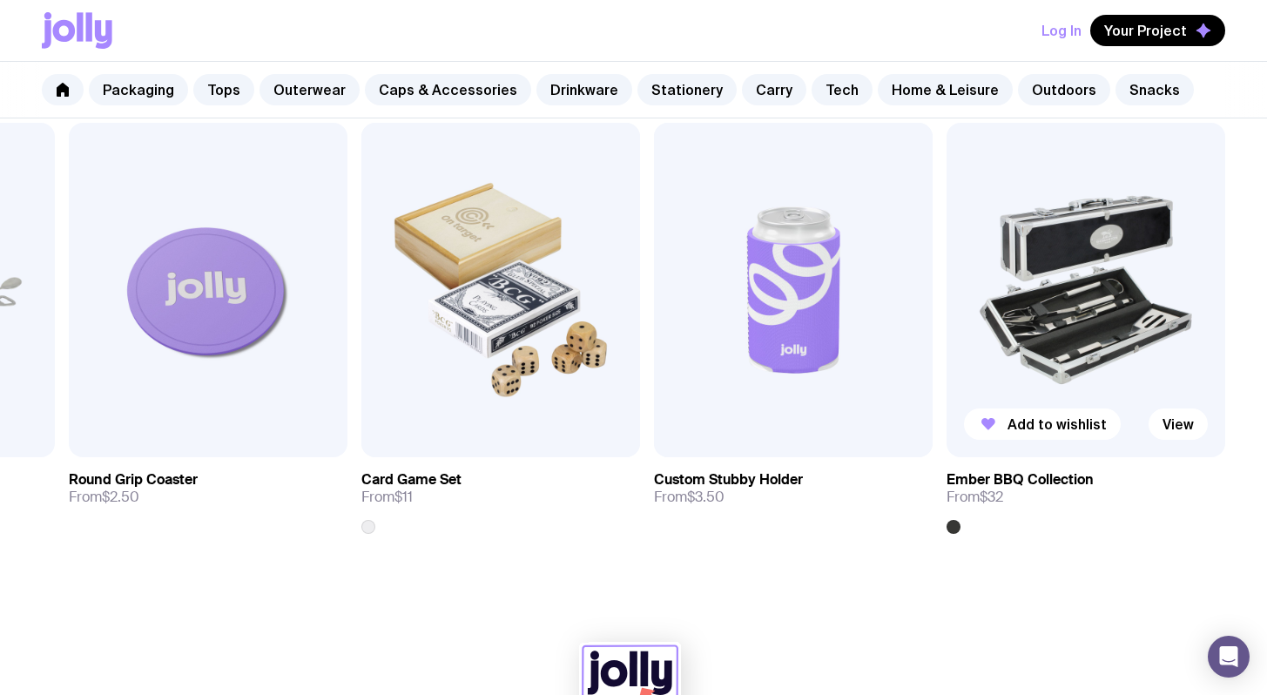
scroll to position [1027, 0]
click at [1018, 84] on link "Outdoors" at bounding box center [1064, 89] width 92 height 31
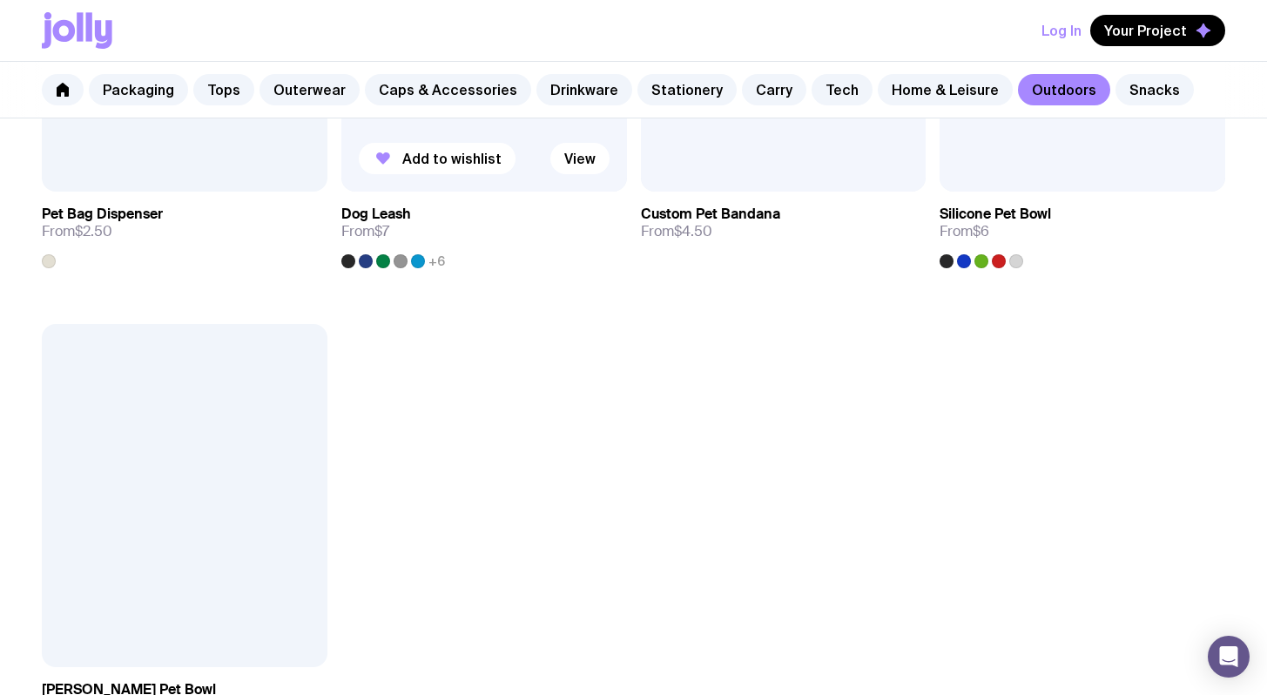
scroll to position [2645, 0]
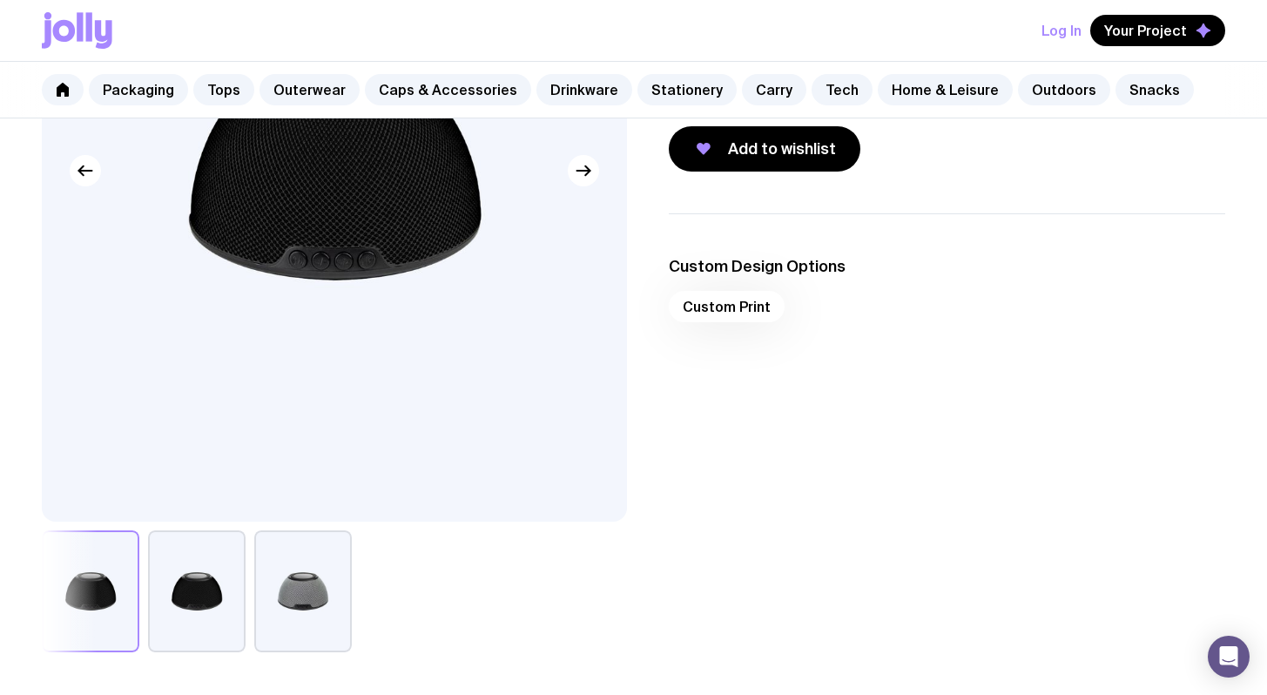
scroll to position [332, 0]
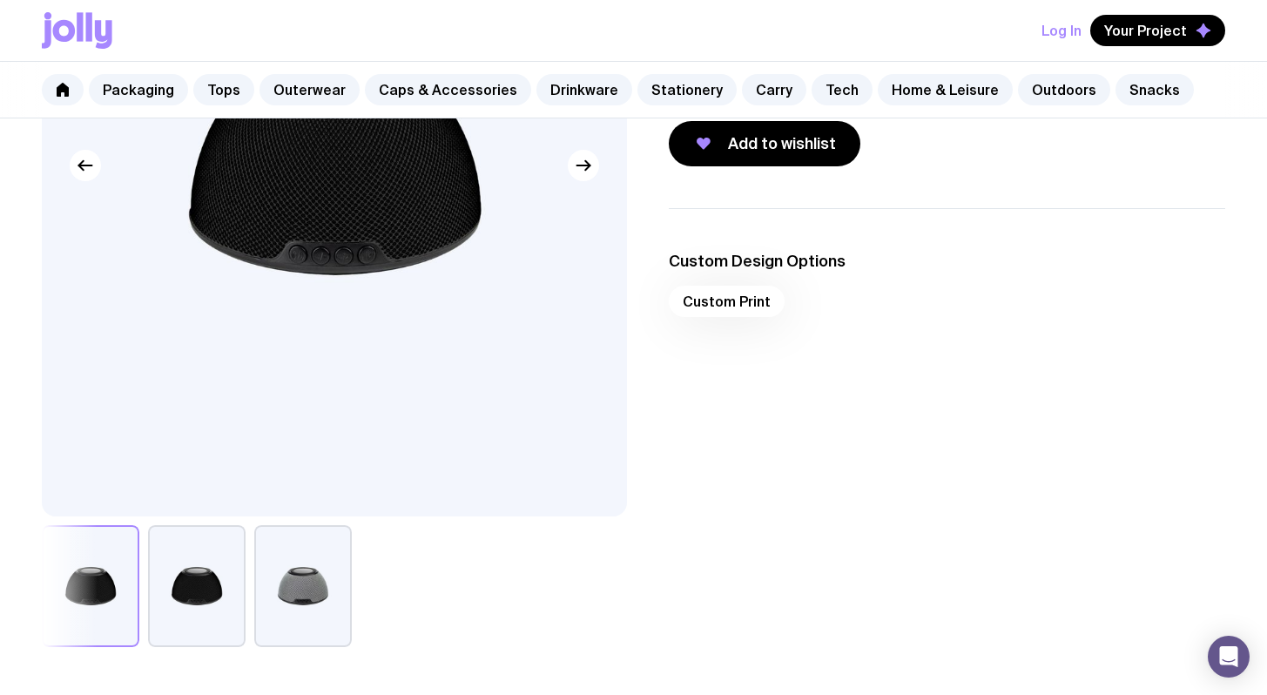
click at [214, 582] on button "button" at bounding box center [197, 586] width 98 height 122
click at [300, 590] on button "button" at bounding box center [303, 586] width 98 height 122
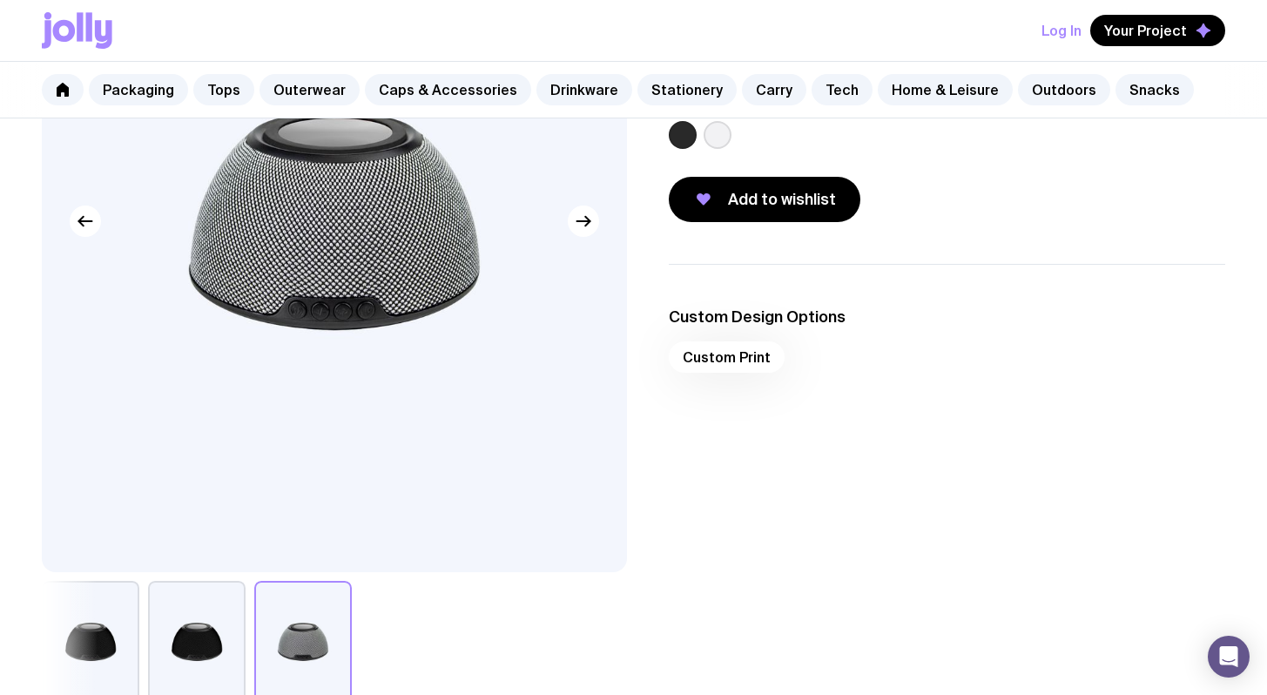
scroll to position [239, 0]
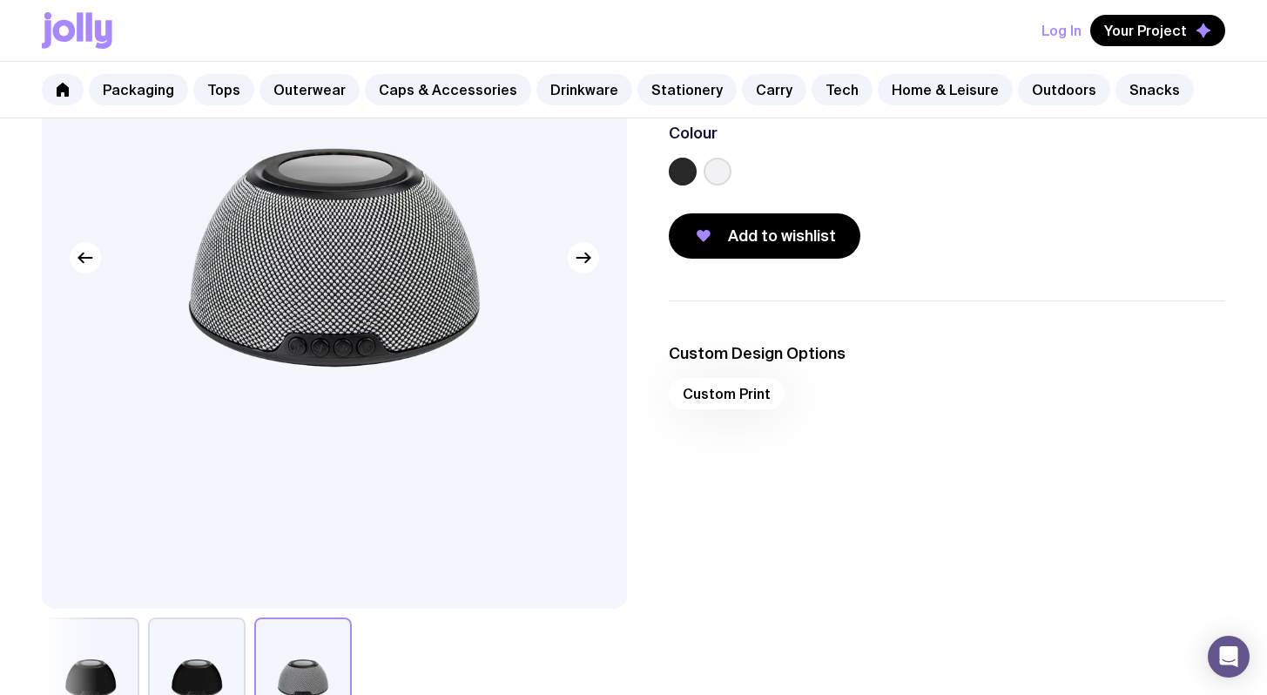
click at [169, 664] on button "button" at bounding box center [197, 678] width 98 height 122
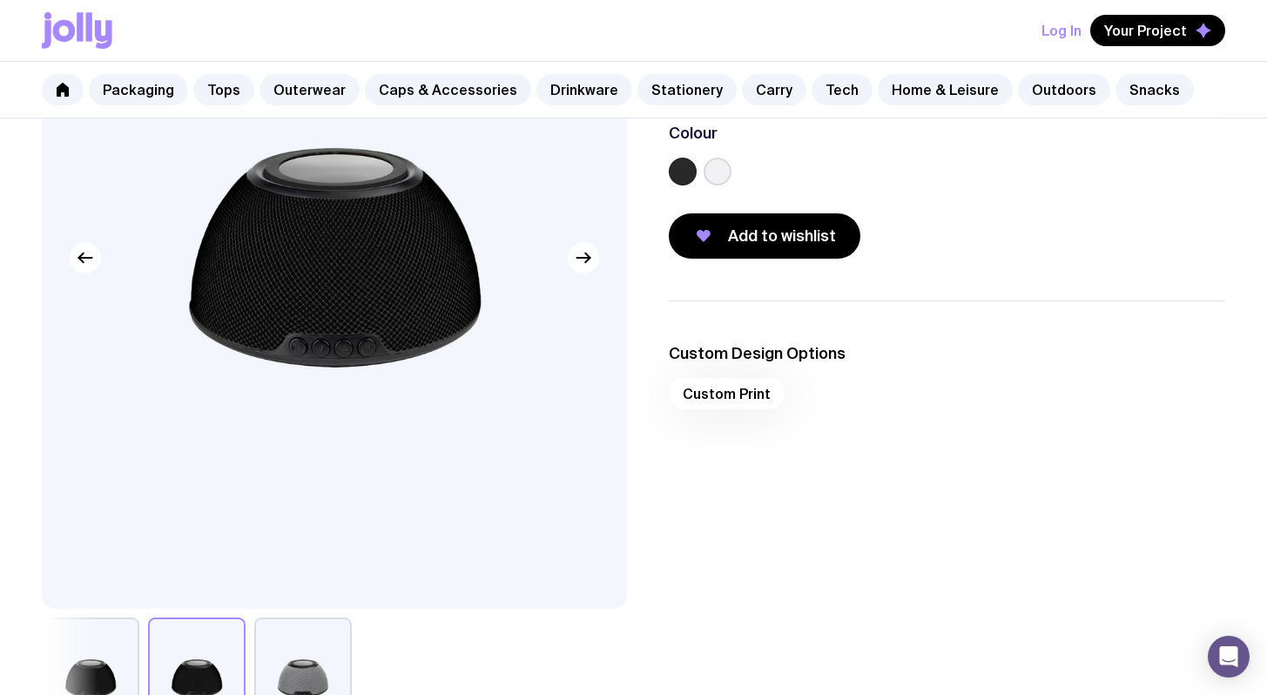
click at [38, 662] on div "15W Wireless Charging Speaker From $60 Custom Design Included The Wireless Char…" at bounding box center [633, 323] width 1267 height 832
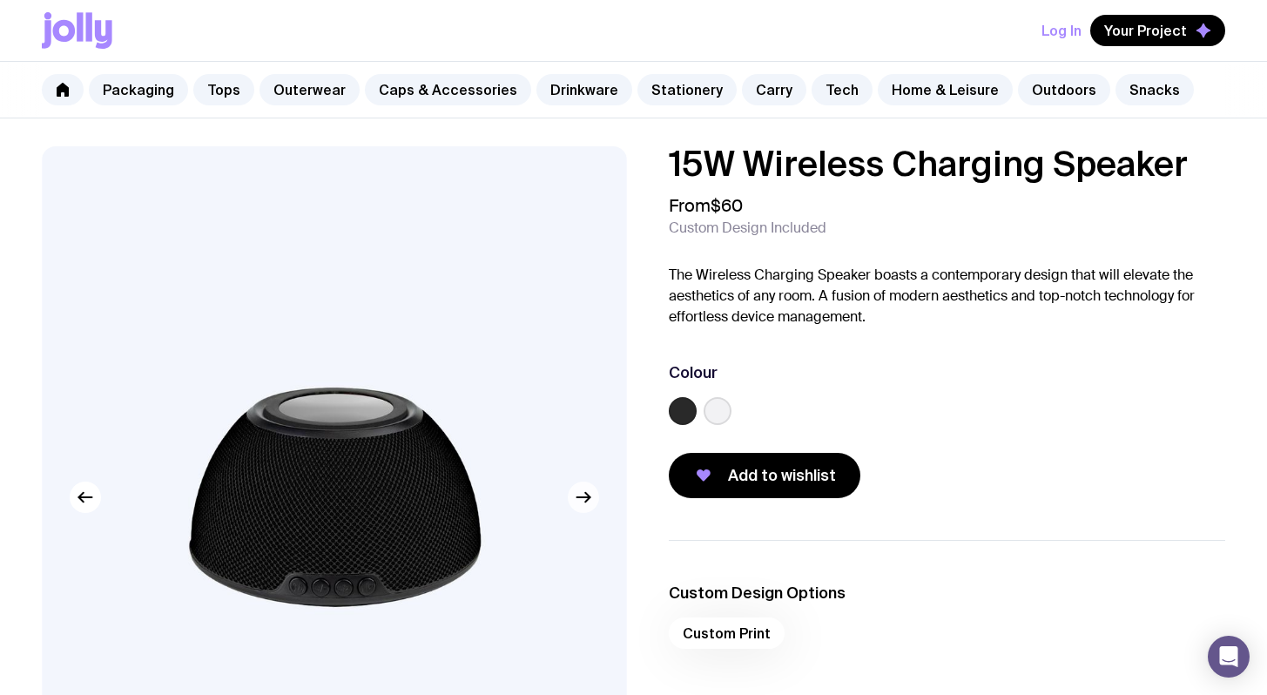
click at [590, 504] on icon "button" at bounding box center [583, 497] width 21 height 21
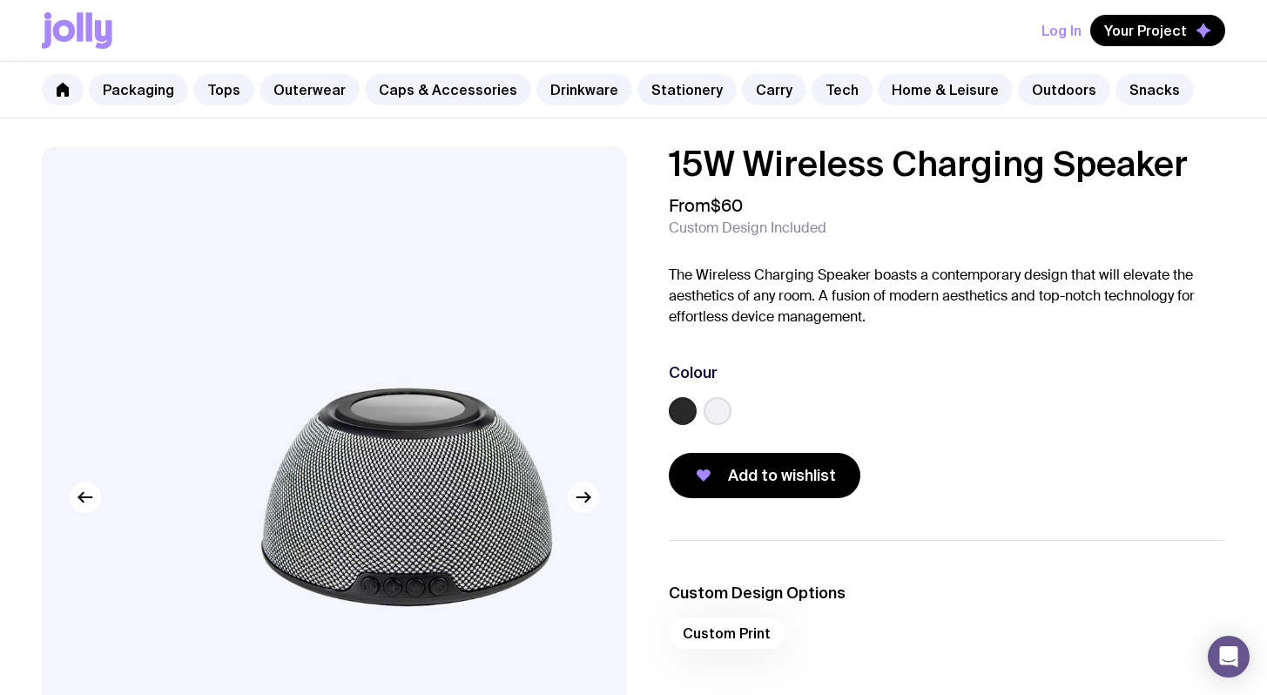
click at [590, 504] on icon "button" at bounding box center [583, 497] width 21 height 21
